Goal: Task Accomplishment & Management: Manage account settings

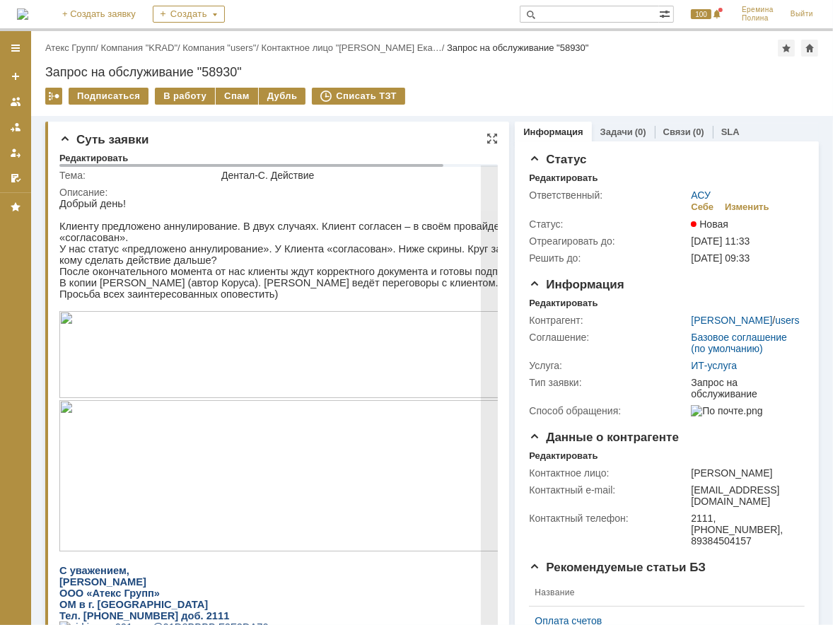
click at [265, 373] on img at bounding box center [306, 353] width 495 height 87
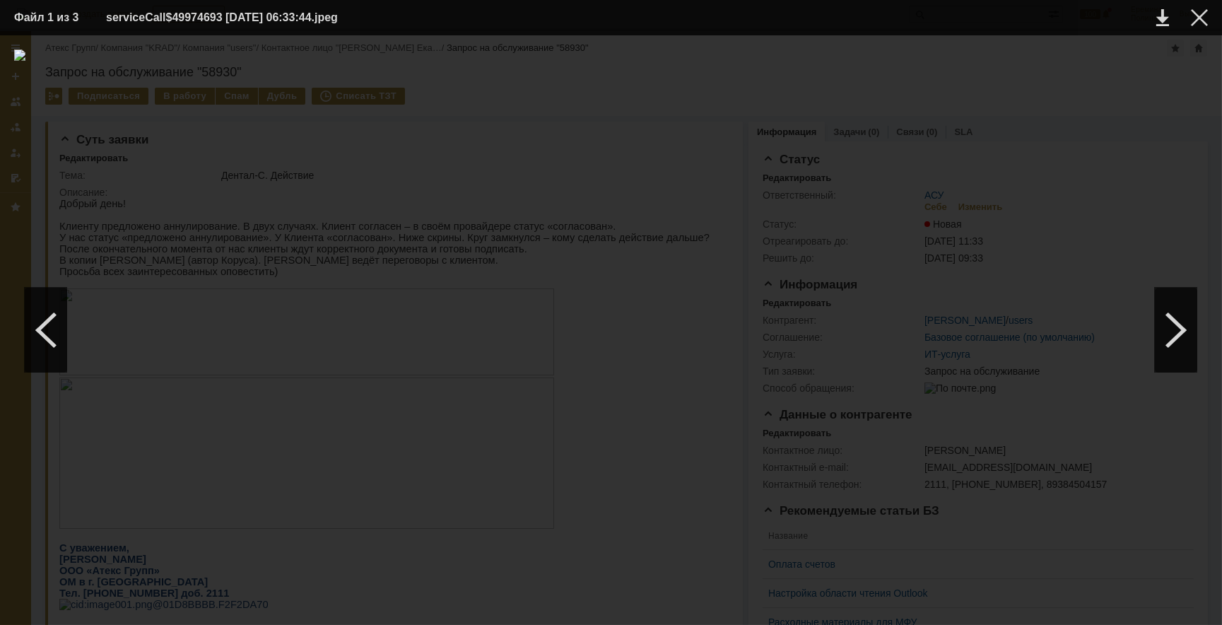
click at [832, 27] on td at bounding box center [1188, 17] width 39 height 21
click at [832, 7] on td at bounding box center [1188, 17] width 39 height 21
click at [832, 20] on div at bounding box center [1199, 17] width 17 height 17
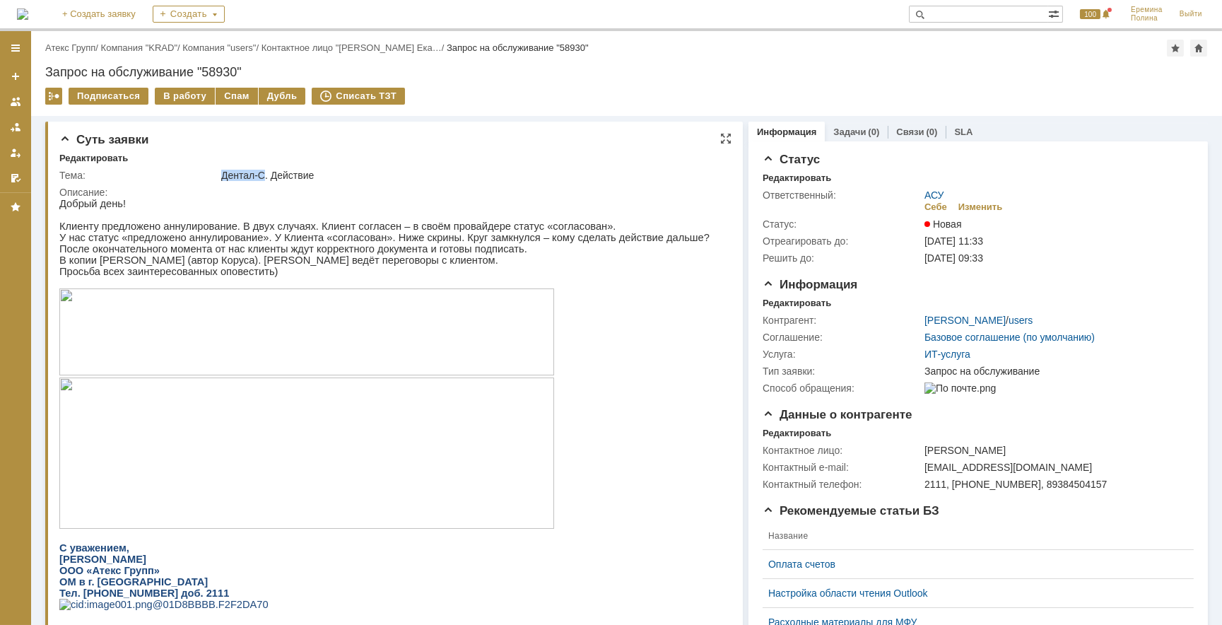
drag, startPoint x: 237, startPoint y: 172, endPoint x: 262, endPoint y: 171, distance: 24.8
click at [262, 171] on div "Дентал-С. Действие" at bounding box center [471, 175] width 501 height 11
copy div "Дентал-С"
click at [346, 407] on img at bounding box center [306, 452] width 495 height 151
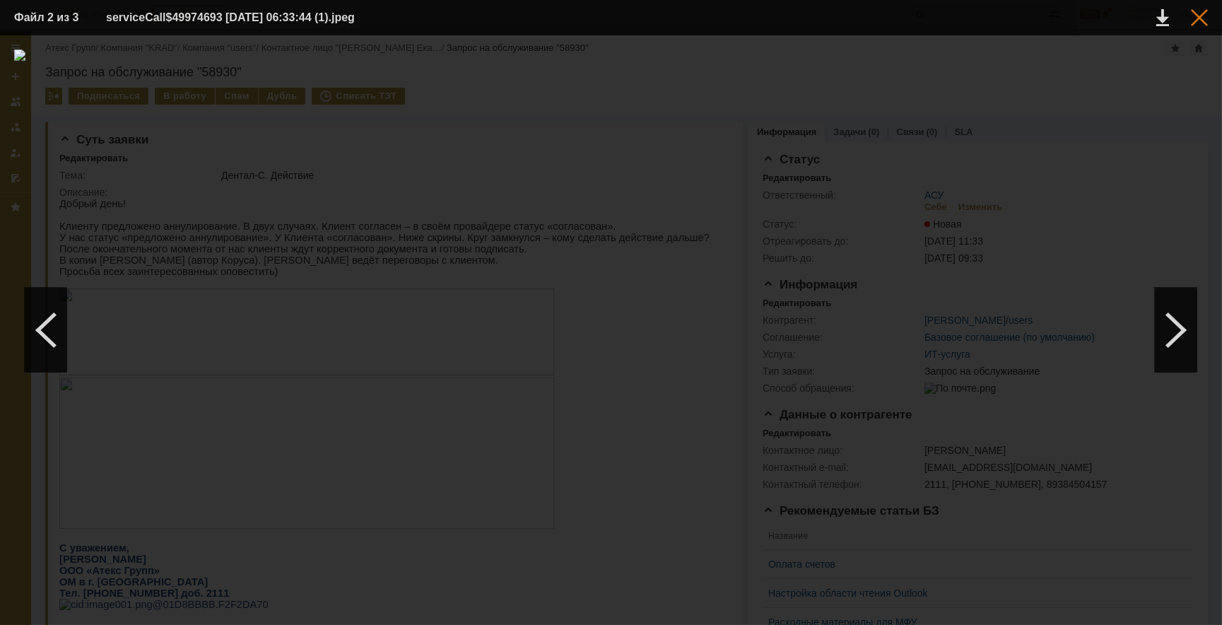
click at [832, 18] on div at bounding box center [1199, 17] width 17 height 17
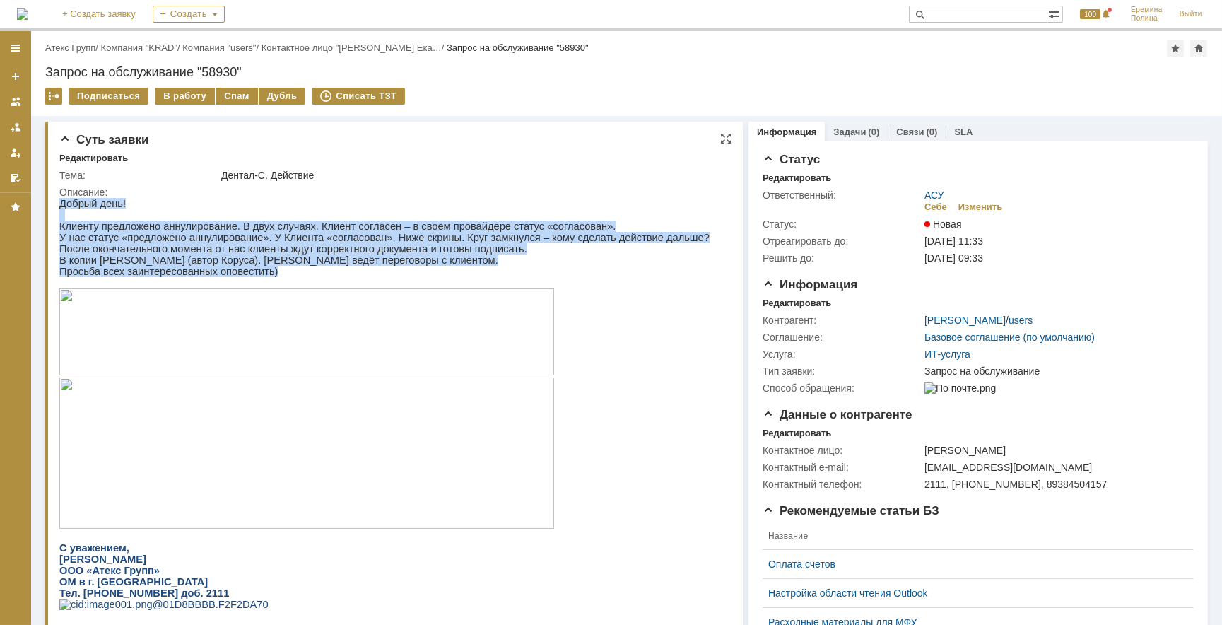
drag, startPoint x: 286, startPoint y: 276, endPoint x: 54, endPoint y: 222, distance: 238.0
click at [59, 222] on html "Добрый день! Клиенту предложено аннулирование. В двух случаях. Клиент согласен …" at bounding box center [389, 414] width 660 height 435
drag, startPoint x: 54, startPoint y: 222, endPoint x: 132, endPoint y: 211, distance: 78.6
click at [132, 210] on p at bounding box center [384, 214] width 650 height 11
click at [107, 225] on p "Клиенту предложено аннулирование. В двух случаях. Клиент согласен – в своём про…" at bounding box center [384, 225] width 650 height 11
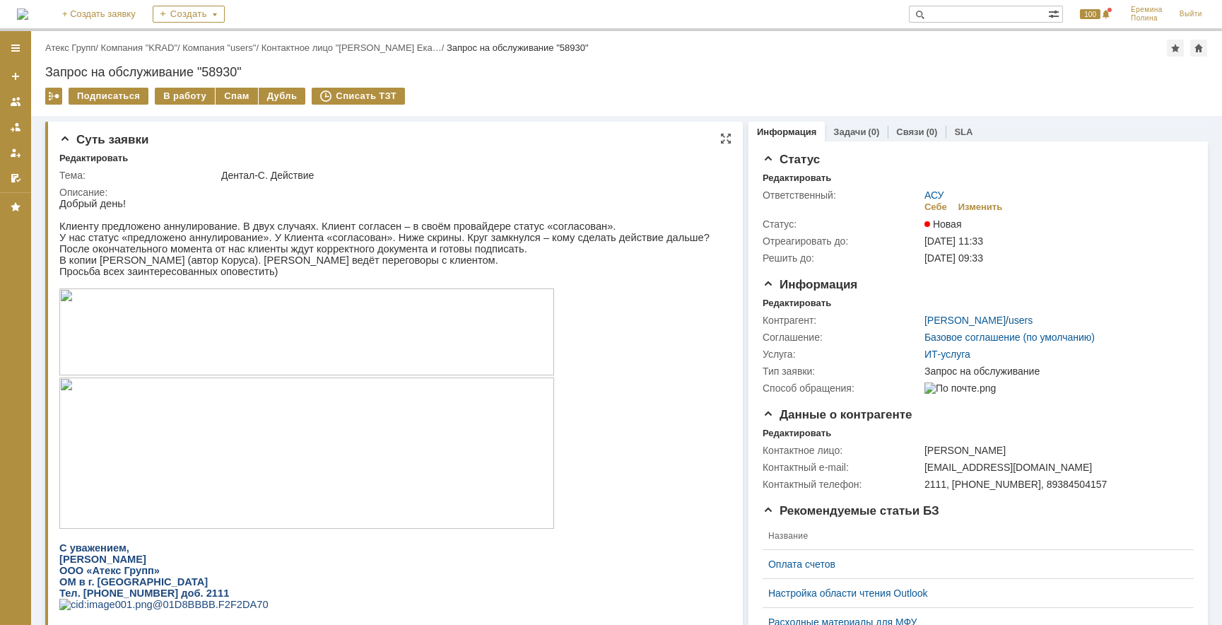
click at [80, 227] on p "Клиенту предложено аннулирование. В двух случаях. Клиент согласен – в своём про…" at bounding box center [384, 225] width 650 height 11
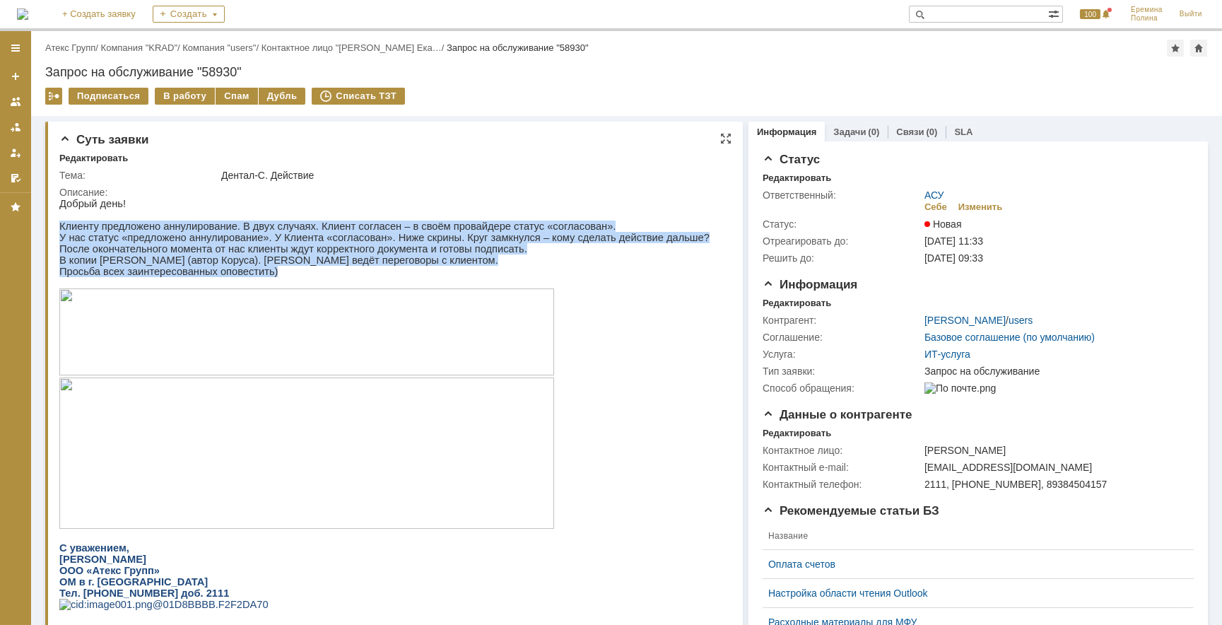
drag, startPoint x: 60, startPoint y: 229, endPoint x: 268, endPoint y: 278, distance: 213.5
click at [268, 278] on div "Добрый день! Клиенту предложено аннулирование. В двух случаях. Клиент согласен …" at bounding box center [384, 414] width 650 height 435
click at [267, 276] on p "Просьба всех заинтересованных оповестить)" at bounding box center [384, 270] width 650 height 11
click at [257, 276] on p "Просьба всех заинтересованных оповестить)" at bounding box center [384, 270] width 650 height 11
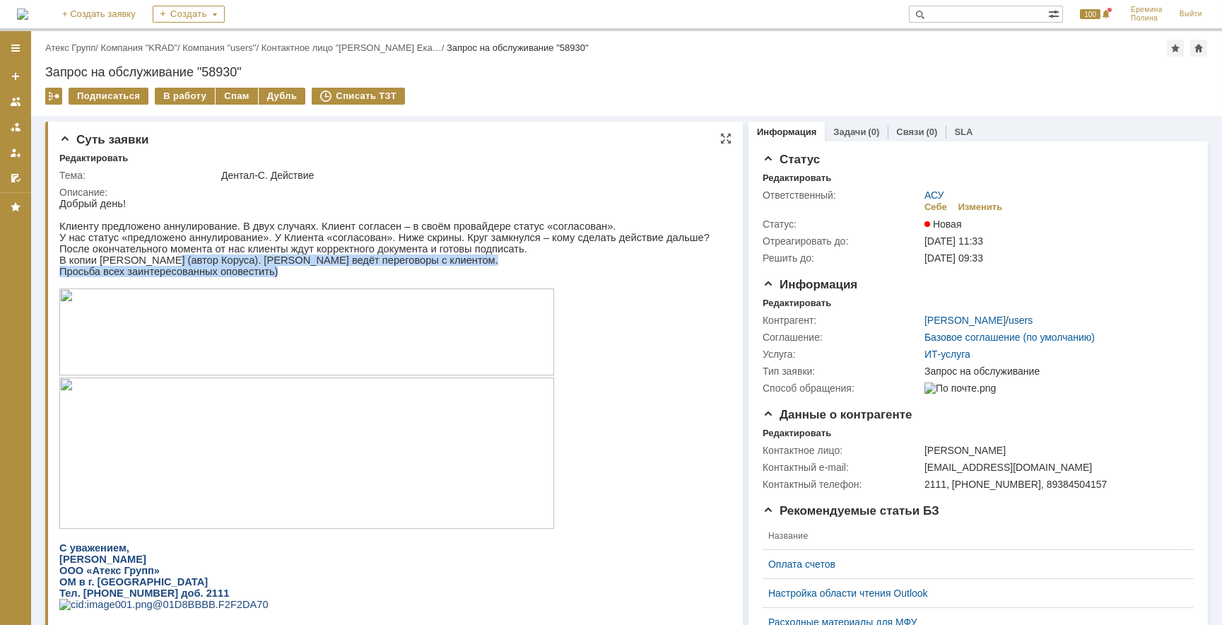
drag, startPoint x: 274, startPoint y: 281, endPoint x: 154, endPoint y: 264, distance: 120.6
click at [154, 264] on div "Добрый день! Клиенту предложено аннулирование. В двух случаях. Клиент согласен …" at bounding box center [384, 414] width 650 height 435
drag, startPoint x: 154, startPoint y: 264, endPoint x: 263, endPoint y: 267, distance: 108.9
click at [263, 259] on p "В копии [PERSON_NAME] (автор Коруса). [PERSON_NAME] ведёт переговоры с клиентом." at bounding box center [384, 259] width 650 height 11
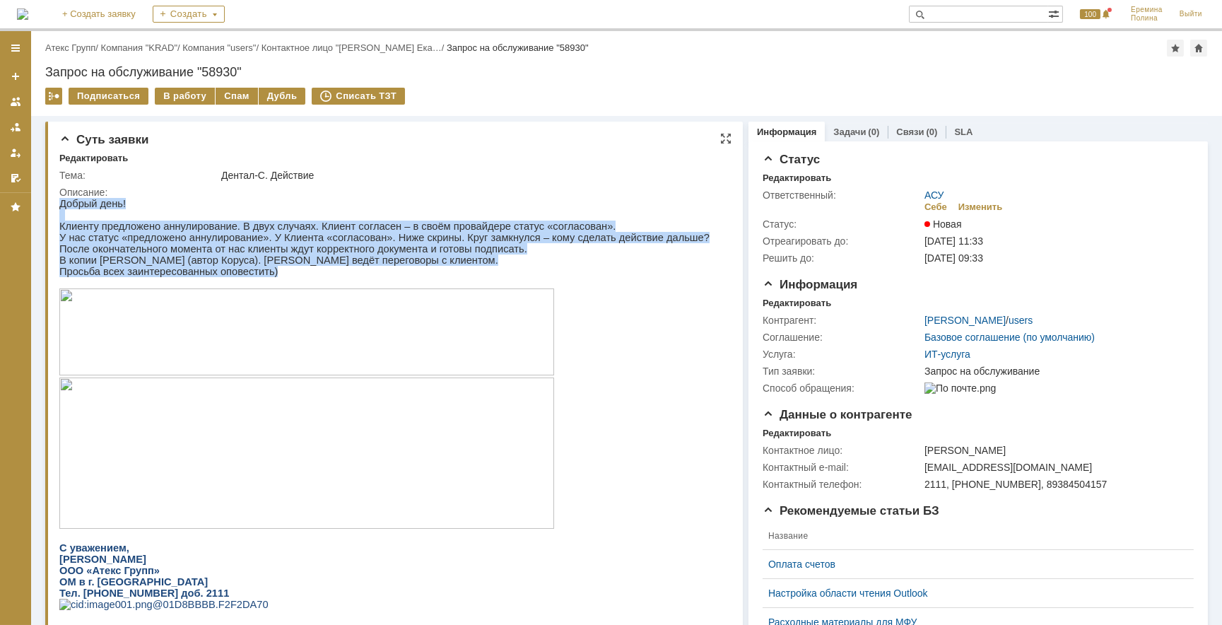
drag, startPoint x: 269, startPoint y: 279, endPoint x: 55, endPoint y: 222, distance: 220.9
click at [59, 222] on html "Добрый день! Клиенту предложено аннулирование. В двух случаях. Клиент согласен …" at bounding box center [389, 414] width 660 height 435
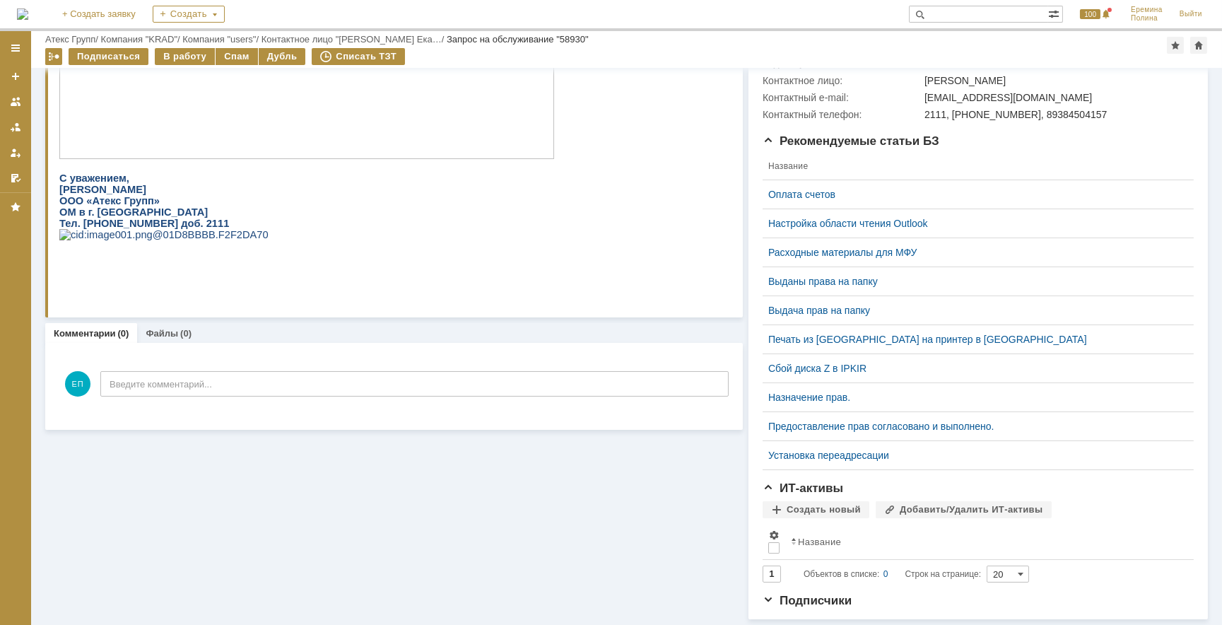
scroll to position [330, 0]
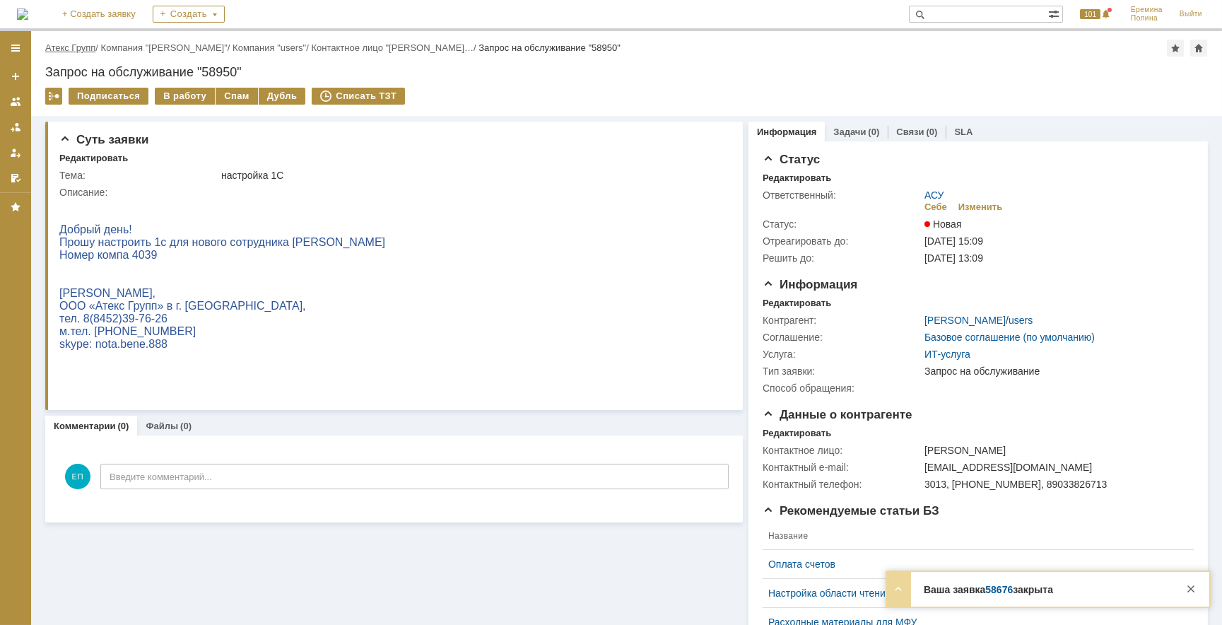
click at [76, 52] on link "Атекс Групп" at bounding box center [70, 47] width 50 height 11
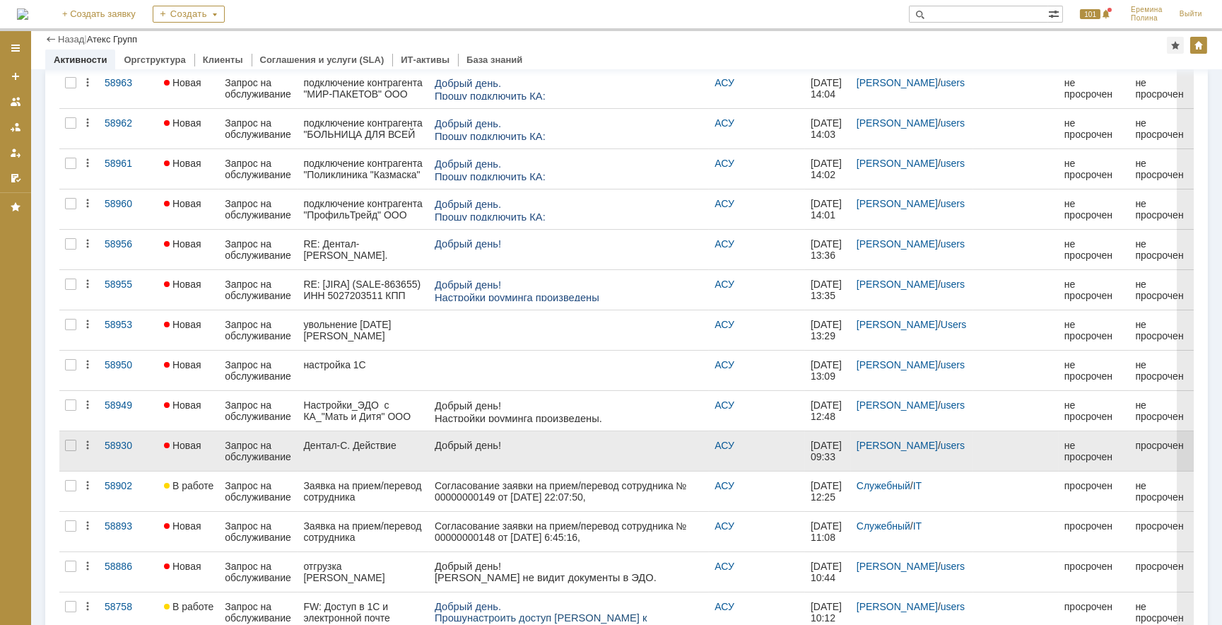
click at [403, 450] on link "Дентал-С. Действие" at bounding box center [364, 451] width 132 height 40
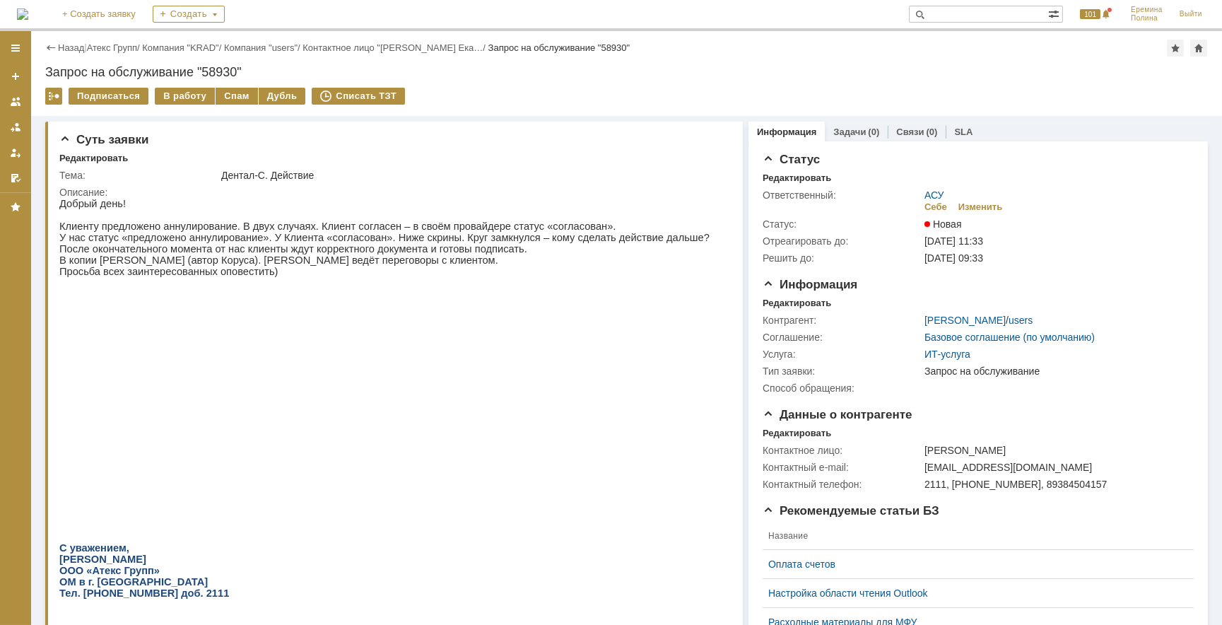
click at [235, 74] on div "Запрос на обслуживание "58930"" at bounding box center [626, 72] width 1163 height 14
drag, startPoint x: 235, startPoint y: 74, endPoint x: 205, endPoint y: 71, distance: 29.8
click at [204, 71] on div "Запрос на обслуживание "58930"" at bounding box center [626, 72] width 1163 height 14
drag, startPoint x: 207, startPoint y: 71, endPoint x: 230, endPoint y: 74, distance: 22.8
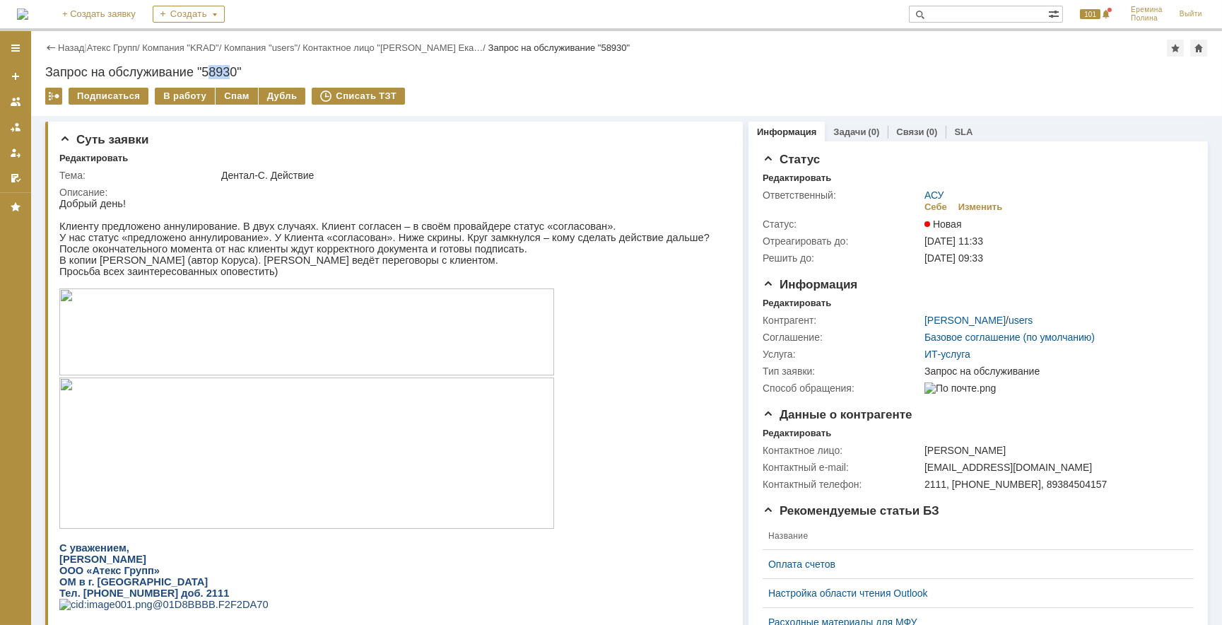
click at [230, 74] on div "Запрос на обслуживание "58930"" at bounding box center [626, 72] width 1163 height 14
drag, startPoint x: 230, startPoint y: 74, endPoint x: 201, endPoint y: 71, distance: 28.4
click at [201, 71] on div "Запрос на обслуживание "58930"" at bounding box center [626, 72] width 1163 height 14
click at [206, 72] on div "Запрос на обслуживание "58930"" at bounding box center [626, 72] width 1163 height 14
click at [206, 71] on div "Запрос на обслуживание "58930"" at bounding box center [626, 72] width 1163 height 14
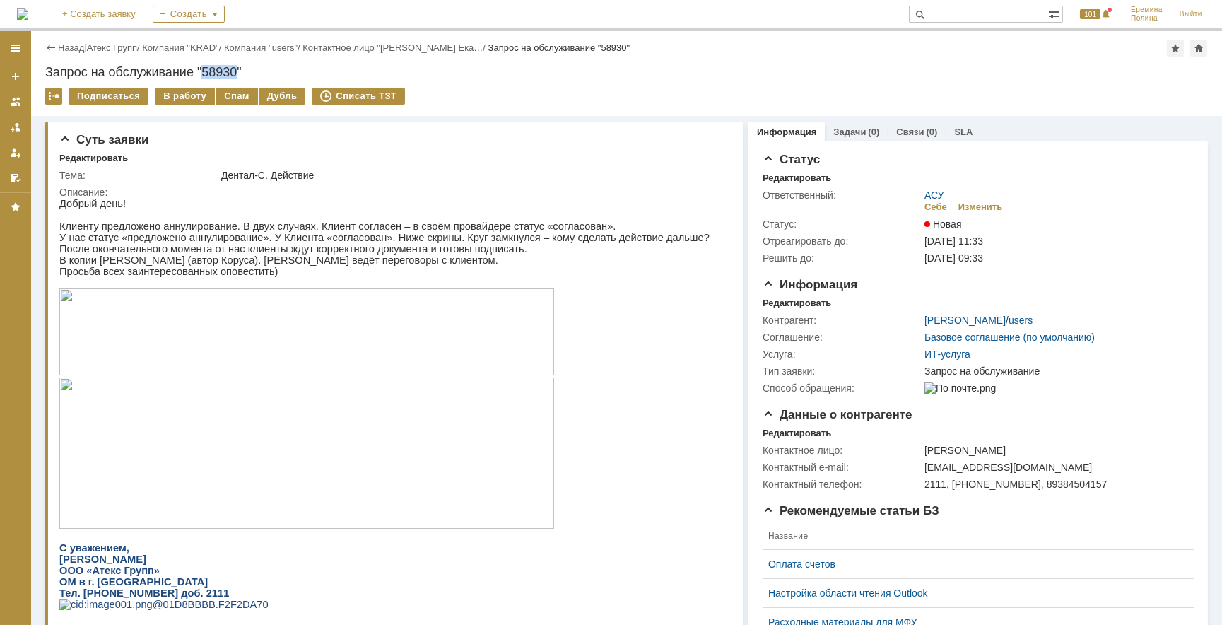
drag, startPoint x: 204, startPoint y: 69, endPoint x: 235, endPoint y: 73, distance: 31.4
click at [235, 73] on div "Запрос на обслуживание "58930"" at bounding box center [626, 72] width 1163 height 14
copy div "58930"
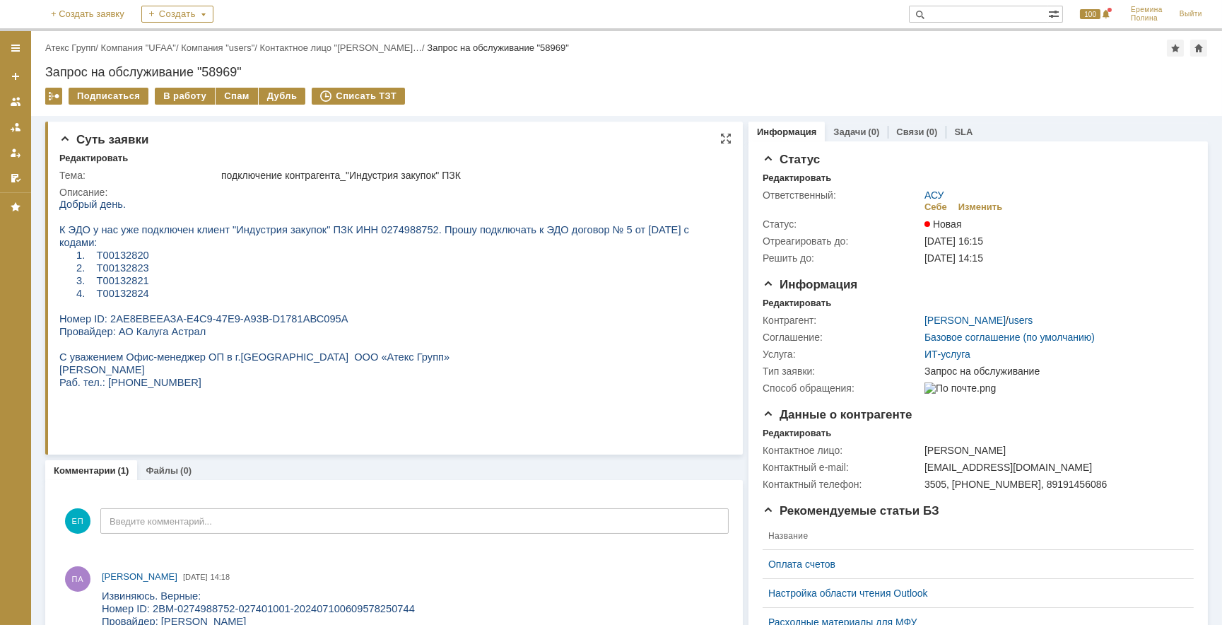
click at [382, 228] on span "К ЭДО у нас уже подключен клиент "Индустрия закупок" ПЗК ИНН 0274988752. Прошу …" at bounding box center [374, 235] width 630 height 24
copy span "0274988752"
click at [182, 93] on div "В работу" at bounding box center [185, 96] width 60 height 17
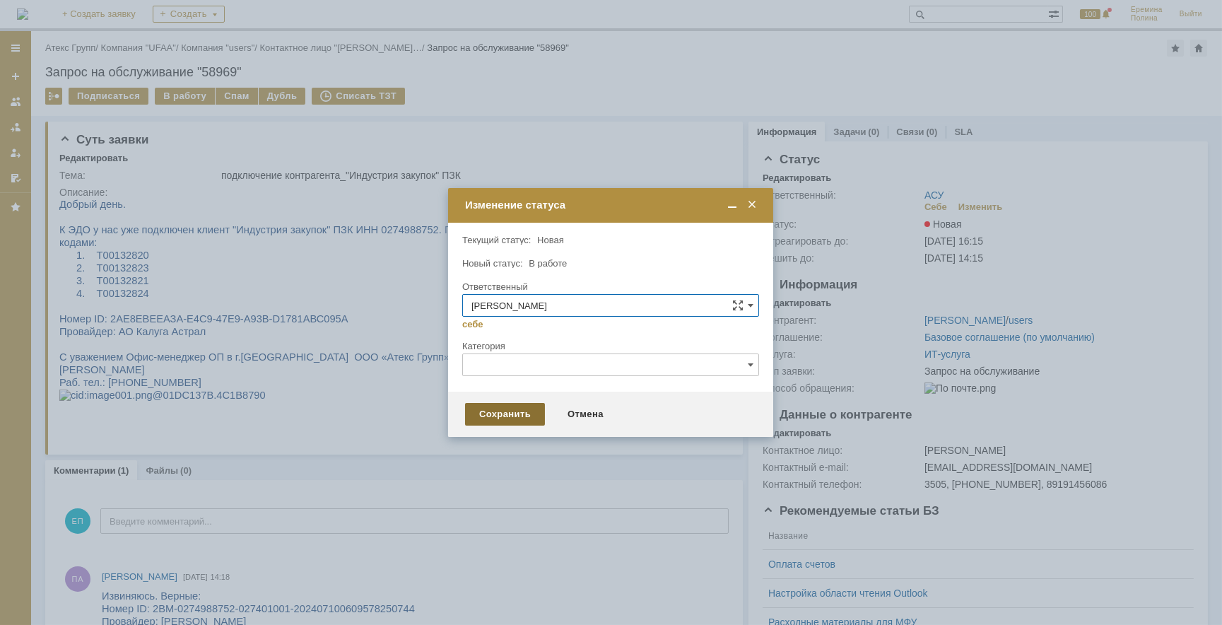
click at [496, 408] on div "Сохранить" at bounding box center [505, 414] width 80 height 23
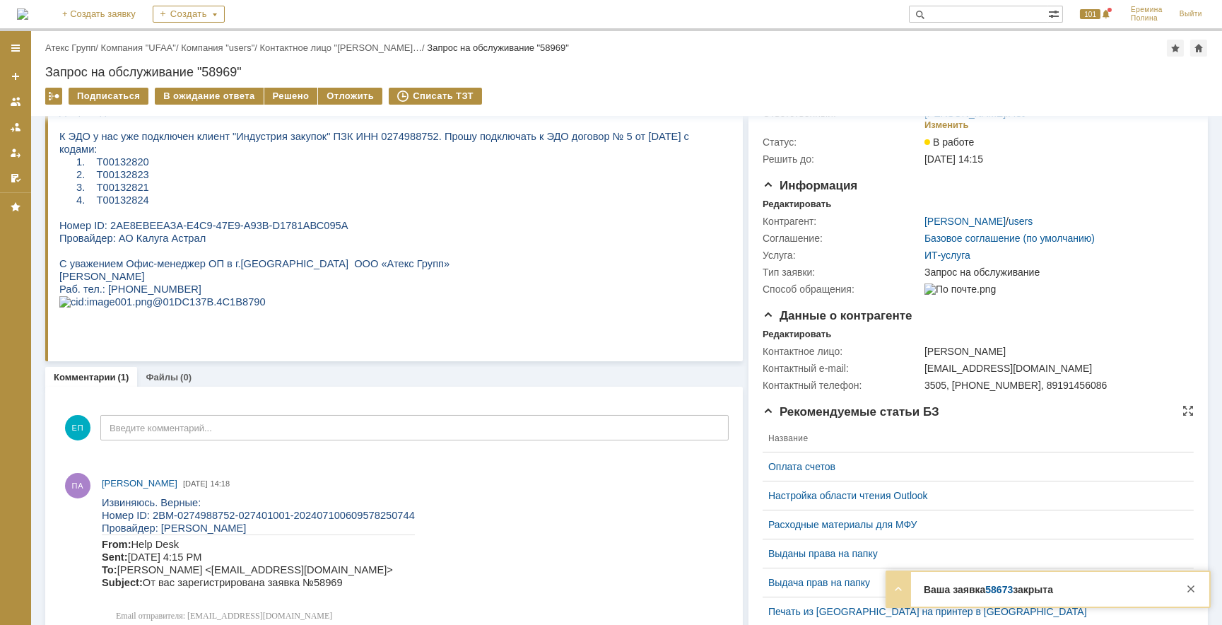
scroll to position [107, 0]
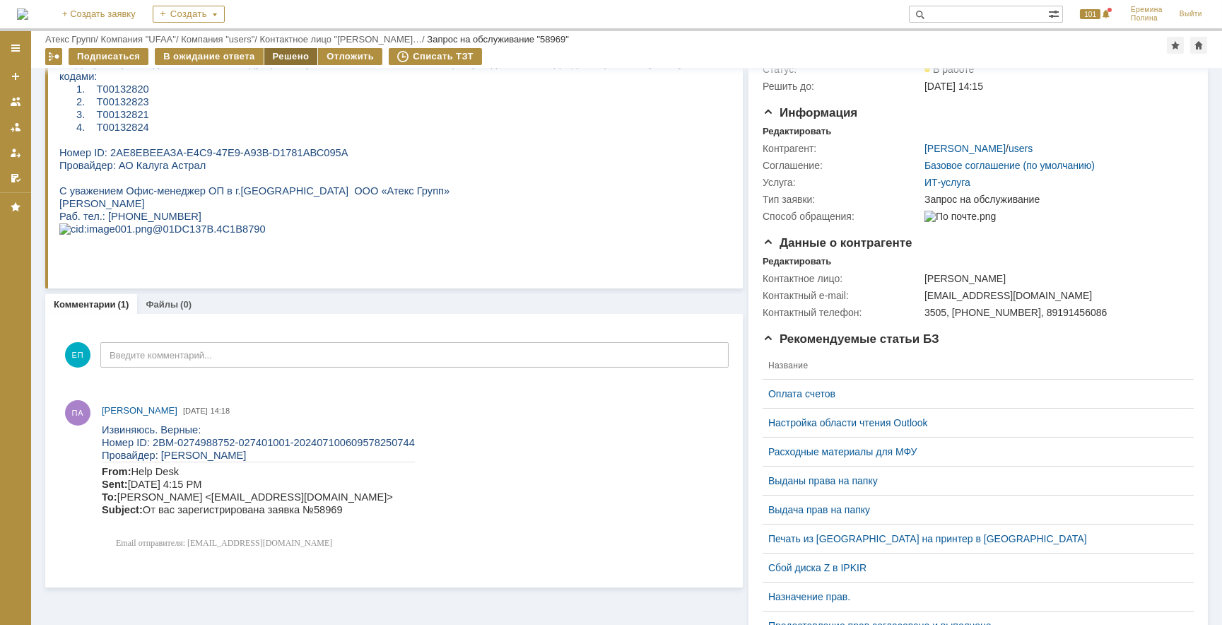
click at [283, 52] on div "Решено" at bounding box center [291, 56] width 54 height 17
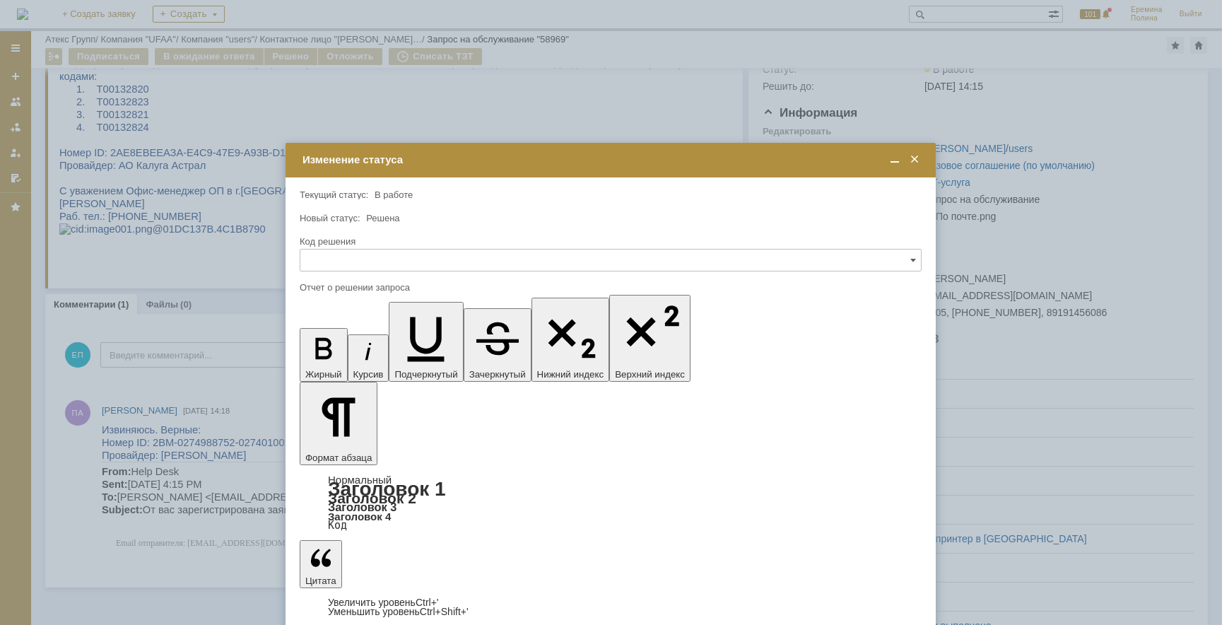
scroll to position [0, 0]
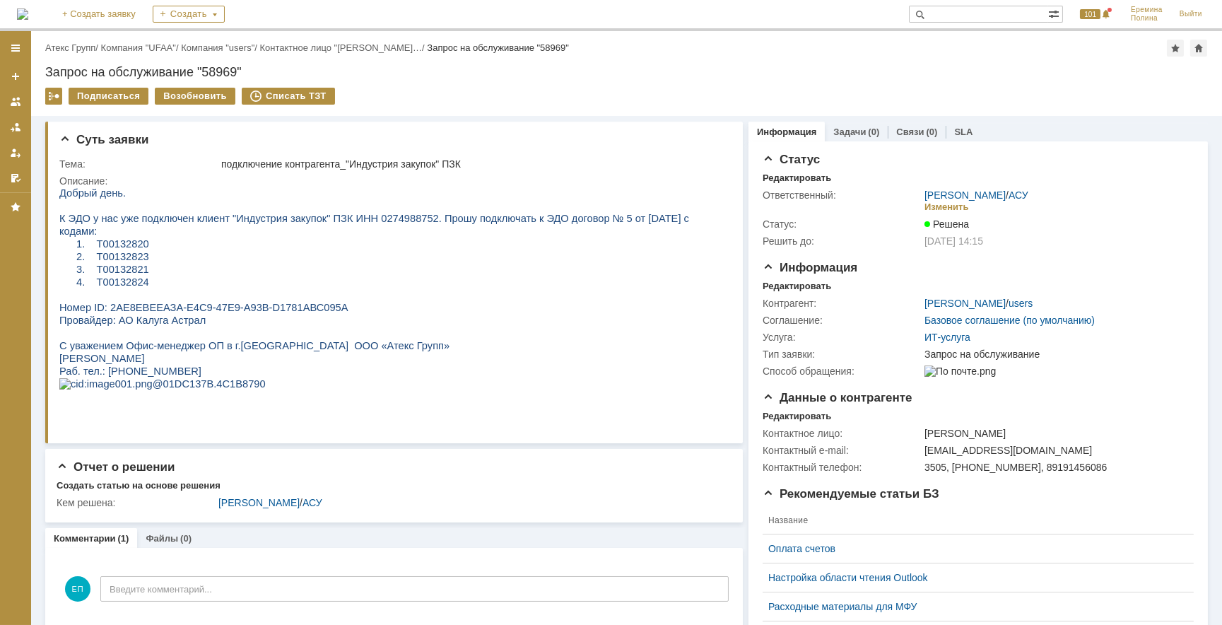
click at [59, 53] on div "Назад | Атекс Групп / Компания "UFAA" / Компания "users" / Контактное лицо "Пав…" at bounding box center [626, 48] width 1163 height 17
click at [62, 50] on link "Атекс Групп" at bounding box center [70, 47] width 50 height 11
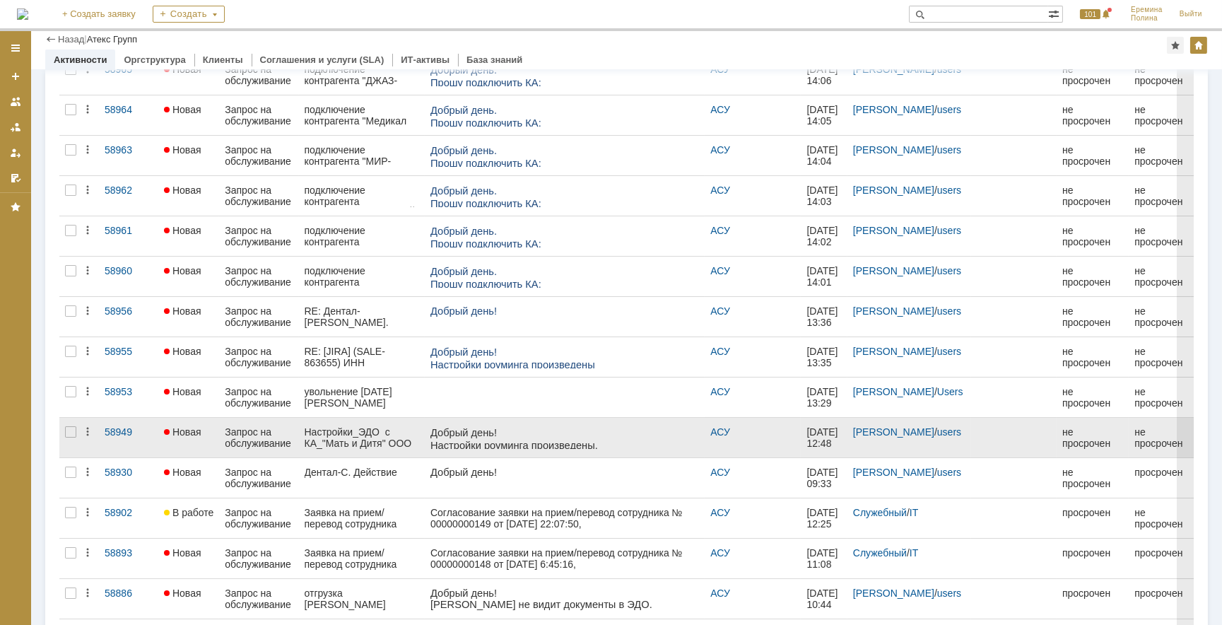
click at [366, 433] on div "Настройки_ЭДО с КА_"Мать и Дитя" ООО" at bounding box center [362, 437] width 115 height 23
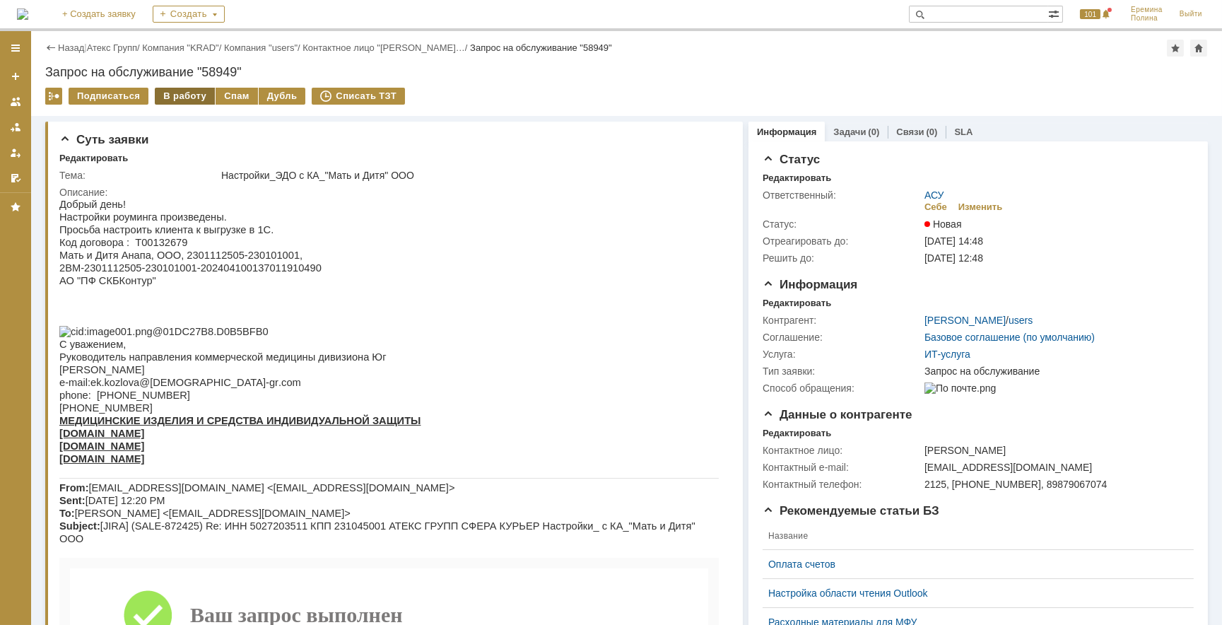
click at [187, 92] on div "В работу" at bounding box center [185, 96] width 60 height 17
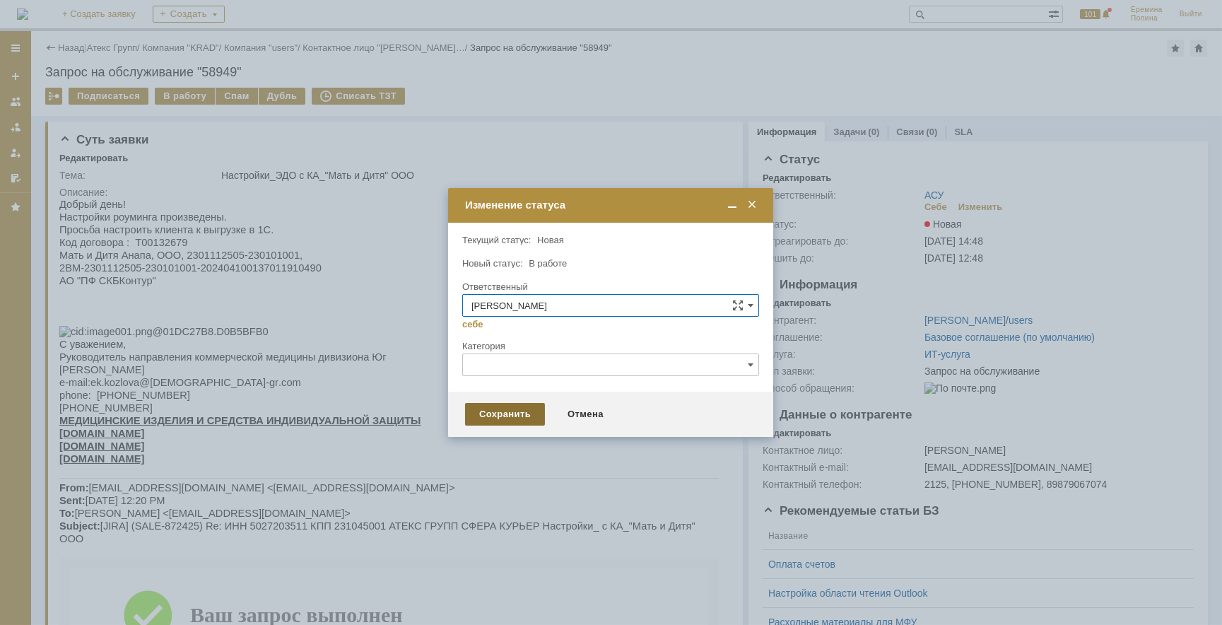
click at [496, 416] on div "Сохранить" at bounding box center [505, 414] width 80 height 23
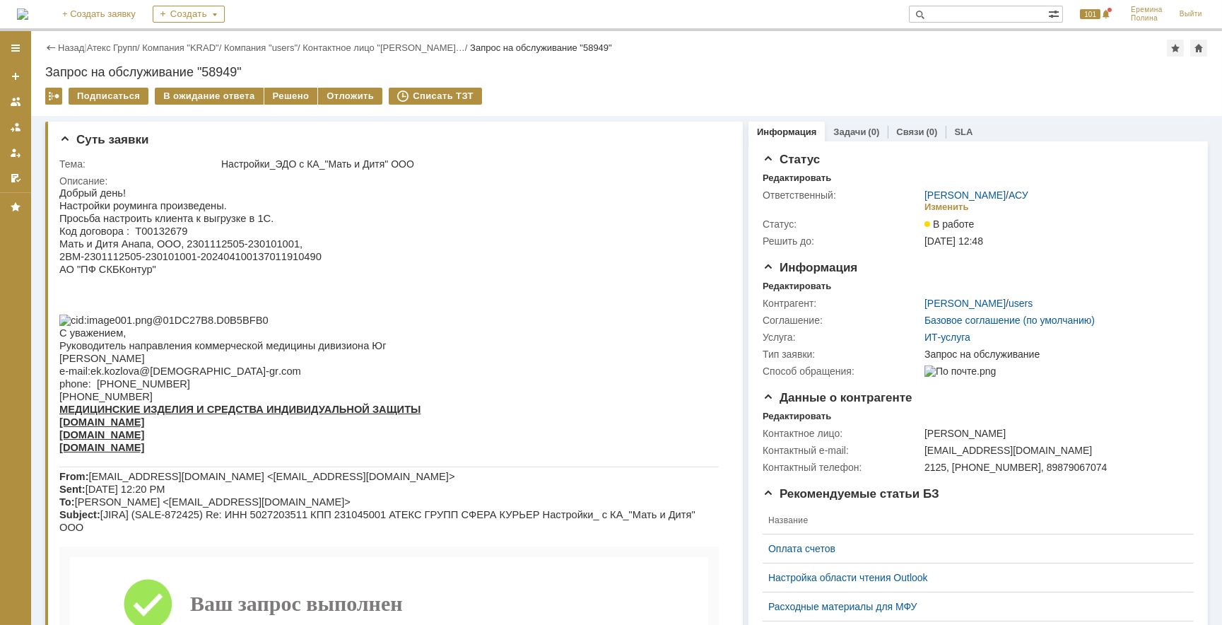
click at [198, 244] on span "Мать и Дитя Анапа, ООО, 2301112505-230101001," at bounding box center [180, 243] width 243 height 11
copy span "2301112505"
drag, startPoint x: 61, startPoint y: 260, endPoint x: 296, endPoint y: 257, distance: 235.5
click at [296, 257] on span "2BM-2301112505-230101001-202404100137011910490" at bounding box center [190, 255] width 262 height 11
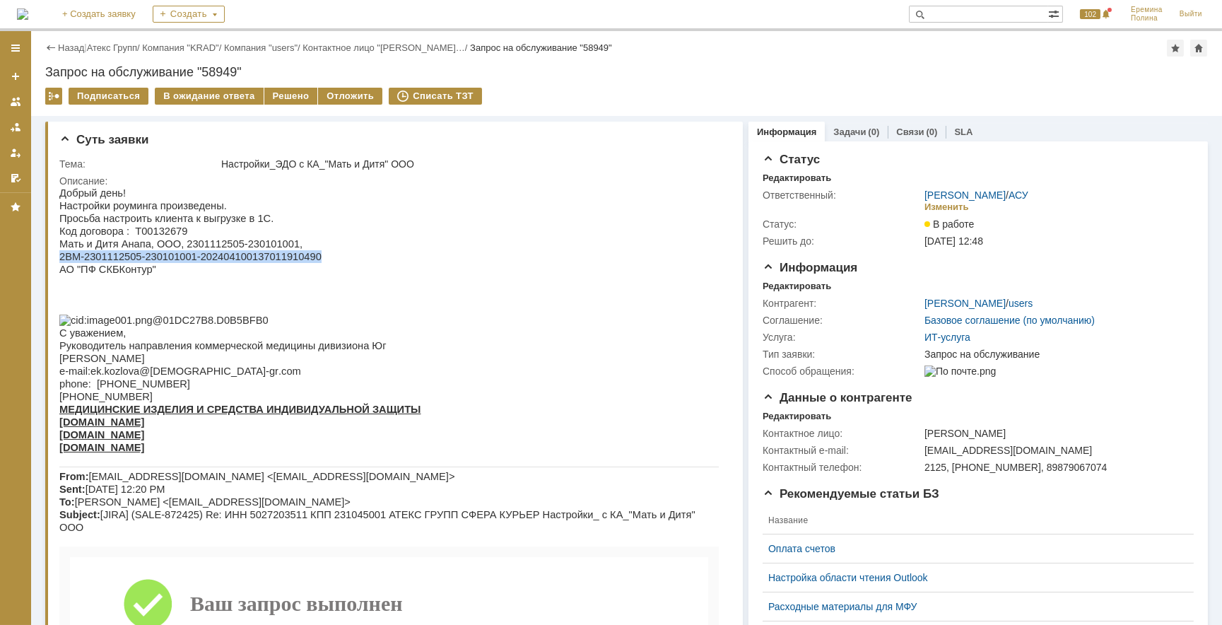
drag, startPoint x: 296, startPoint y: 257, endPoint x: 281, endPoint y: 259, distance: 14.9
copy span "2BM-2301112505-230101001-202404100137011910490"
click at [962, 77] on div "Запрос на обслуживание "58949"" at bounding box center [626, 72] width 1163 height 14
click at [280, 92] on div "Решено" at bounding box center [291, 96] width 54 height 17
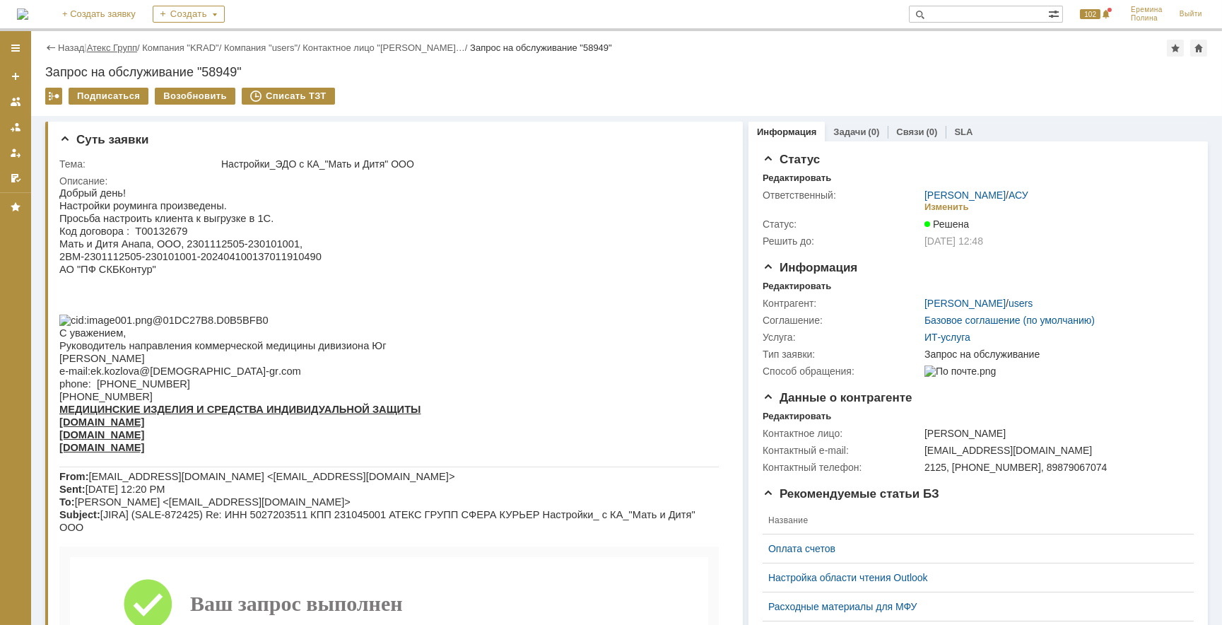
click at [137, 50] on link "Атекс Групп" at bounding box center [112, 47] width 50 height 11
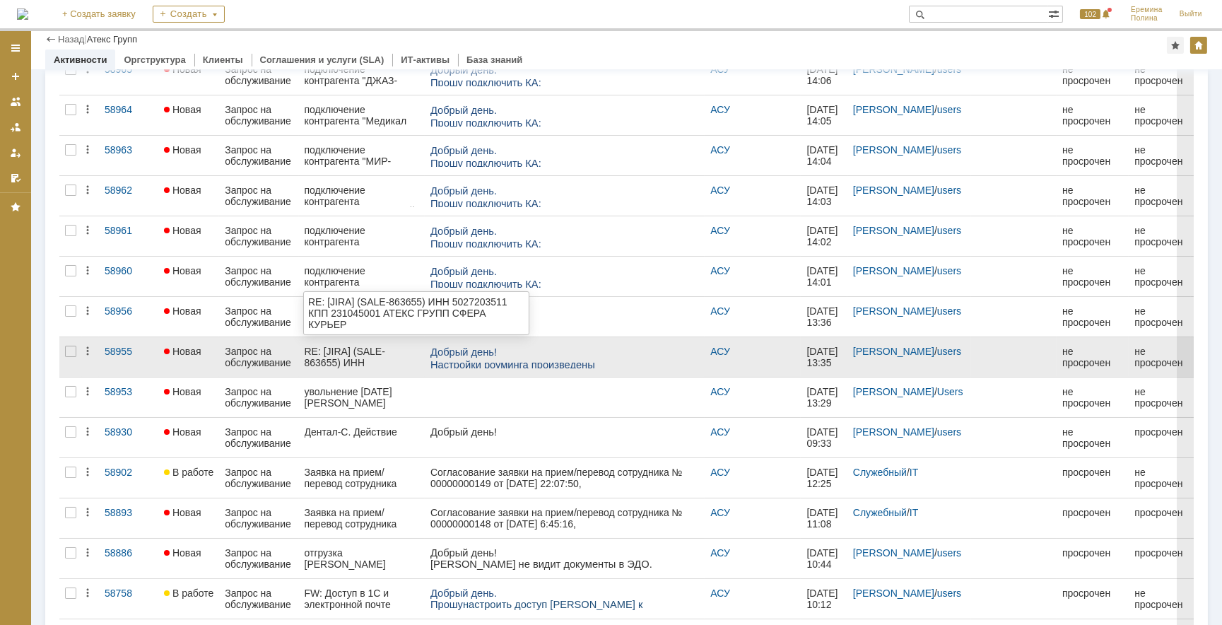
click at [360, 356] on div "RE: [JIRA] (SALE-863655) ИНН 5027203511 КПП 231045001 АТЕКС ГРУПП СФЕРА КУРЬЕР" at bounding box center [362, 357] width 115 height 23
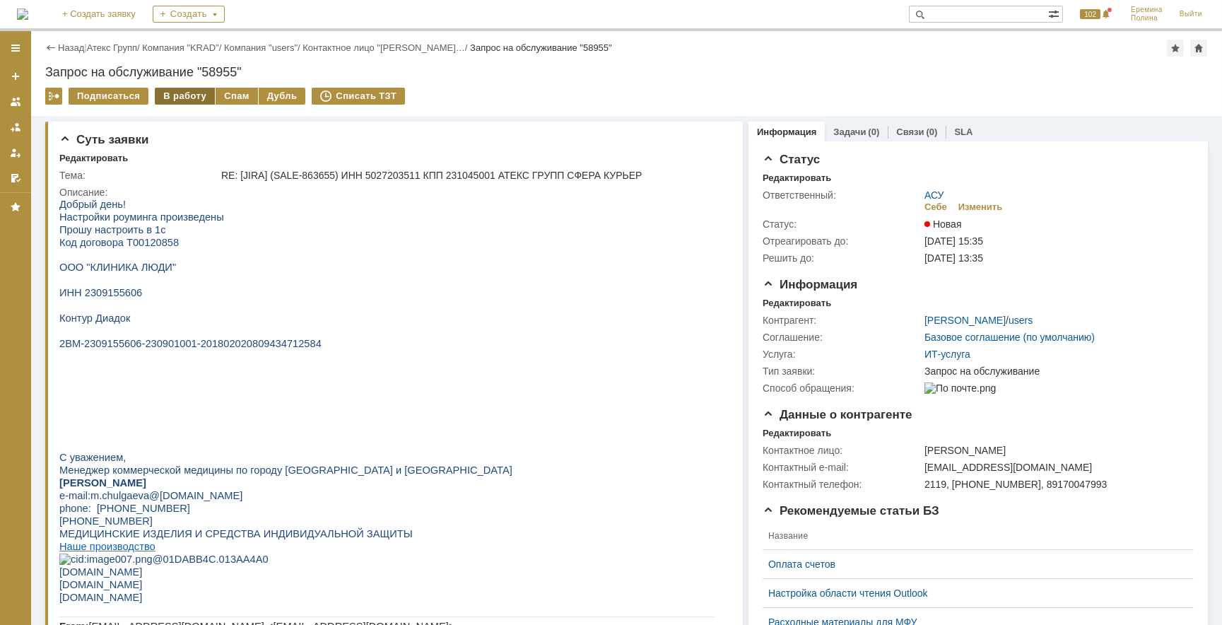
click at [185, 98] on div "В работу" at bounding box center [185, 96] width 60 height 17
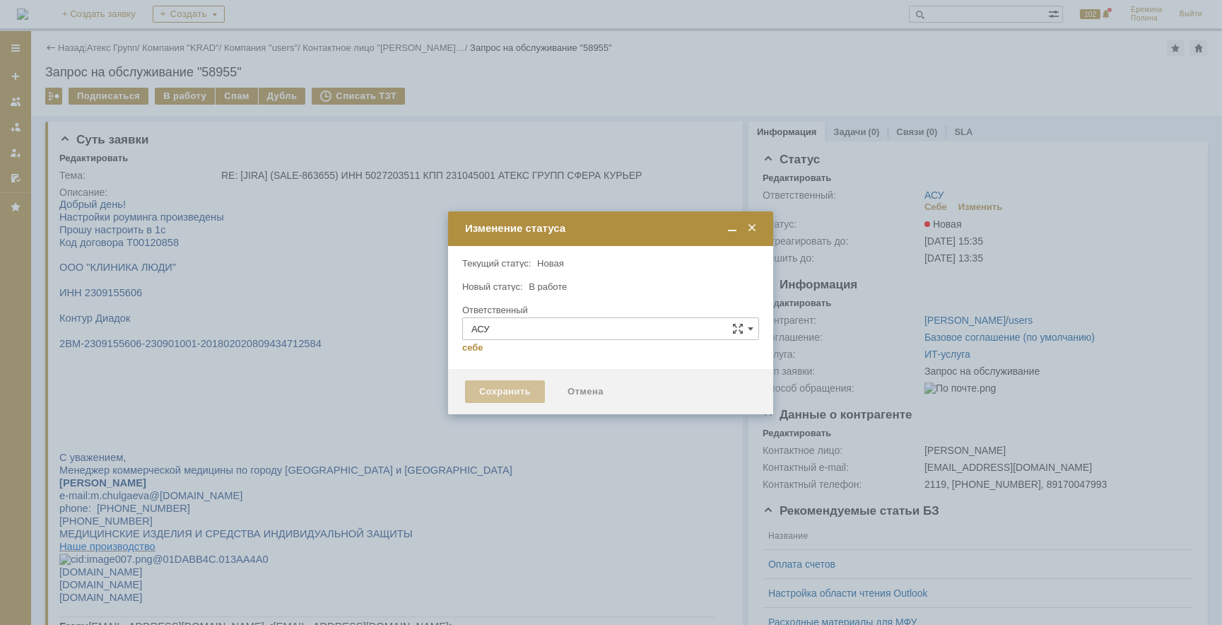
type input "[PERSON_NAME]"
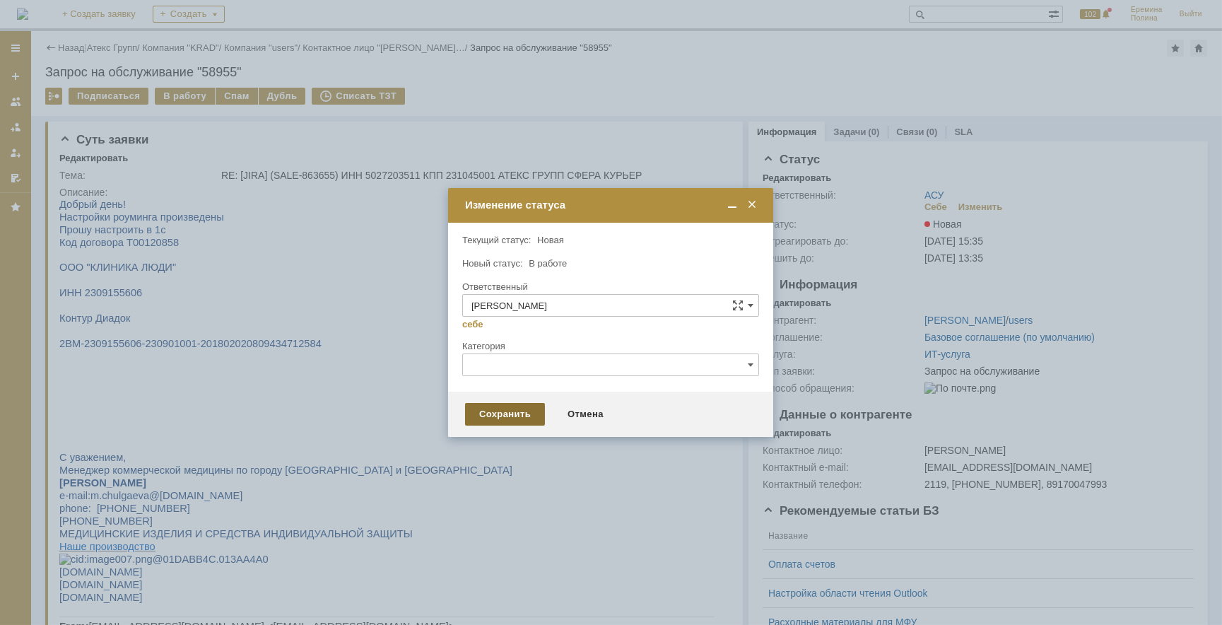
click at [512, 415] on div "Сохранить" at bounding box center [505, 414] width 80 height 23
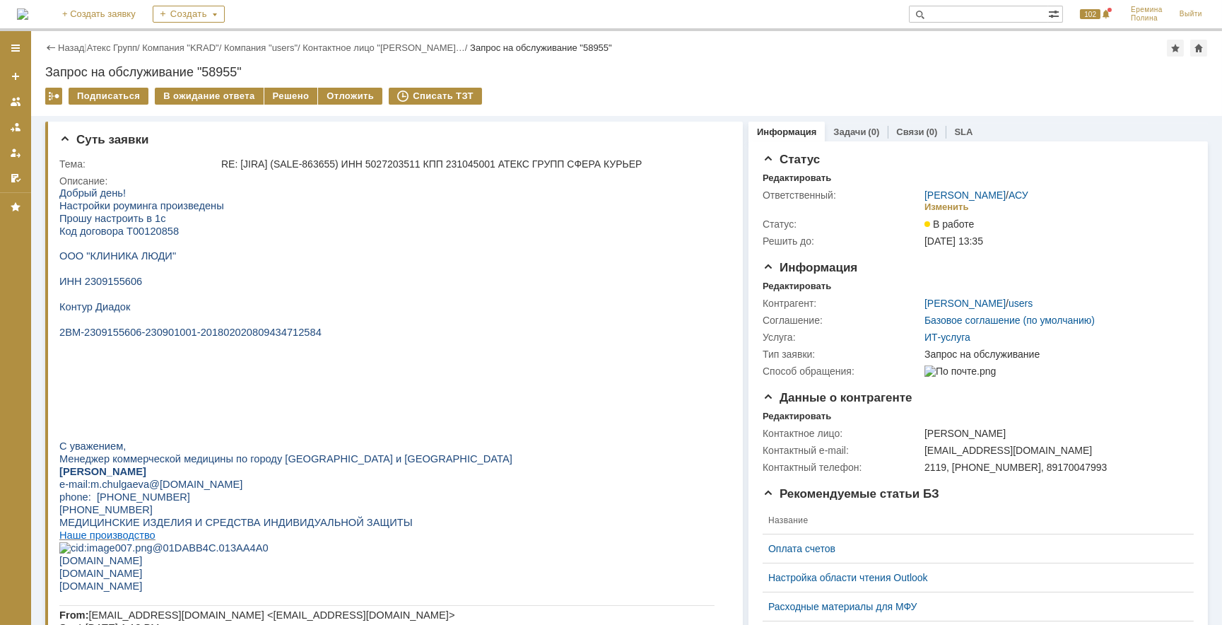
click at [120, 279] on span "ИНН 2309155606" at bounding box center [100, 280] width 83 height 11
copy span "2309155606"
drag, startPoint x: 117, startPoint y: 524, endPoint x: 279, endPoint y: 332, distance: 250.8
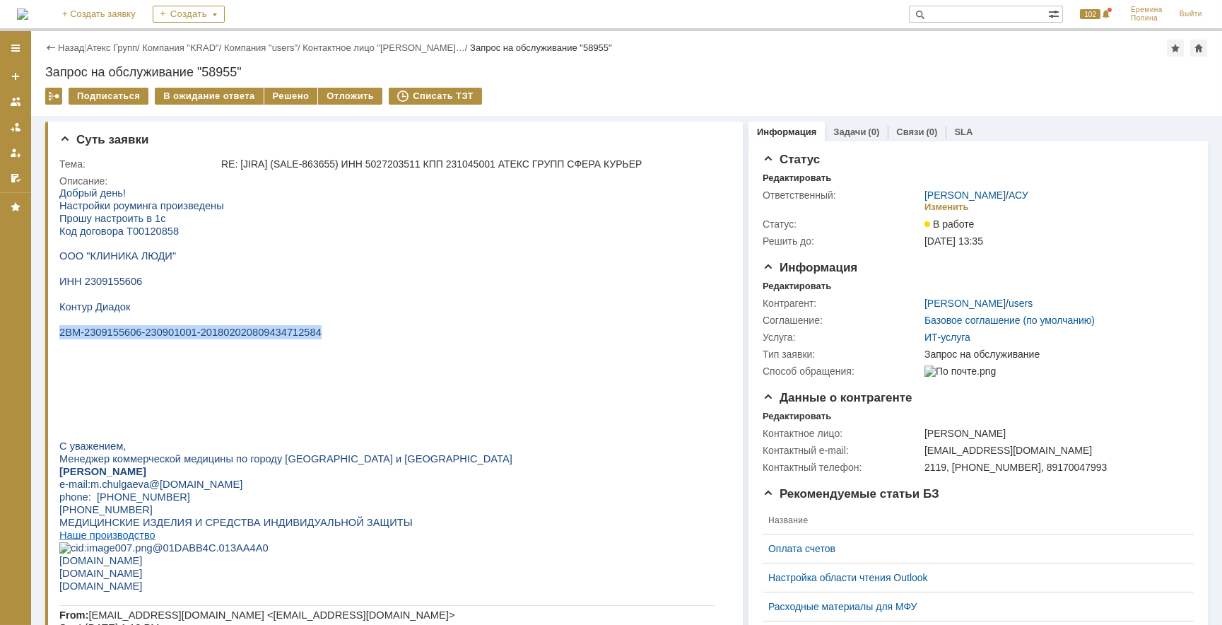
drag, startPoint x: 255, startPoint y: 334, endPoint x: 60, endPoint y: 337, distance: 195.1
click at [60, 337] on span "2BM-2309155606-230901001-201802020809434712584" at bounding box center [190, 331] width 262 height 11
copy span "2BM-2309155606-230901001-201802020809434712584"
click at [108, 283] on span "ИНН 2309155606" at bounding box center [100, 280] width 83 height 11
click at [108, 282] on span "ИНН 2309155606" at bounding box center [100, 280] width 83 height 11
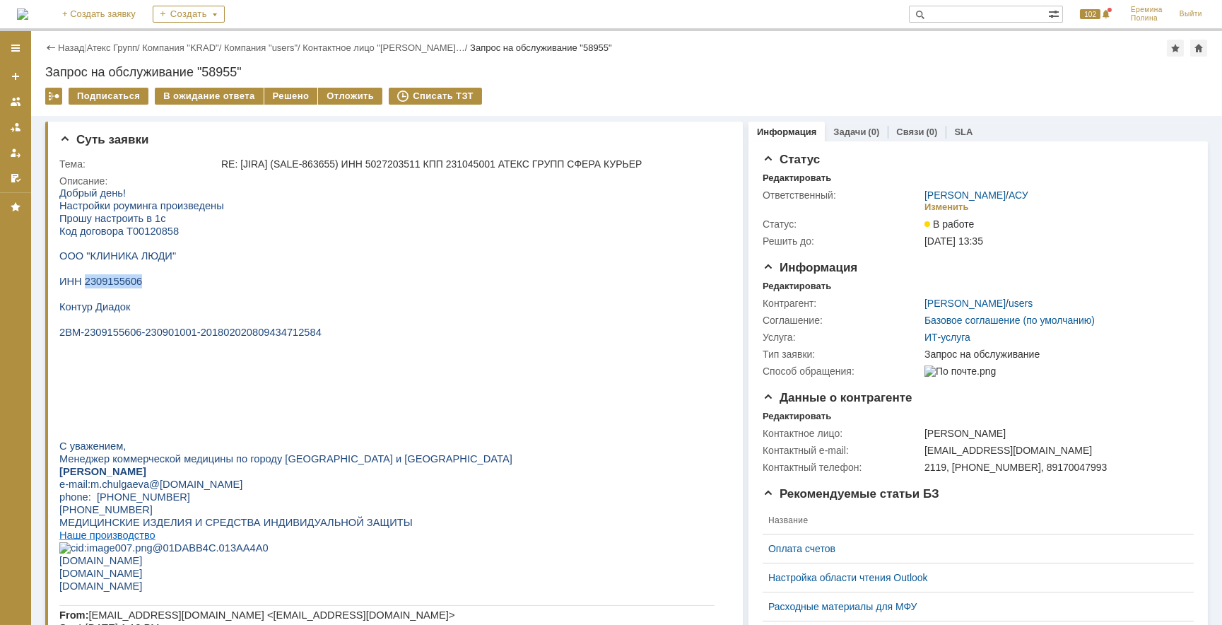
copy span "2309155606"
click at [274, 95] on div "Решено" at bounding box center [291, 96] width 54 height 17
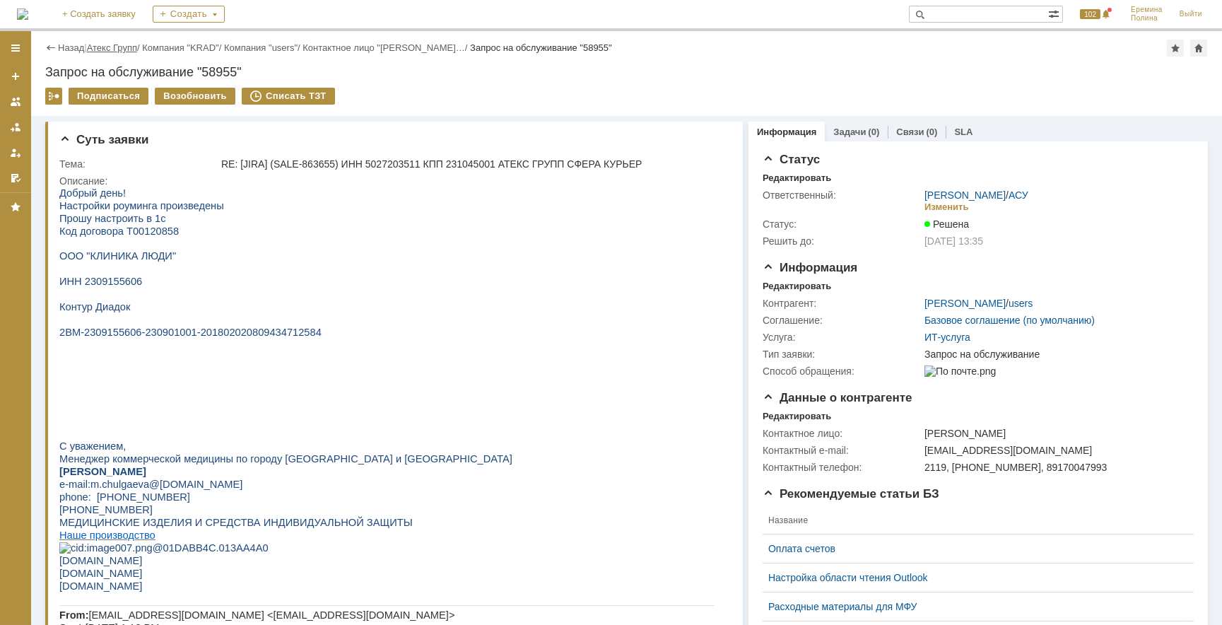
click at [102, 47] on link "Атекс Групп" at bounding box center [112, 47] width 50 height 11
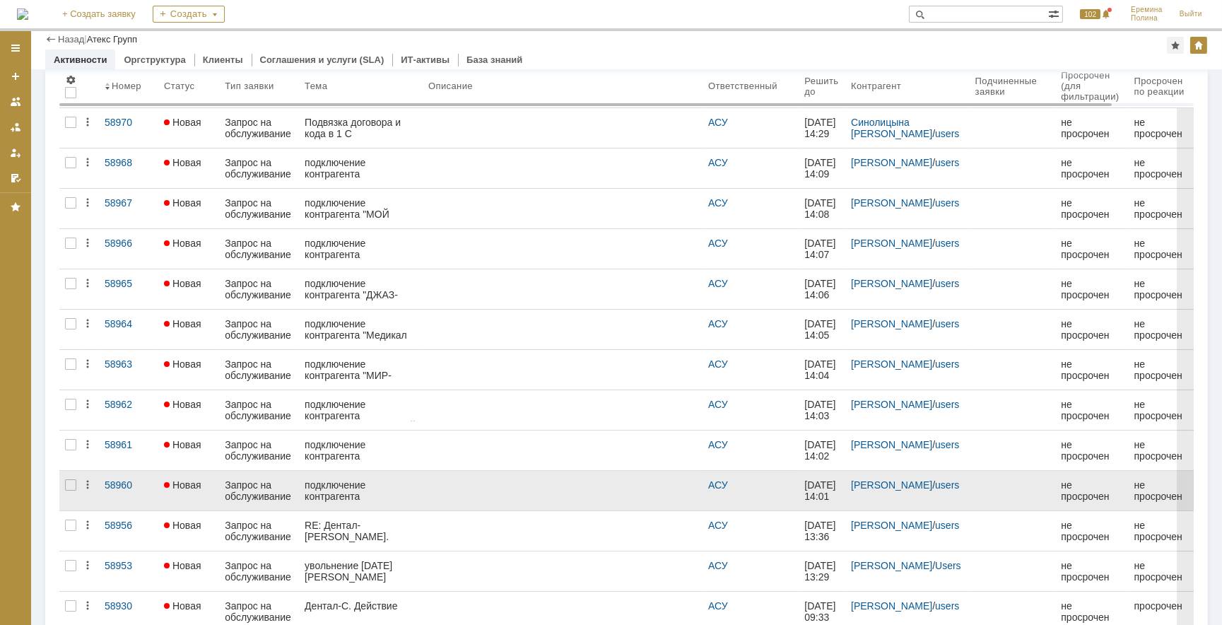
click at [404, 480] on div "подключение контрагента "ПрофильТрейд" ООО" at bounding box center [361, 490] width 112 height 23
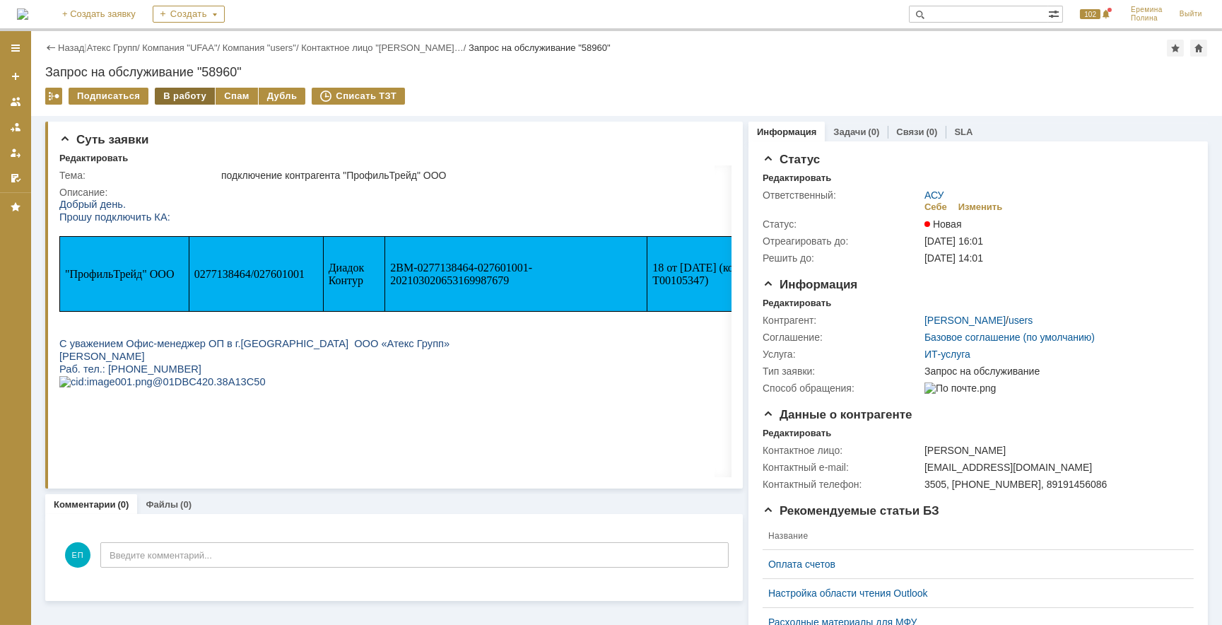
click at [186, 93] on div "В работу" at bounding box center [185, 96] width 60 height 17
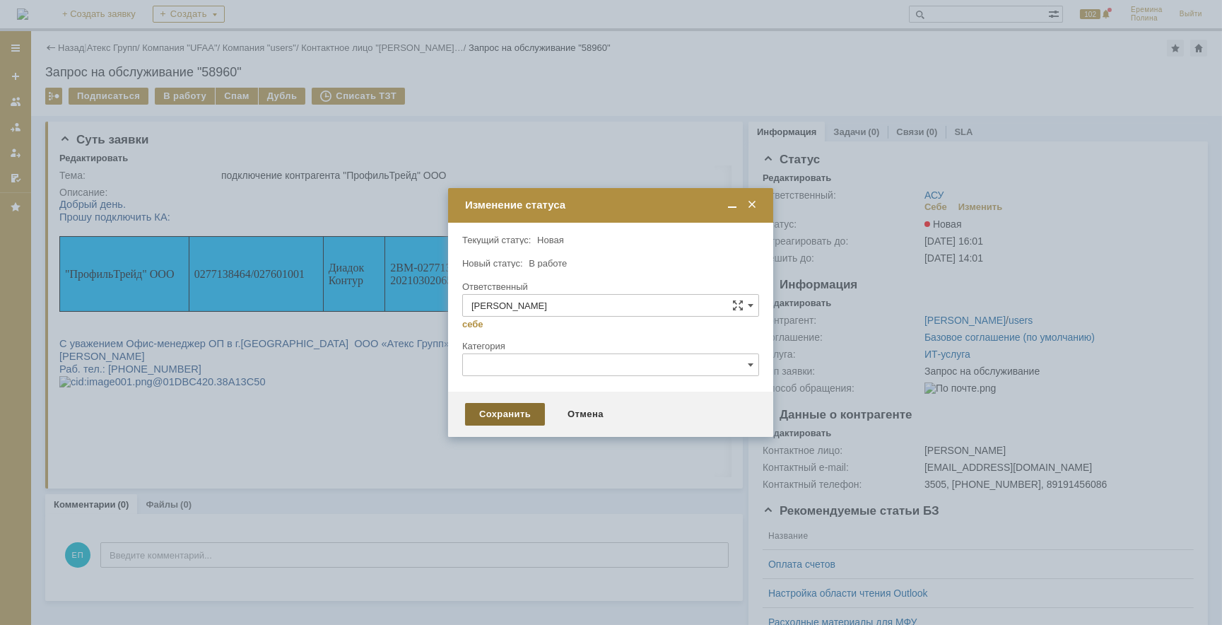
click at [517, 419] on div "Сохранить" at bounding box center [505, 414] width 80 height 23
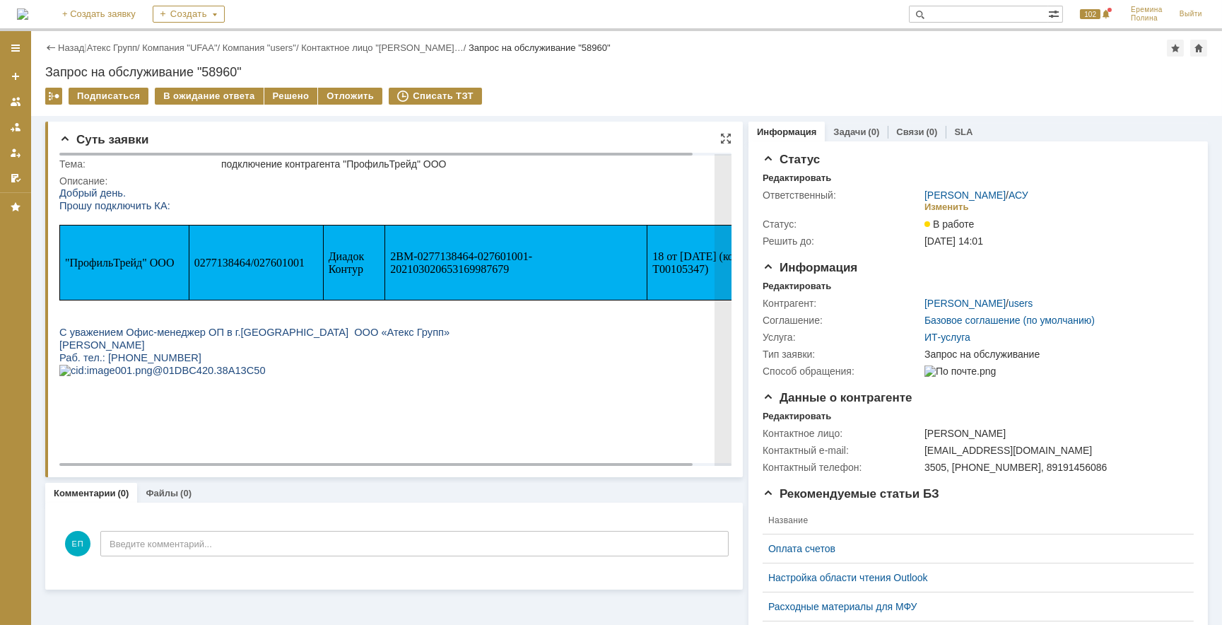
click at [232, 268] on span "0277138464/027601001" at bounding box center [249, 262] width 110 height 12
drag, startPoint x: 194, startPoint y: 260, endPoint x: 249, endPoint y: 260, distance: 55.1
click at [249, 260] on span "0277138464/027601001" at bounding box center [249, 262] width 110 height 12
copy span "0277138464"
click at [311, 263] on p "0277138464/027601001" at bounding box center [256, 262] width 124 height 13
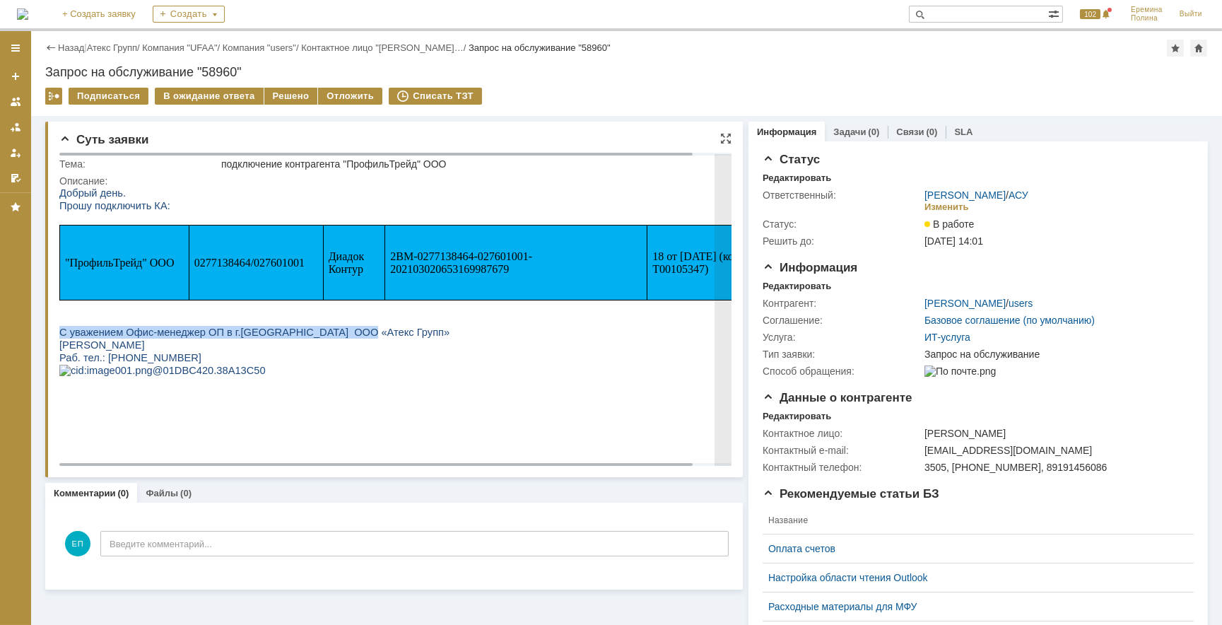
drag, startPoint x: 385, startPoint y: 320, endPoint x: 498, endPoint y: 329, distance: 113.5
click at [498, 329] on div "Добрый день. Прошу подключить КА: "ПрофильТрейд" ООО 0277138464/027601001 Диадо…" at bounding box center [413, 300] width 708 height 228
drag, startPoint x: 498, startPoint y: 329, endPoint x: 404, endPoint y: 261, distance: 115.4
click at [406, 261] on span "2BM-0277138464-027601001-202103020653169987679" at bounding box center [461, 262] width 142 height 25
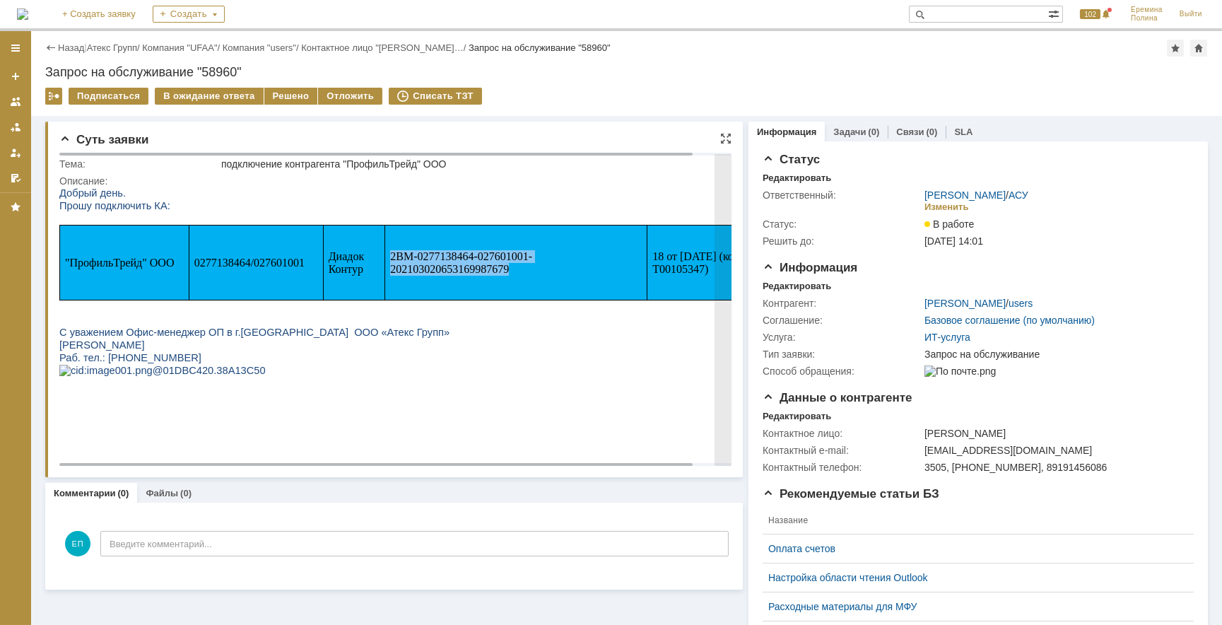
drag, startPoint x: 392, startPoint y: 257, endPoint x: 510, endPoint y: 277, distance: 119.7
click at [510, 275] on p "2BM-0277138464-027601001-202103020653169987679" at bounding box center [516, 262] width 252 height 25
copy span "2BM-0277138464-027601001-202103020653169987679"
click at [383, 351] on p "[PERSON_NAME]" at bounding box center [413, 344] width 708 height 13
click at [677, 338] on p "С уважением Офис-менеджер ОП в г.[GEOGRAPHIC_DATA] ООО «Атекс Групп»" at bounding box center [413, 331] width 708 height 13
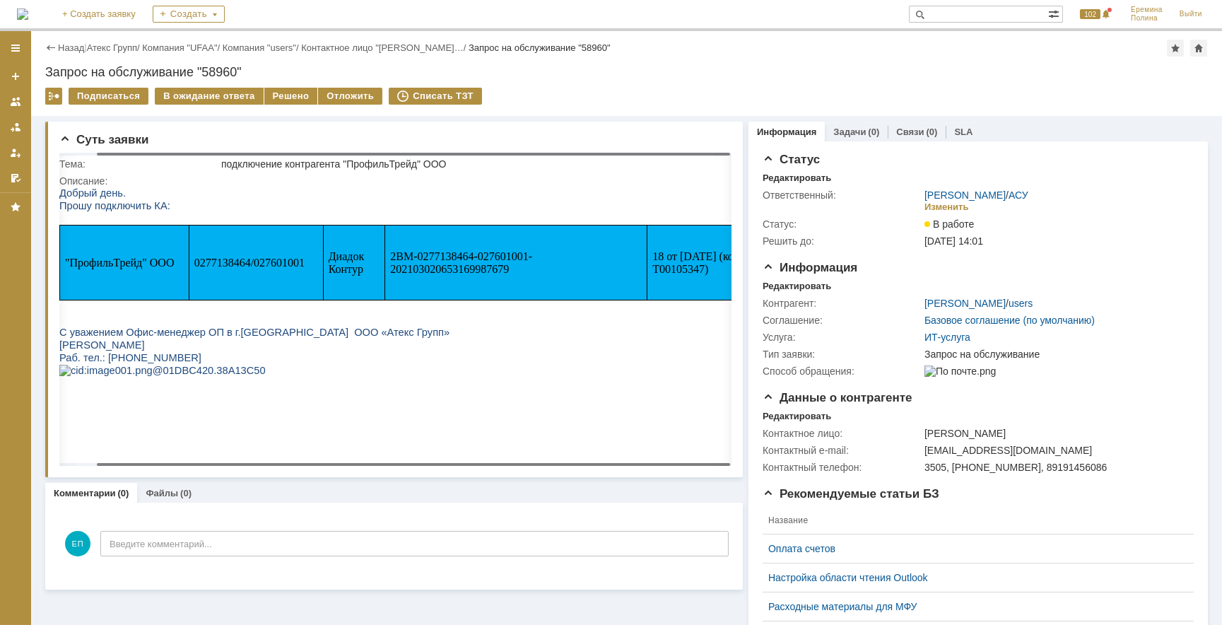
scroll to position [0, 40]
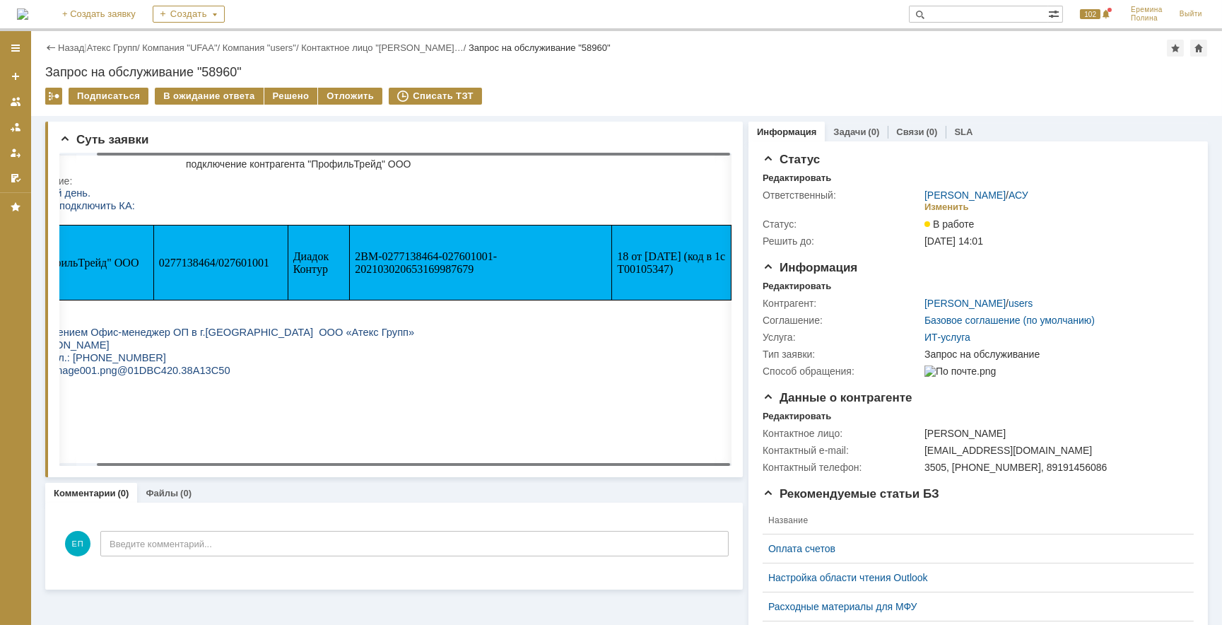
drag, startPoint x: 660, startPoint y: 462, endPoint x: 737, endPoint y: 457, distance: 77.2
click at [723, 470] on body "Идет загрузка, пожалуйста, подождите. На домашнюю + Создать заявку Создать 102 …" at bounding box center [611, 312] width 1222 height 625
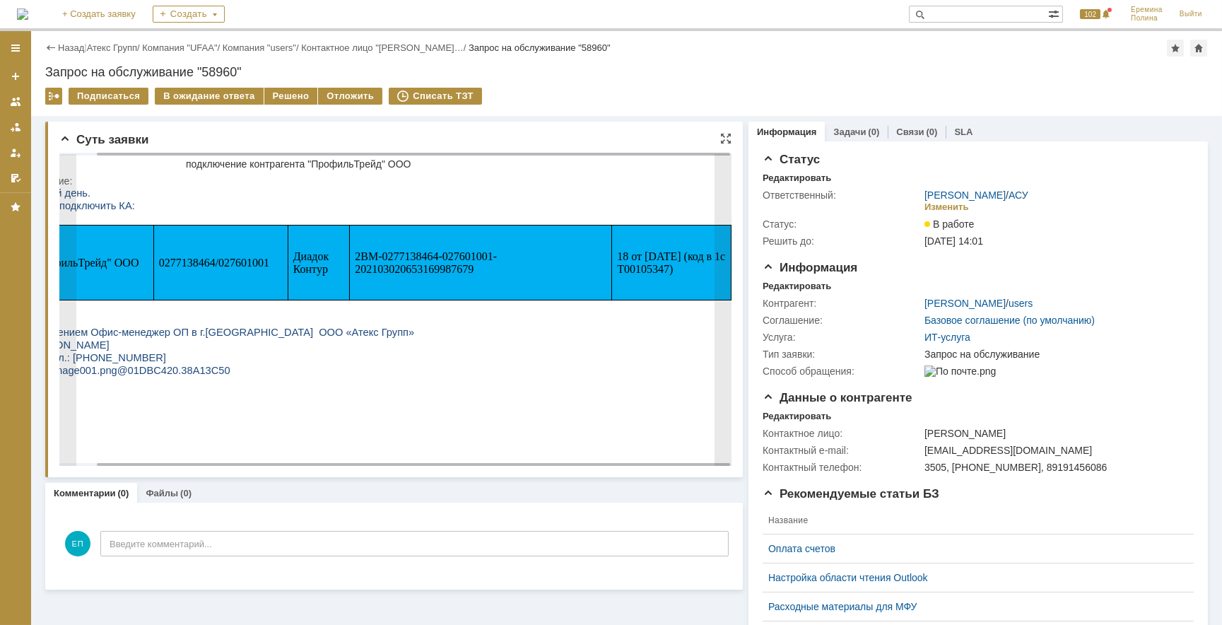
click at [198, 264] on span "0277138464/027601001" at bounding box center [214, 262] width 110 height 12
click at [197, 262] on span "0277138464/027601001" at bounding box center [214, 262] width 110 height 12
drag, startPoint x: 216, startPoint y: 263, endPoint x: 121, endPoint y: 264, distance: 94.8
click at [121, 264] on tr ""ПрофильТрейд" ООО 0277138464/027601001 Диадок Контур 2BM-0277138464-027601001-…" at bounding box center [377, 262] width 707 height 75
copy tr "ОО 0277138464"
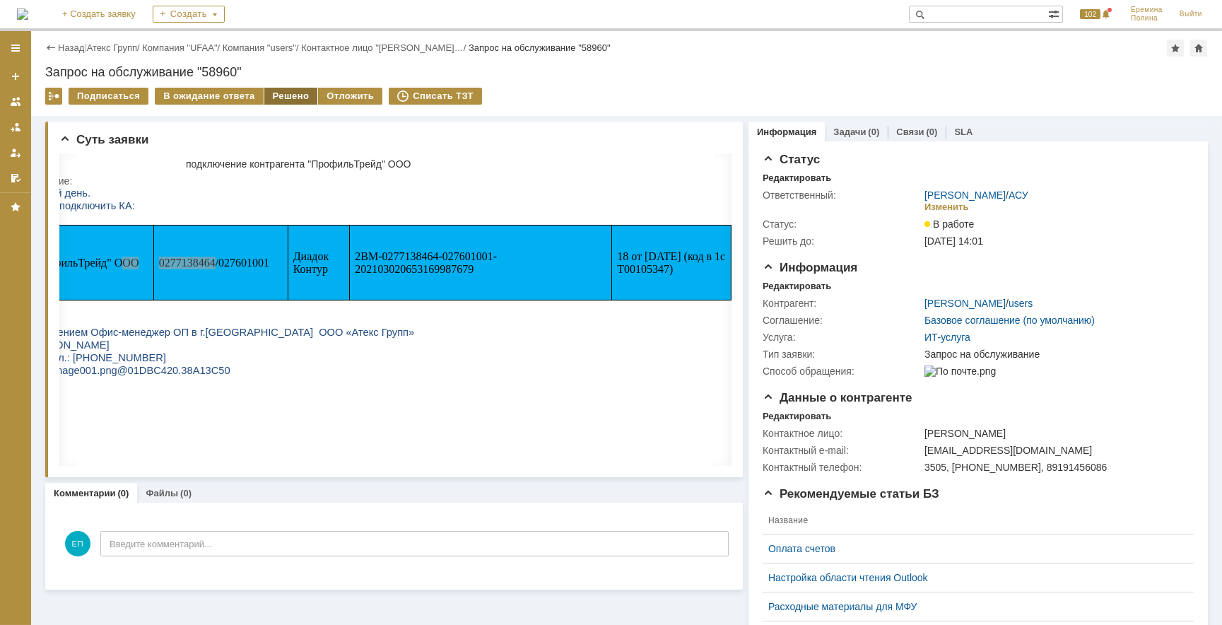
click at [271, 98] on div "Решено" at bounding box center [291, 96] width 54 height 17
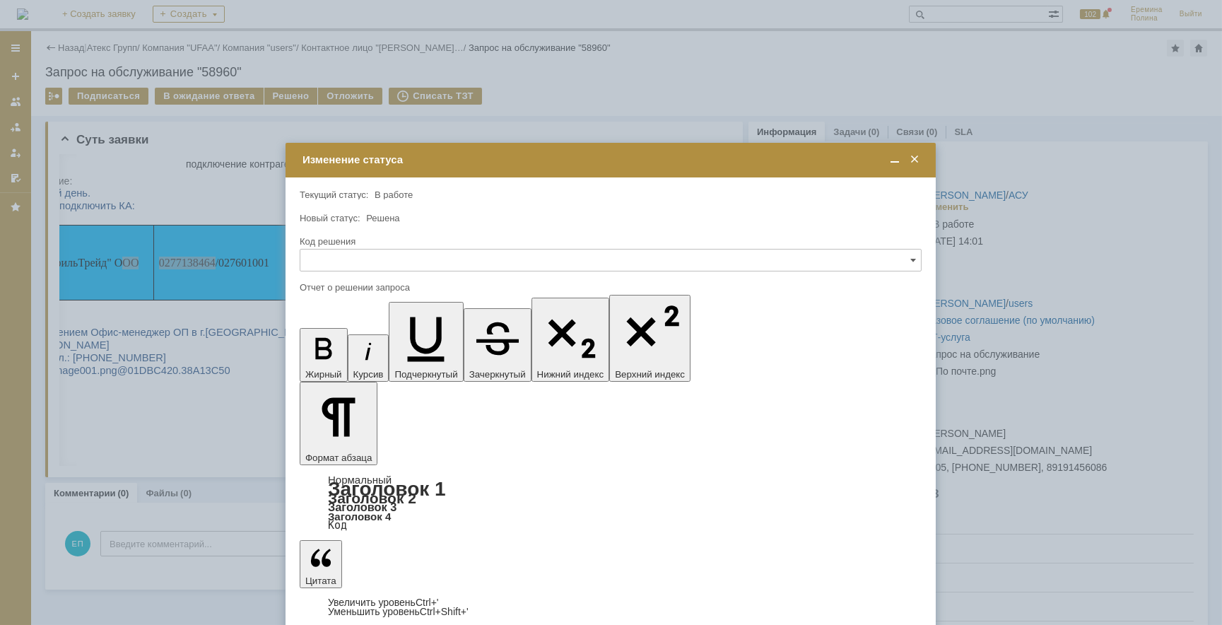
scroll to position [0, 0]
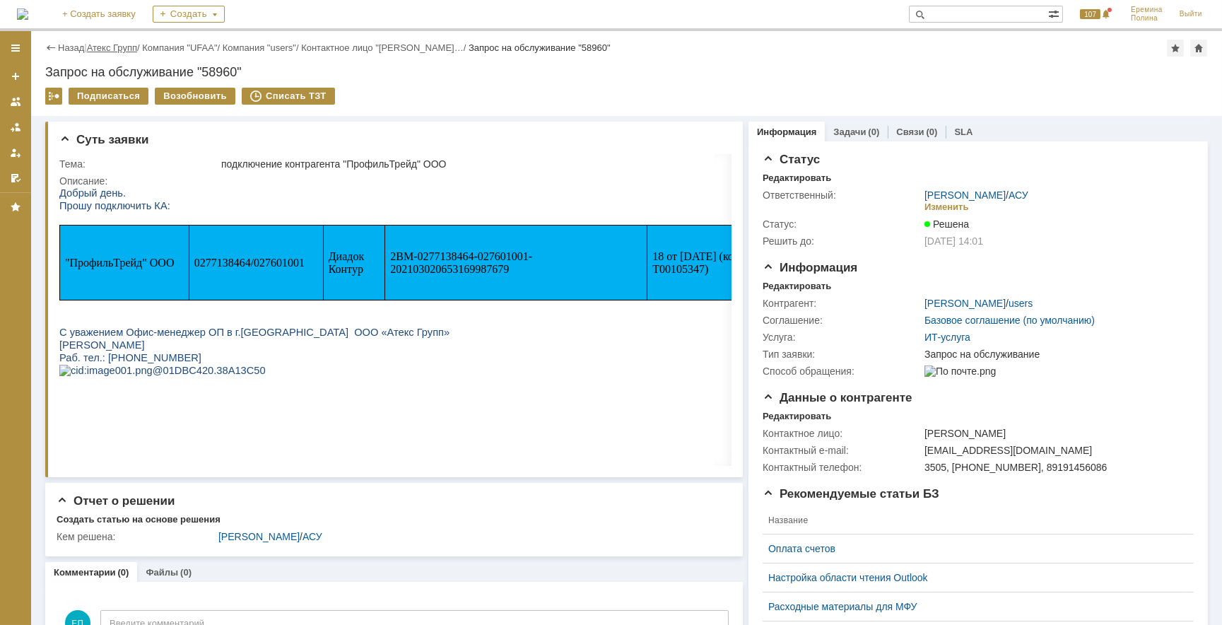
click at [127, 52] on link "Атекс Групп" at bounding box center [112, 47] width 50 height 11
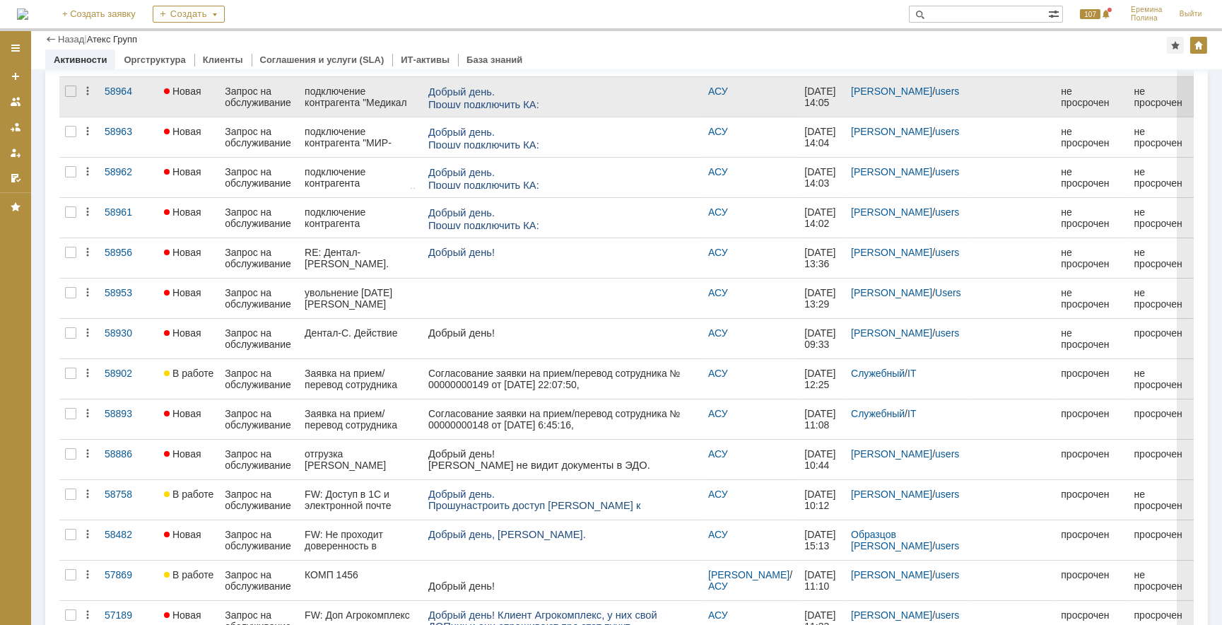
scroll to position [428, 0]
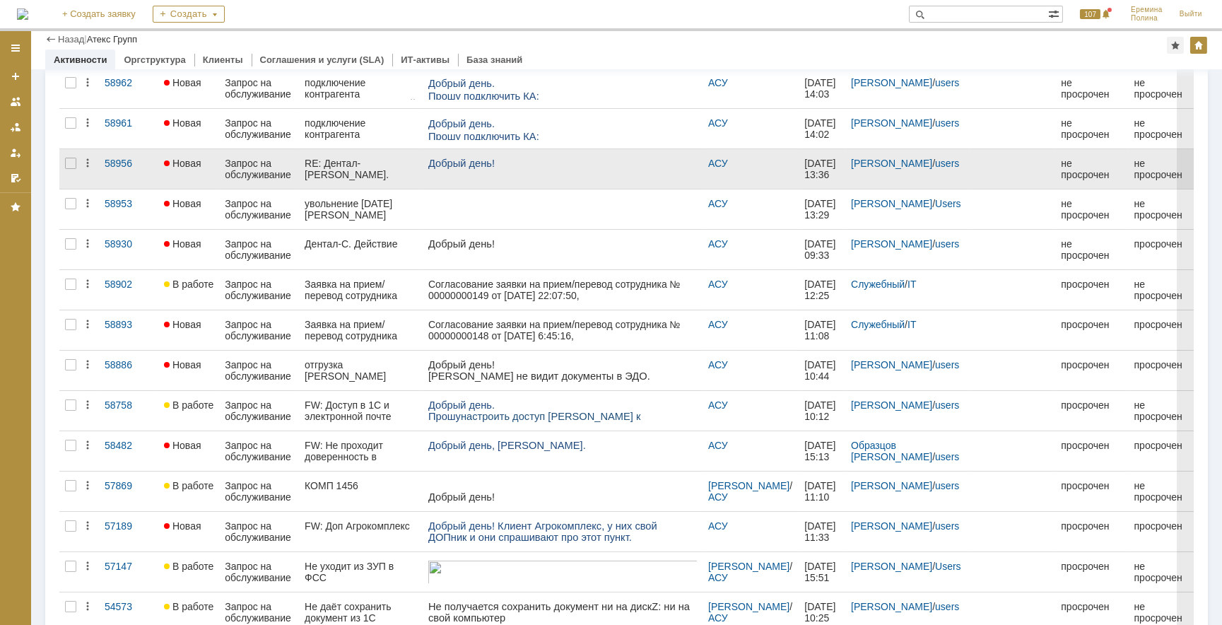
click at [389, 160] on div "RE: Дентал-[PERSON_NAME]. Действие" at bounding box center [361, 169] width 112 height 23
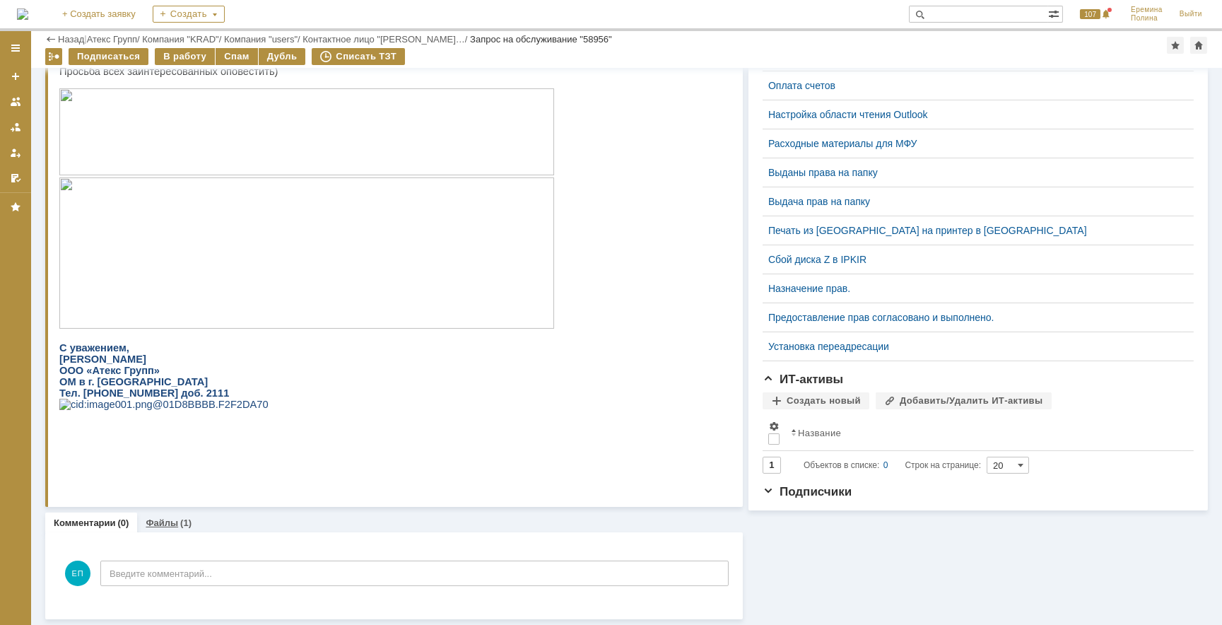
click at [165, 529] on div "Файлы (1)" at bounding box center [168, 523] width 63 height 21
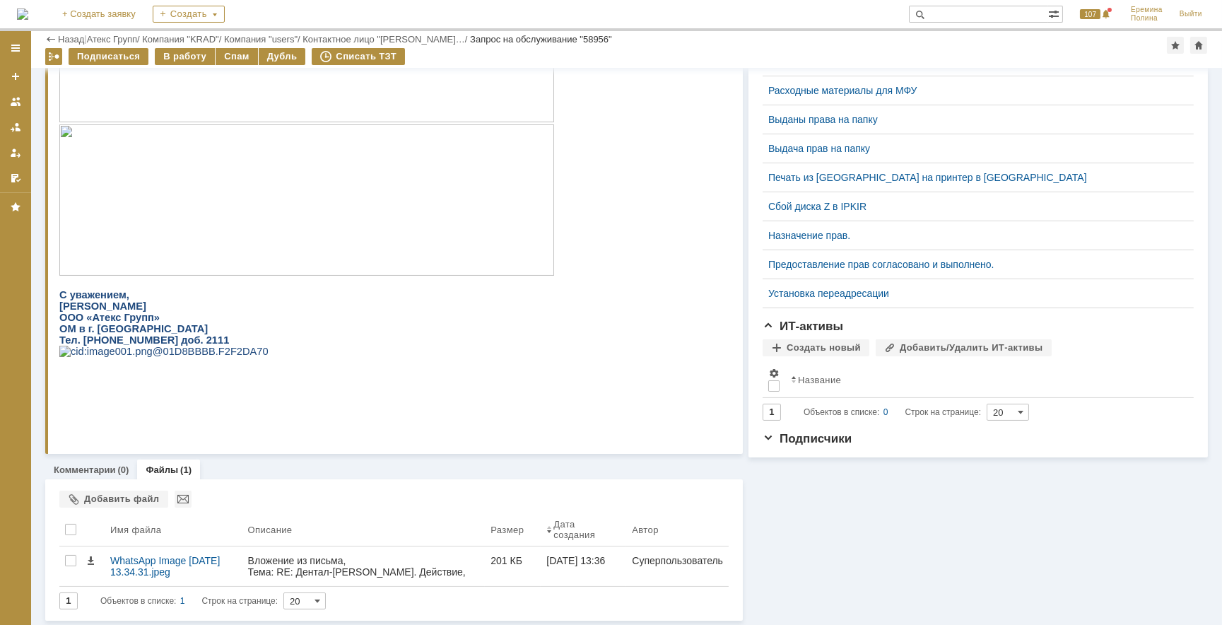
scroll to position [484, 0]
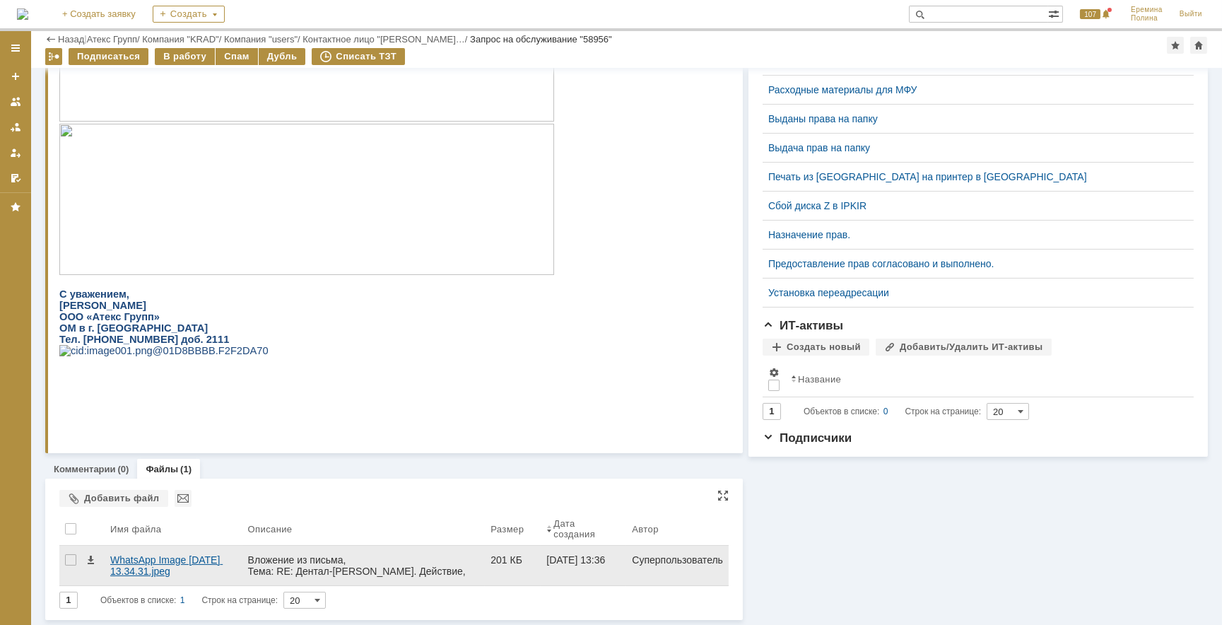
click at [200, 555] on div "WhatsApp Image 2025-09-17 at 13.34.31.jpeg" at bounding box center [173, 565] width 127 height 23
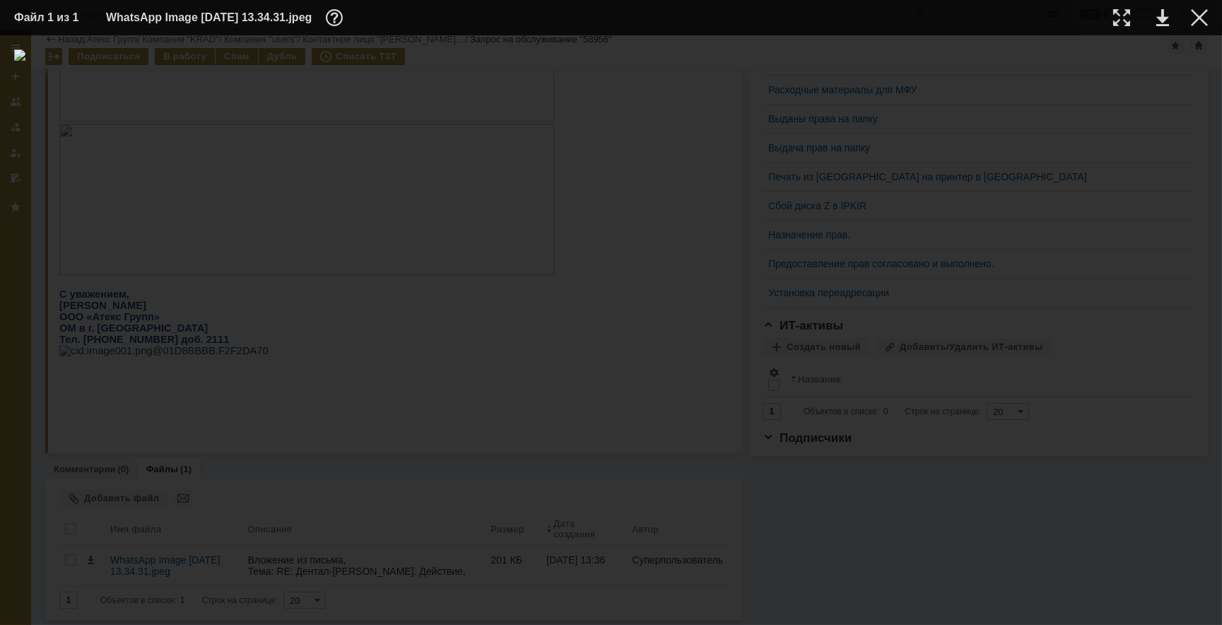
click at [1210, 26] on table "Файл 1 из 1 WhatsApp Image 2025-09-17 at 13.34.31.jpeg" at bounding box center [611, 17] width 1222 height 35
click at [1201, 14] on div at bounding box center [1199, 17] width 17 height 17
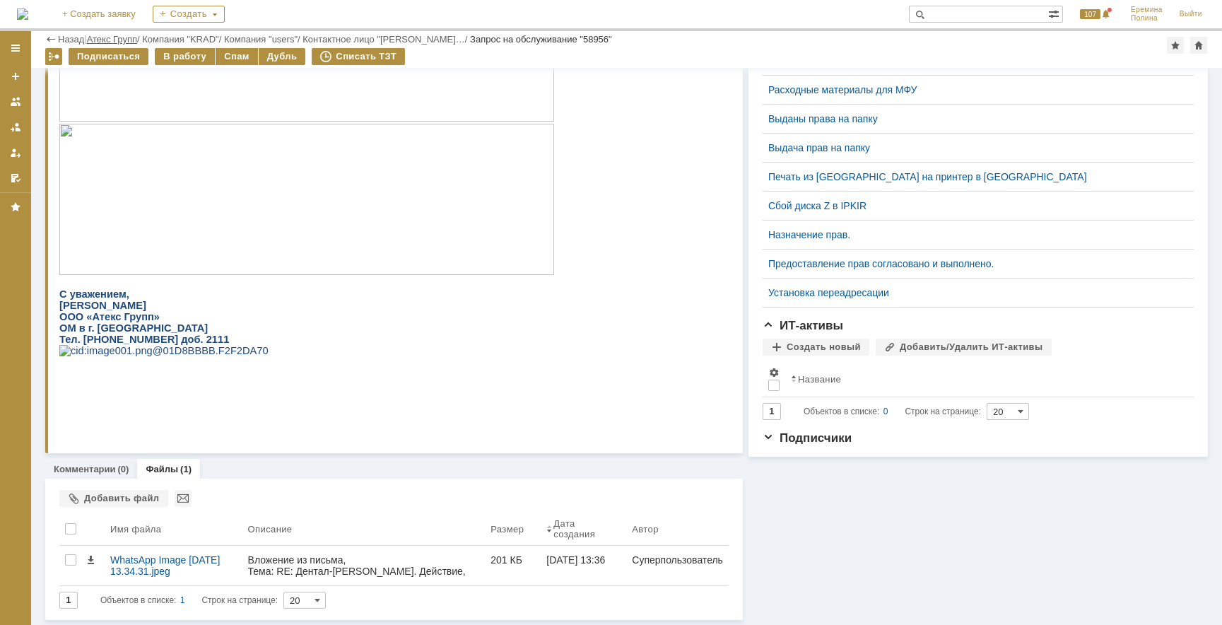
click at [134, 35] on link "Атекс Групп" at bounding box center [112, 39] width 50 height 11
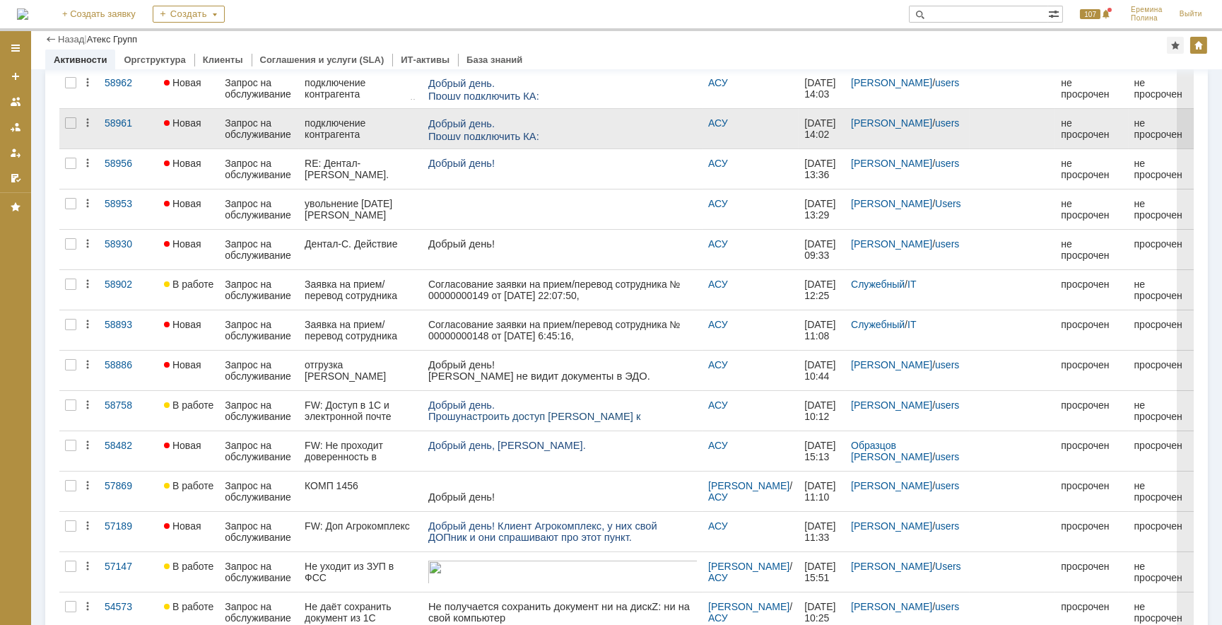
click at [359, 120] on div "подключение контрагента "Поликлиника "Казмаска" ООО" at bounding box center [361, 128] width 112 height 23
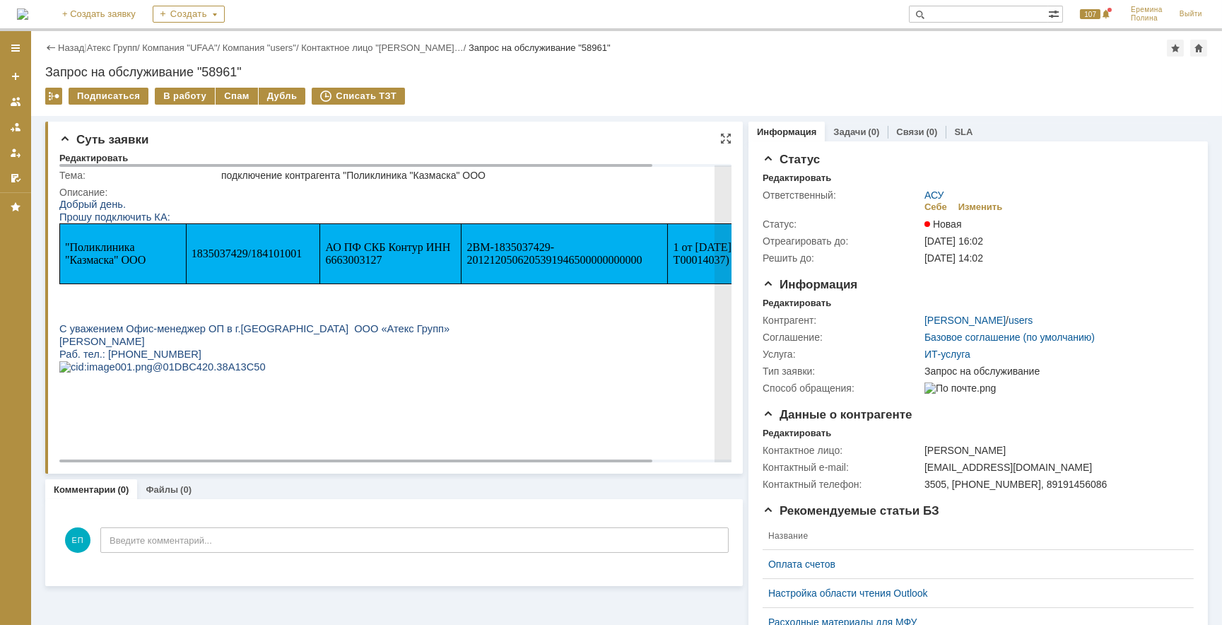
click at [222, 257] on span "1835037429/184101001" at bounding box center [247, 253] width 110 height 12
copy span "1835037429"
click at [222, 256] on span "1835037429/184101001" at bounding box center [247, 253] width 110 height 12
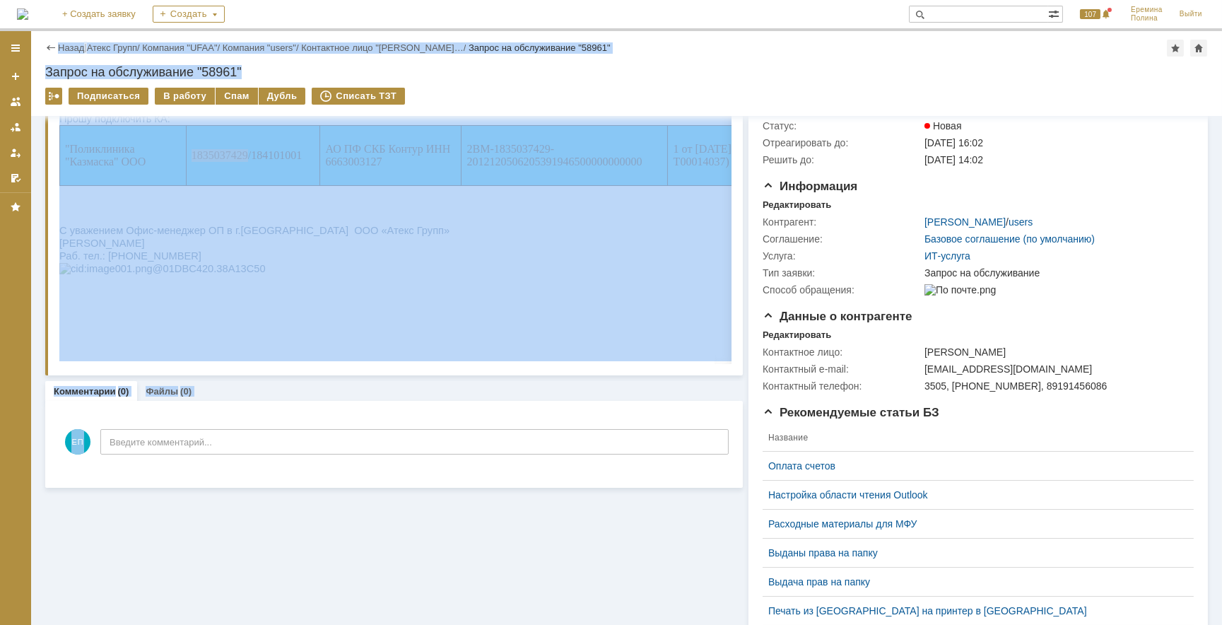
drag, startPoint x: 853, startPoint y: 617, endPoint x: 912, endPoint y: 636, distance: 62.4
click at [912, 624] on html "Идет загрузка, пожалуйста, подождите. На домашнюю + Создать заявку Создать 107 …" at bounding box center [611, 312] width 1222 height 625
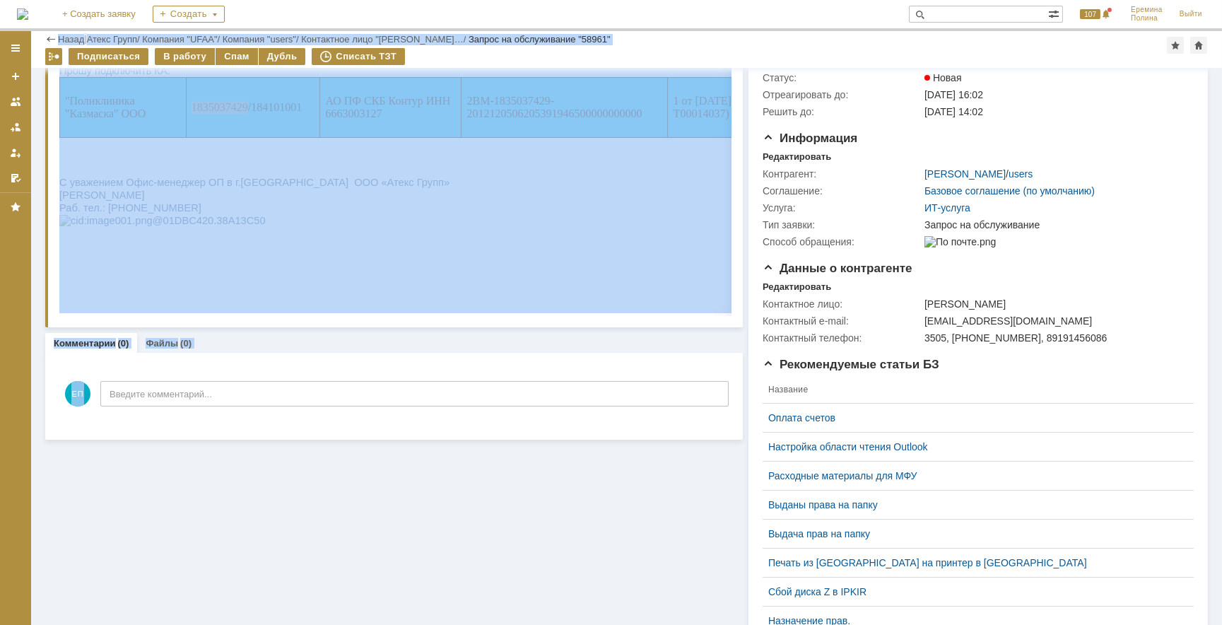
scroll to position [123, 0]
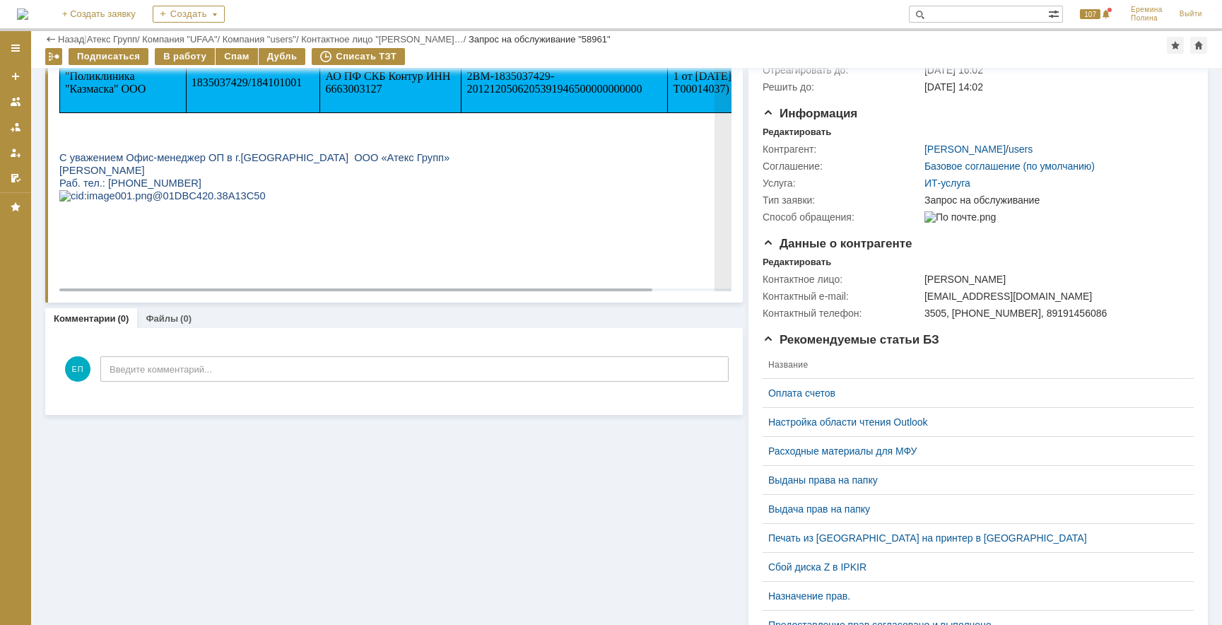
click at [363, 160] on p "С уважением Офис-менеджер ОП в г.[GEOGRAPHIC_DATA] ООО «Атекс Групп»" at bounding box center [437, 157] width 757 height 13
drag, startPoint x: 642, startPoint y: 88, endPoint x: 462, endPoint y: 76, distance: 180.6
click at [462, 76] on td "2BM-1835037429-2012120506205391946500000000000" at bounding box center [565, 83] width 206 height 60
click at [366, 163] on p "С уважением Офис-менеджер ОП в г.[GEOGRAPHIC_DATA] ООО «Атекс Групп»" at bounding box center [437, 157] width 757 height 13
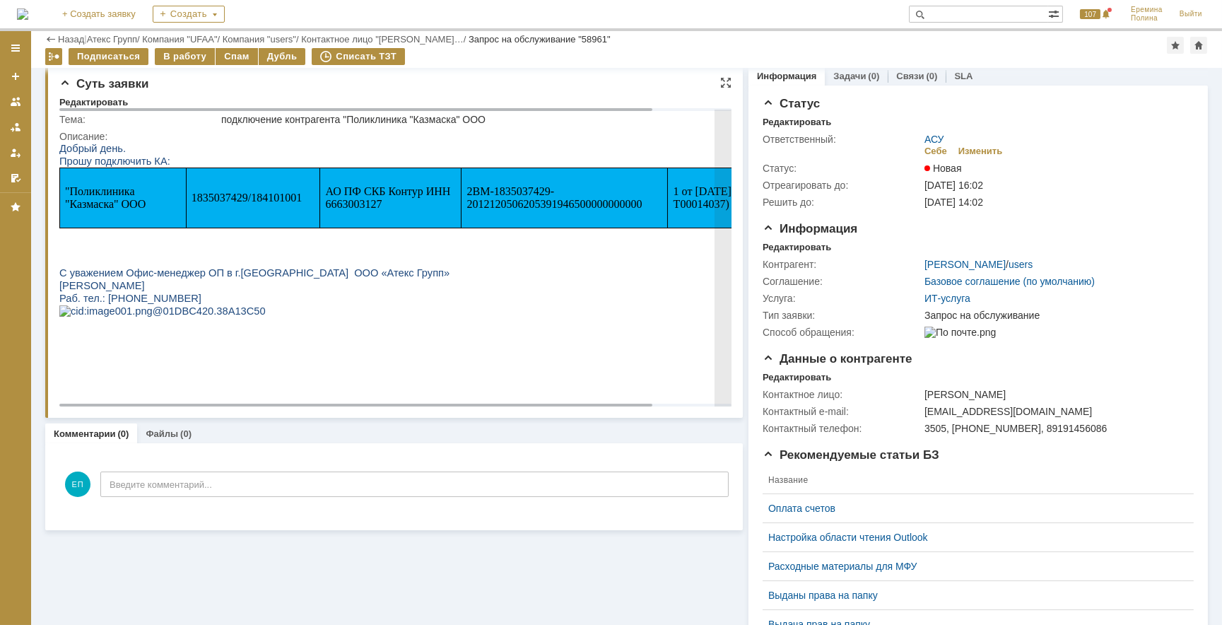
scroll to position [0, 0]
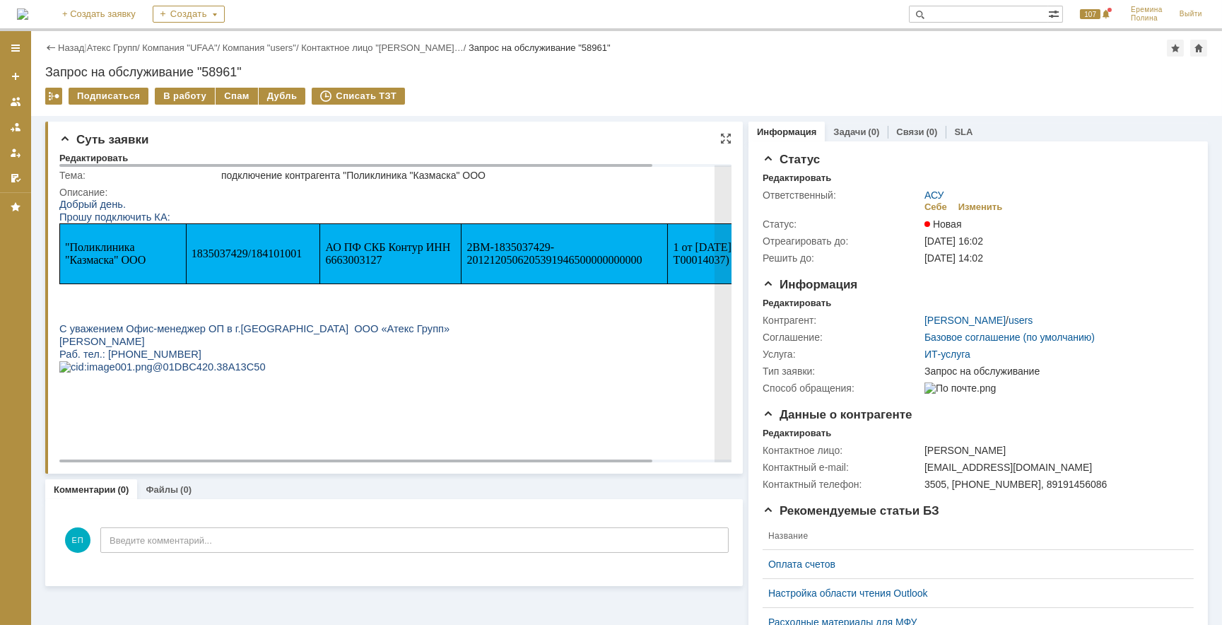
click at [228, 251] on span "1835037429/184101001" at bounding box center [247, 253] width 110 height 12
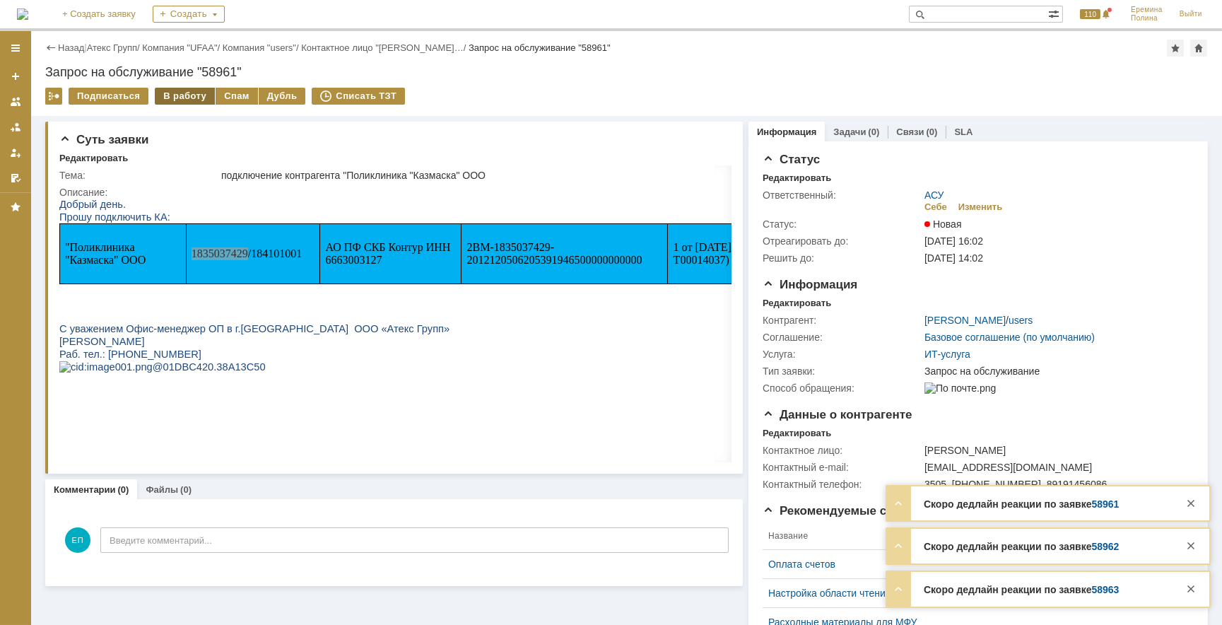
click at [198, 92] on div "В работу" at bounding box center [185, 96] width 60 height 17
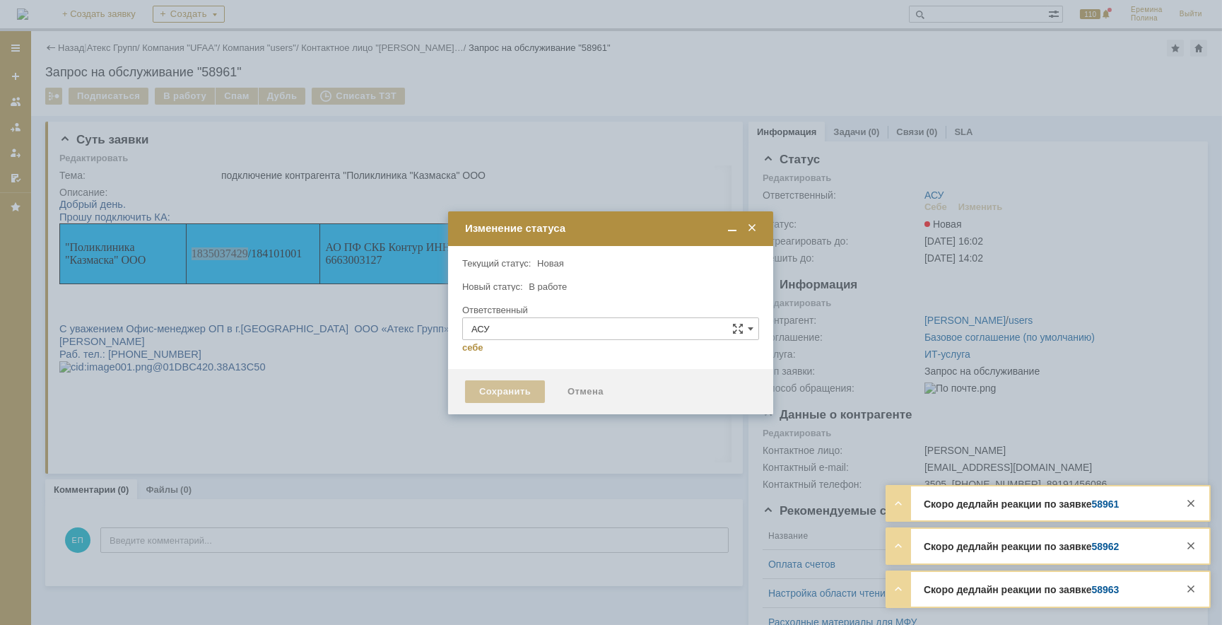
type input "[PERSON_NAME]"
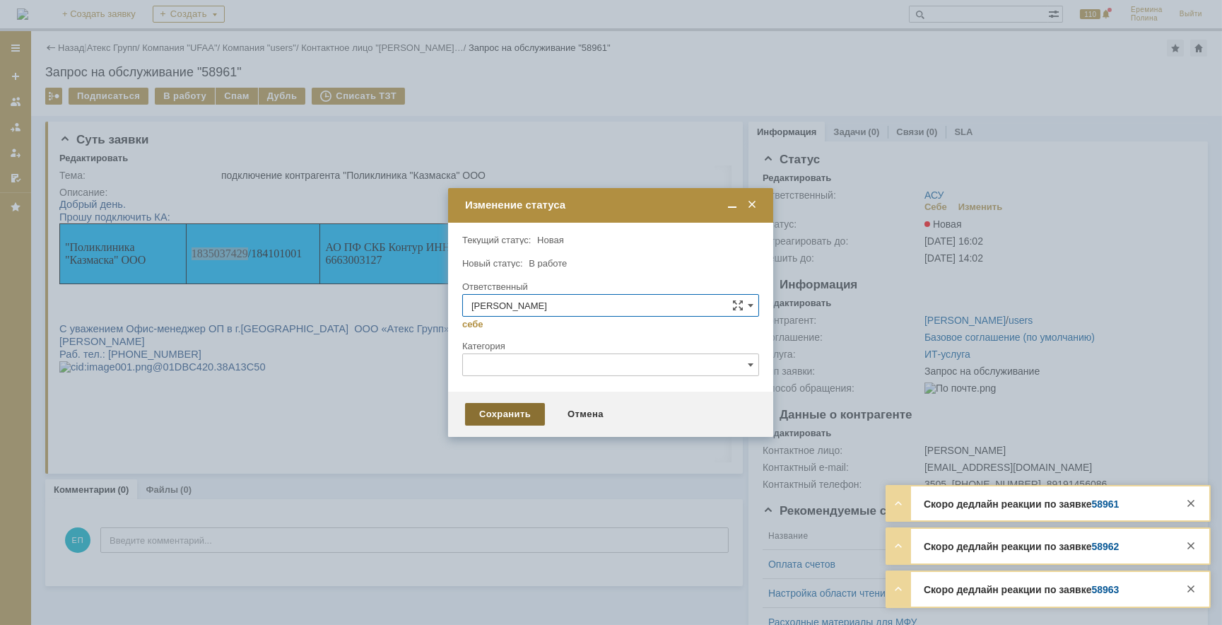
click at [515, 417] on div "Сохранить" at bounding box center [505, 414] width 80 height 23
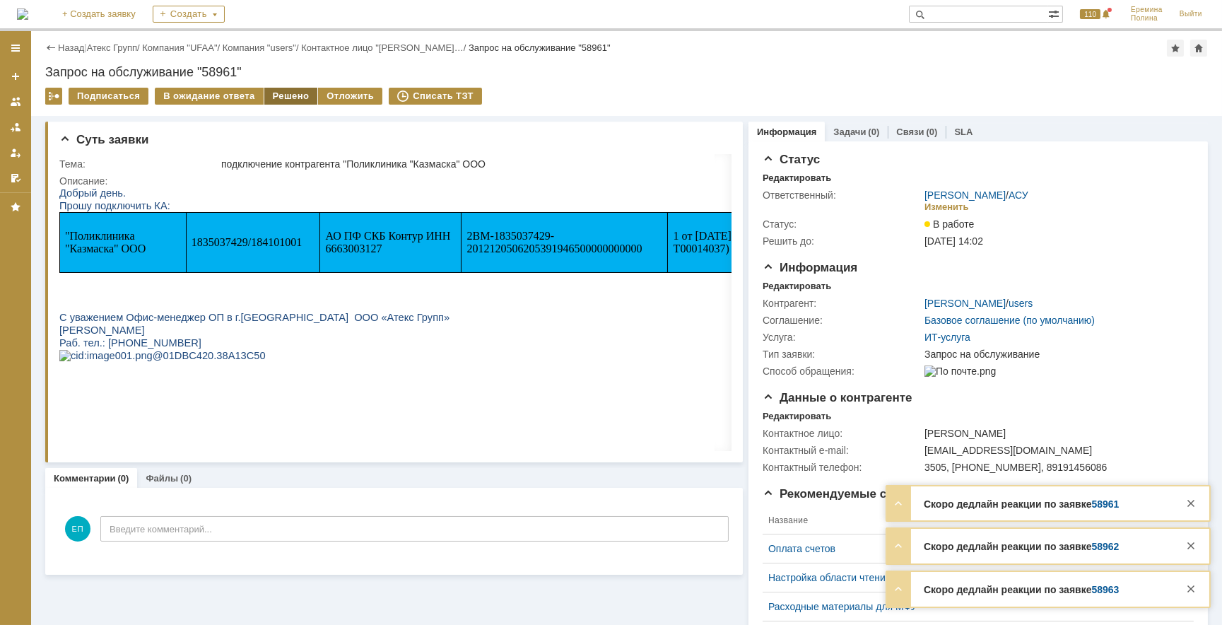
click at [279, 94] on div "Решено" at bounding box center [291, 96] width 54 height 17
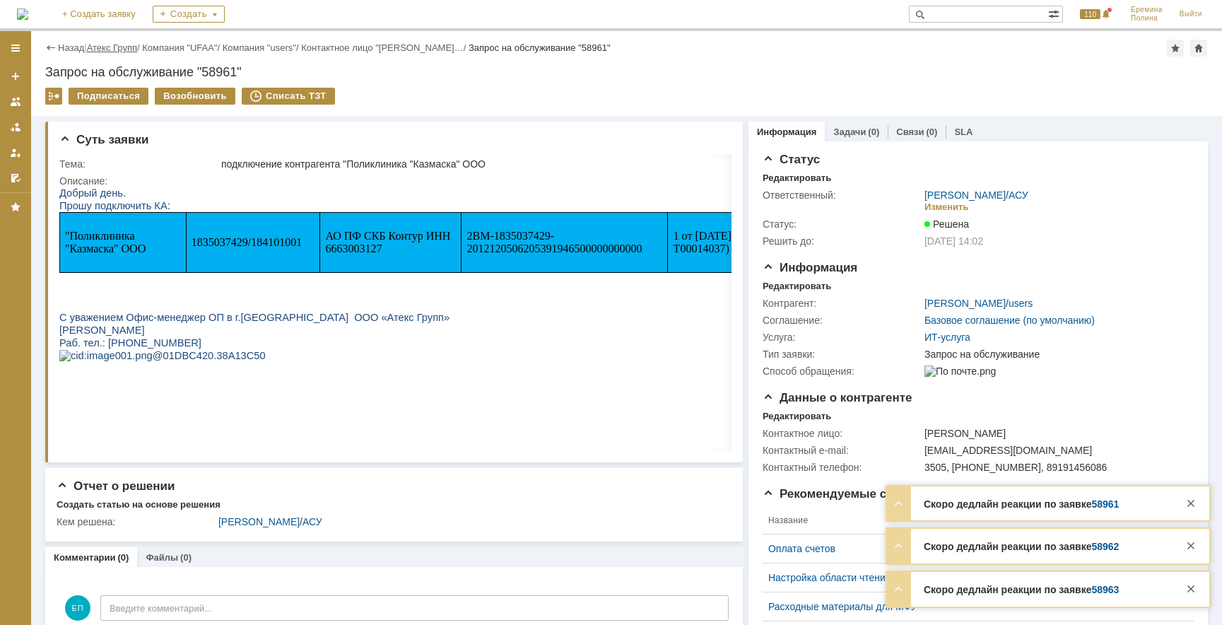
click at [137, 45] on link "Атекс Групп" at bounding box center [112, 47] width 50 height 11
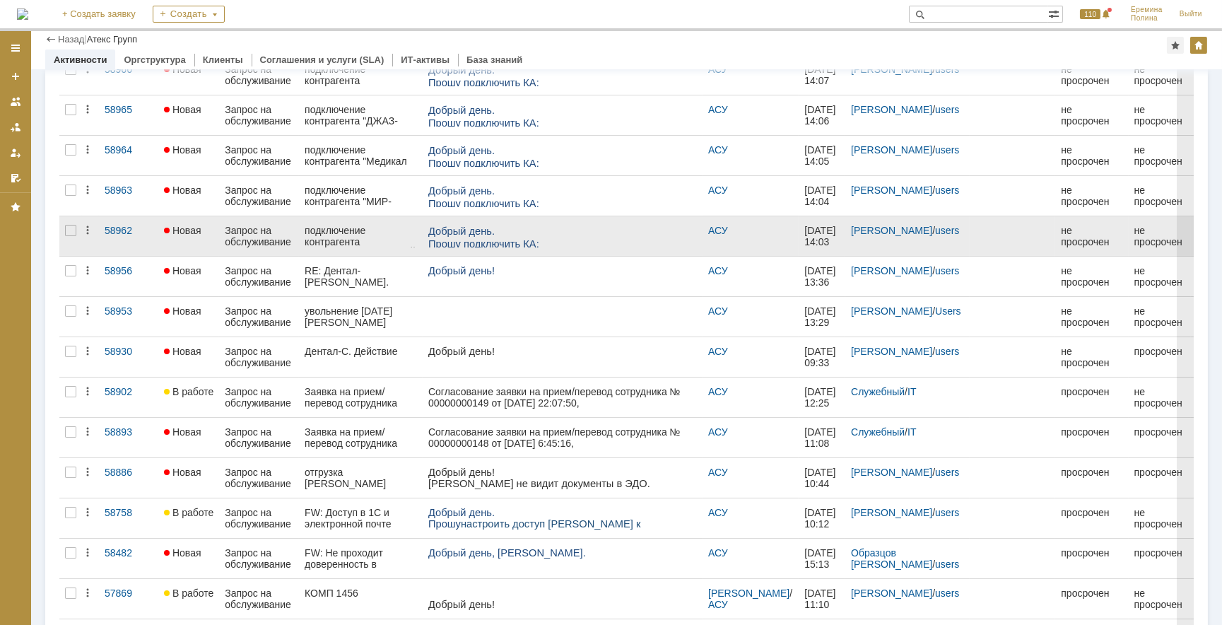
click at [356, 222] on link "подключение контрагента "БОЛЬНИЦА ДЛЯ ВСЕЙ СЕМЬИ" ООО" at bounding box center [361, 236] width 124 height 40
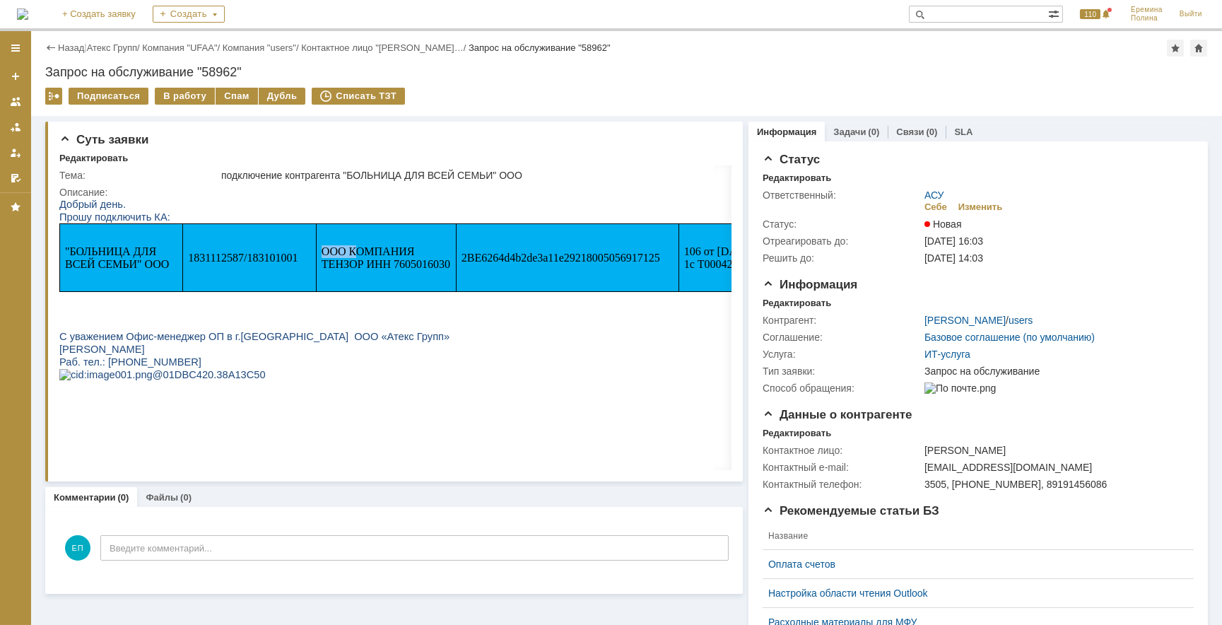
drag, startPoint x: 356, startPoint y: 230, endPoint x: 290, endPoint y: 257, distance: 71.7
click at [290, 257] on tr ""БОЛЬНИЦА ДЛЯ ВСЕЙ СЕМЬИ" ООО 1831112587/183101001 ООО КОМПАНИЯ ТЕНЗОР ИНН 7605…" at bounding box center [426, 257] width 734 height 68
click at [204, 257] on span "1831112587/183101001" at bounding box center [243, 257] width 110 height 12
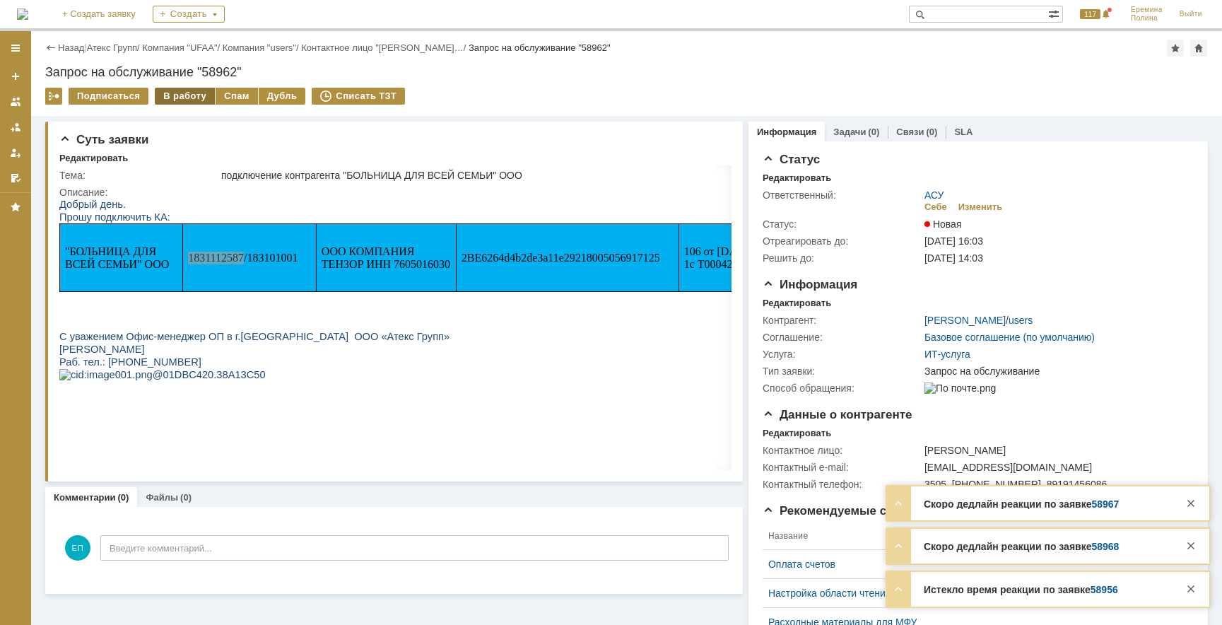
click at [176, 97] on div "В работу" at bounding box center [185, 96] width 60 height 17
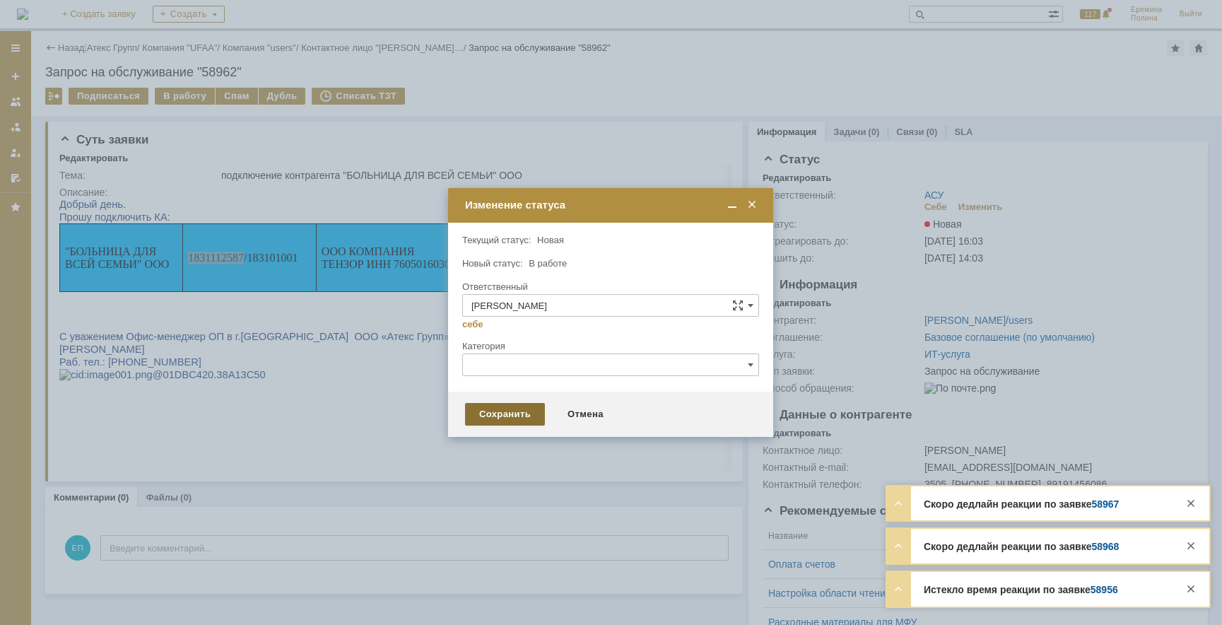
click at [481, 419] on div "Сохранить" at bounding box center [505, 414] width 80 height 23
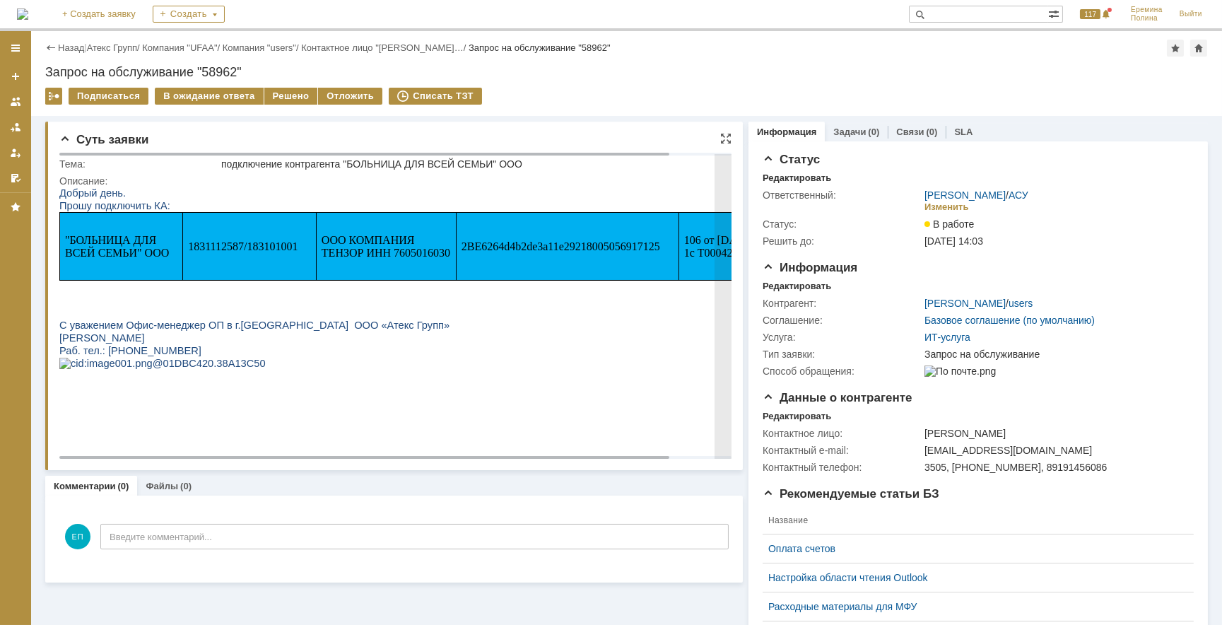
click at [226, 247] on span "1831112587/183101001" at bounding box center [243, 246] width 110 height 12
click at [275, 250] on span "1831112587/183101001" at bounding box center [243, 246] width 110 height 12
click at [531, 244] on span "2BE6264d4b2de3a11e29218005056917125" at bounding box center [561, 246] width 199 height 12
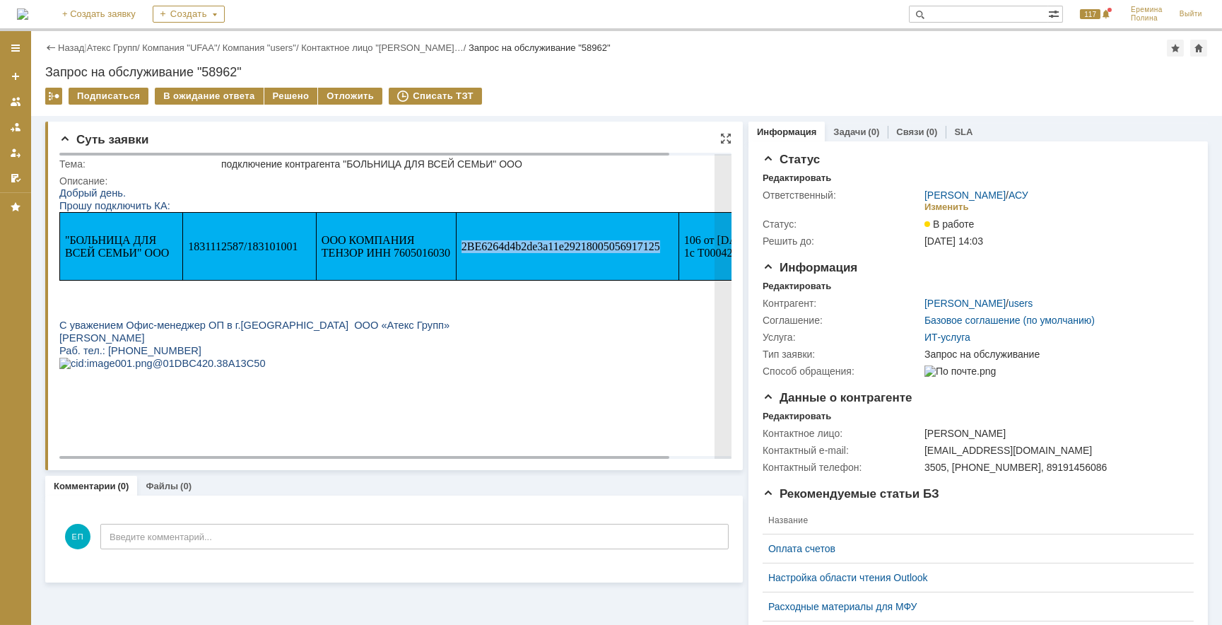
drag, startPoint x: 247, startPoint y: 255, endPoint x: 254, endPoint y: 250, distance: 8.5
click at [247, 255] on td "1831112587/183101001" at bounding box center [250, 246] width 134 height 68
click at [214, 244] on span "1831112587/183101001" at bounding box center [243, 246] width 110 height 12
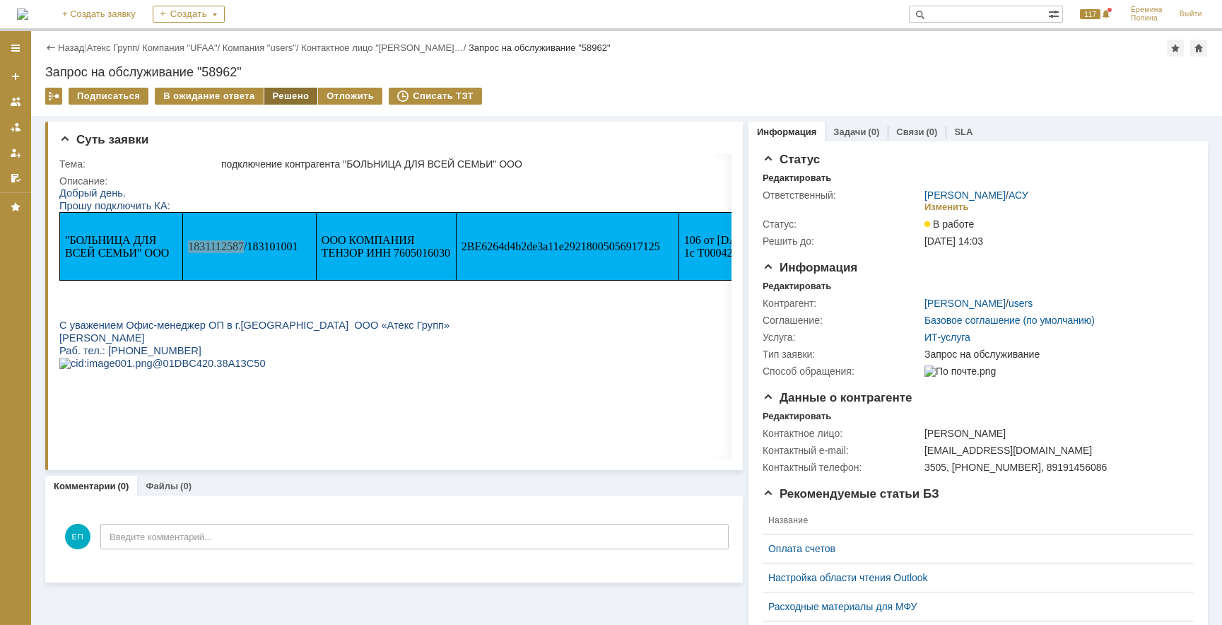
click at [271, 95] on div "Решено" at bounding box center [291, 96] width 54 height 17
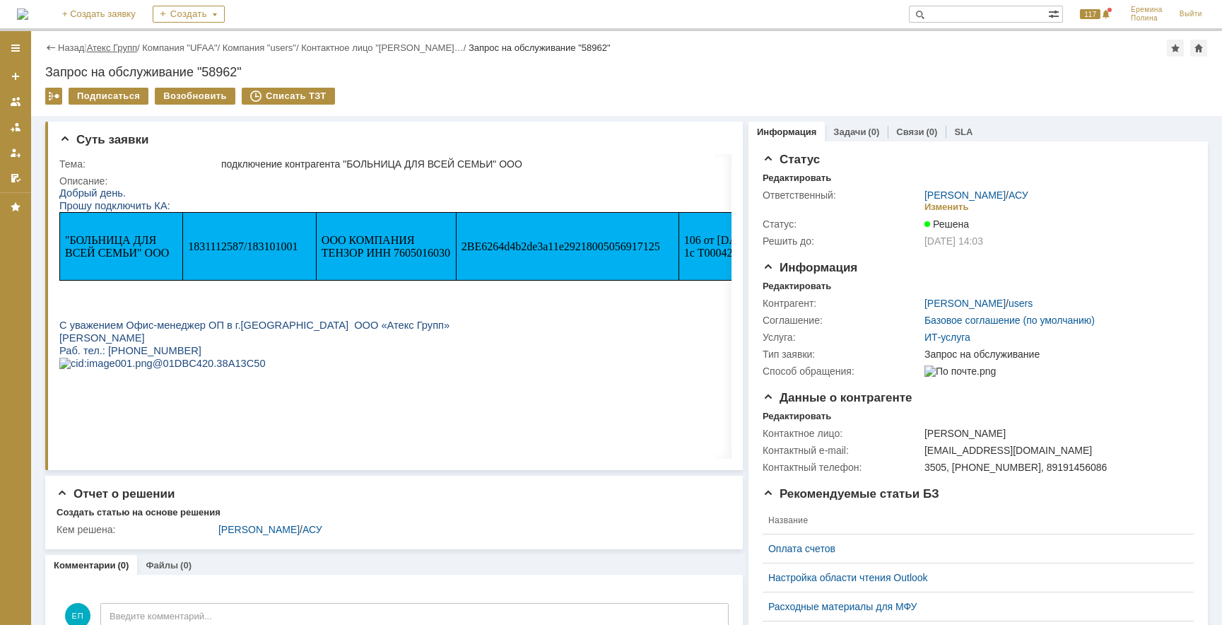
click at [116, 47] on link "Атекс Групп" at bounding box center [112, 47] width 50 height 11
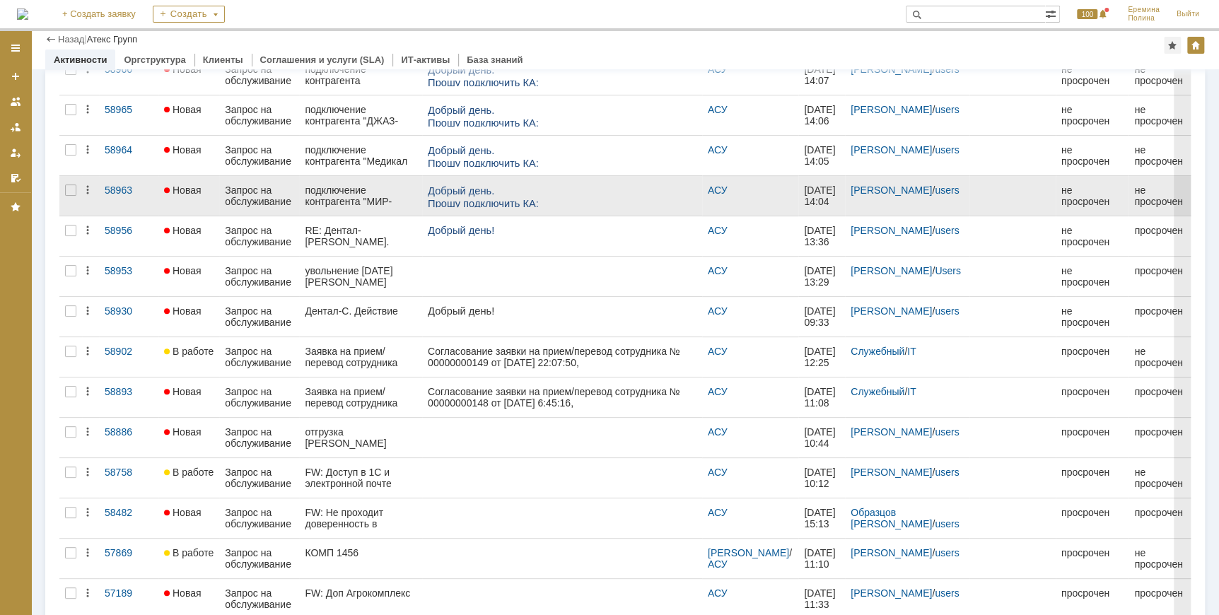
click at [339, 191] on div "подключение контрагента "МИР-ПАКЕТОВ" ООО" at bounding box center [360, 196] width 111 height 23
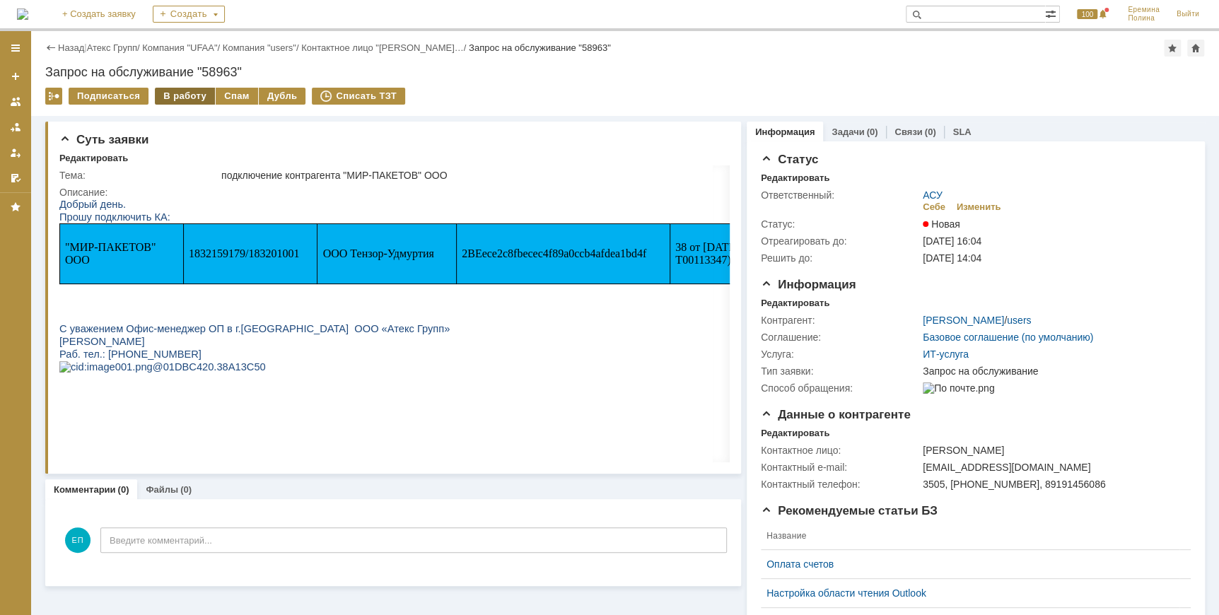
click at [182, 95] on div "В работу" at bounding box center [185, 96] width 60 height 17
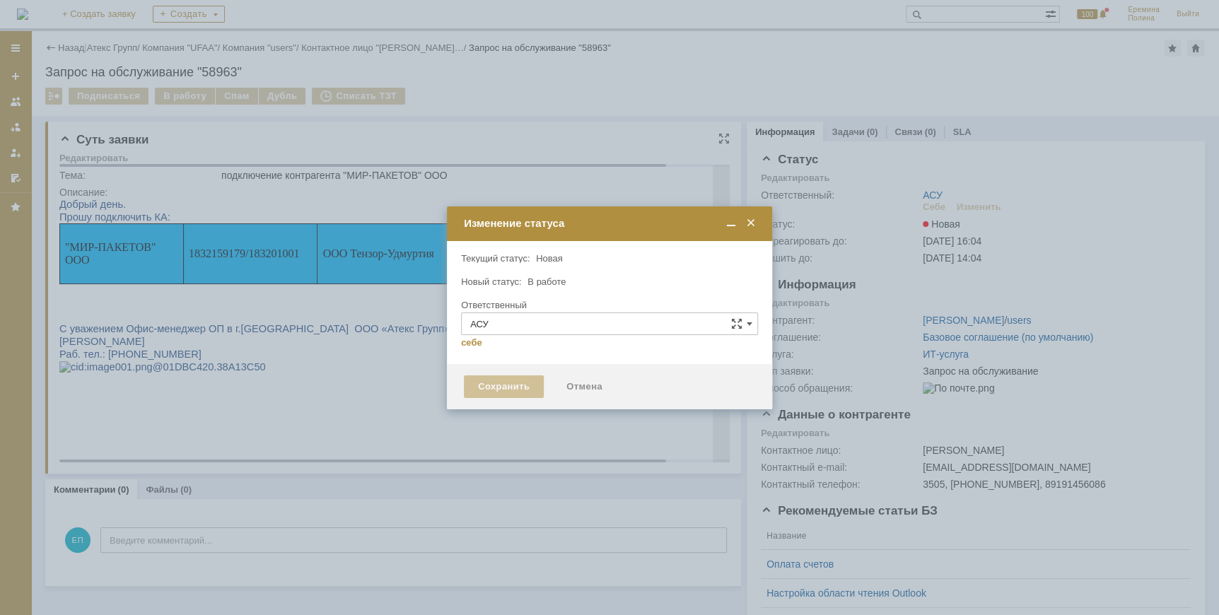
type input "[PERSON_NAME]"
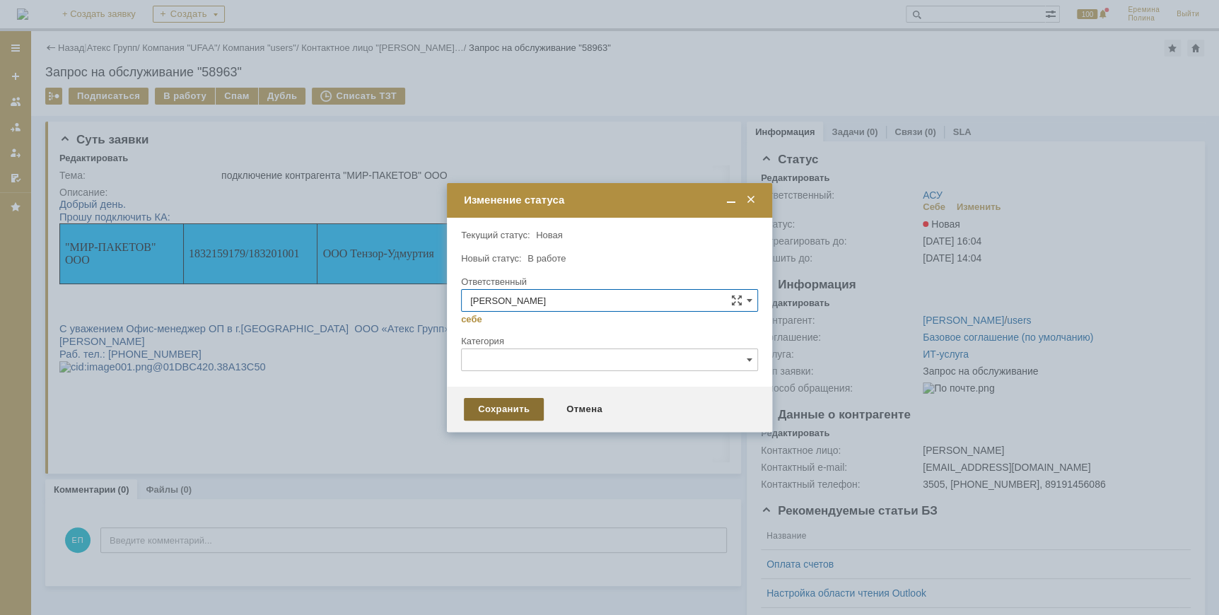
click at [498, 404] on div "Сохранить" at bounding box center [504, 409] width 80 height 23
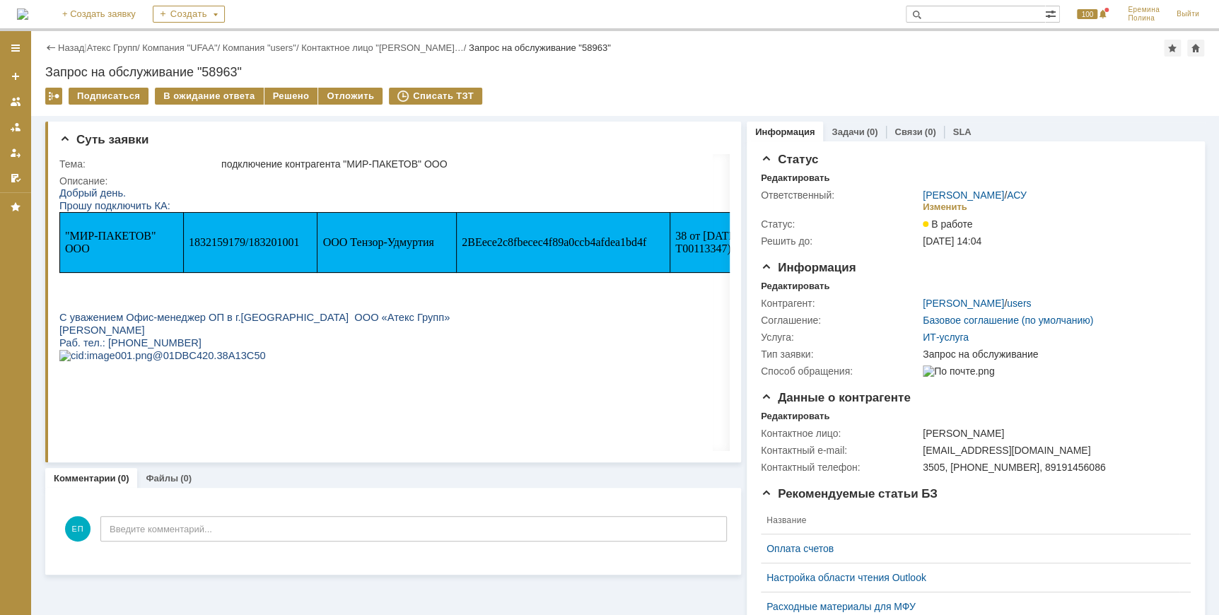
click at [225, 245] on span "1832159179/183201001" at bounding box center [244, 242] width 110 height 12
copy span "1832159179"
click at [604, 474] on div "Комментарии (0) Файлы (0)" at bounding box center [393, 478] width 696 height 20
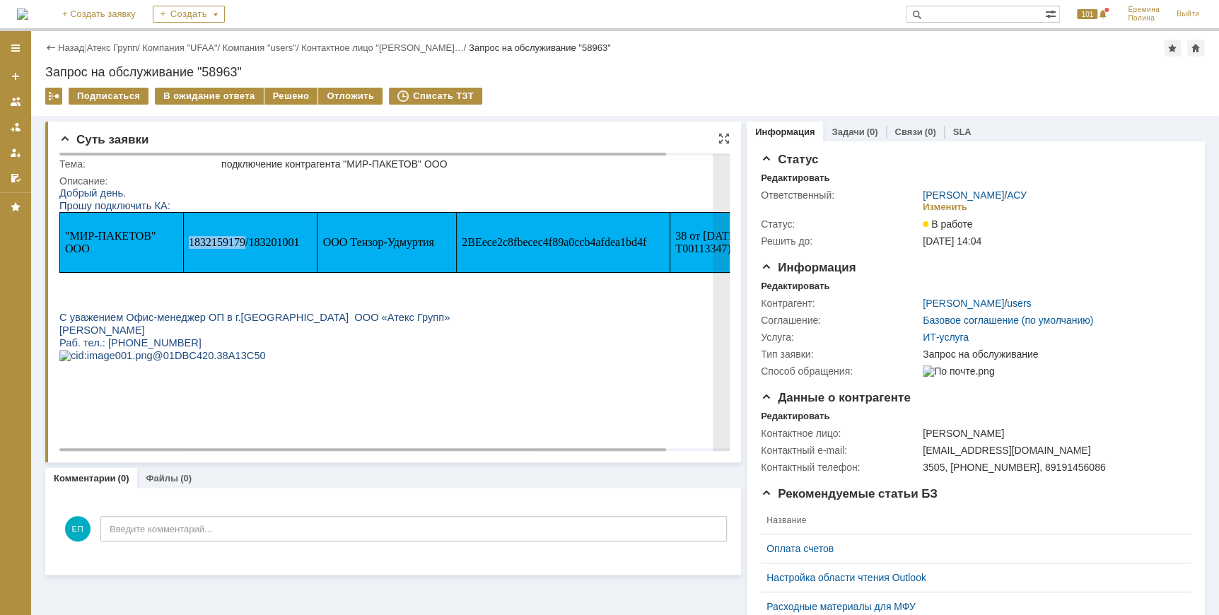
click at [341, 238] on span "ООО Тензор-Удмуртия" at bounding box center [378, 242] width 111 height 12
click at [465, 235] on td "2BEece2c8fbecec4f89a0ccb4afdea1bd4f" at bounding box center [563, 243] width 214 height 60
click at [510, 239] on span "2BEece2c8fbecec4f89a0ccb4afdea1bd4f" at bounding box center [554, 242] width 185 height 12
click at [472, 247] on span "2BEece2c8fbecec4f89a0ccb4afdea1bd4f" at bounding box center [554, 242] width 185 height 12
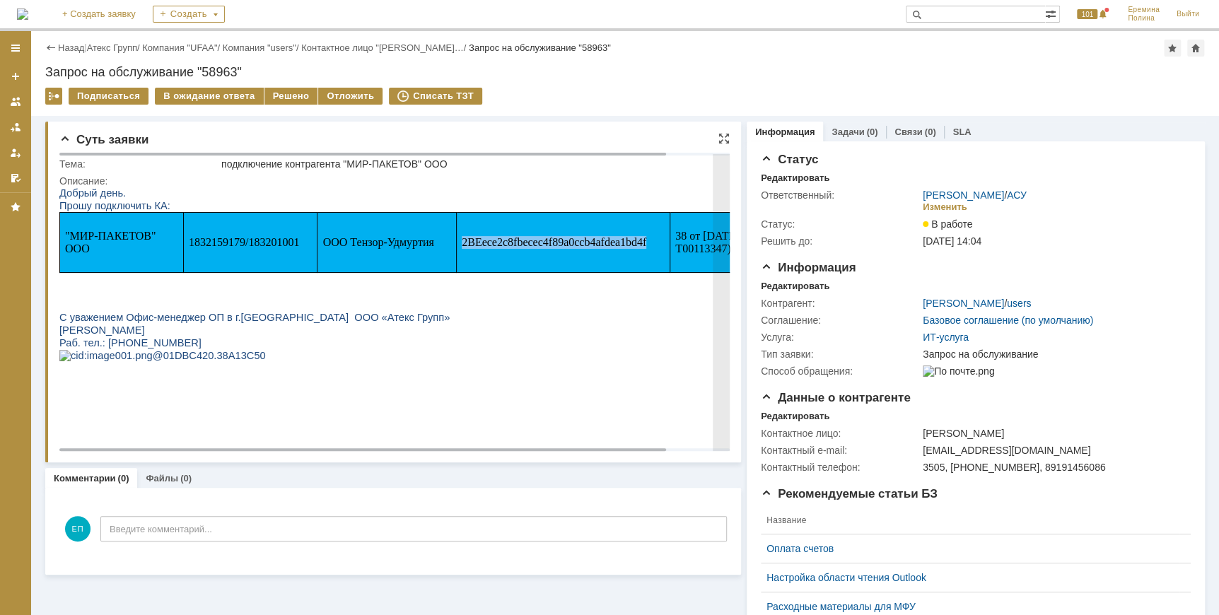
copy span "2BEece2c8fbecec4f89a0ccb4afdea1bd4f"
click at [204, 238] on span "1832159179/183201001" at bounding box center [244, 242] width 110 height 12
click at [206, 237] on span "1832159179/183201001" at bounding box center [244, 242] width 110 height 12
copy span "1832159179"
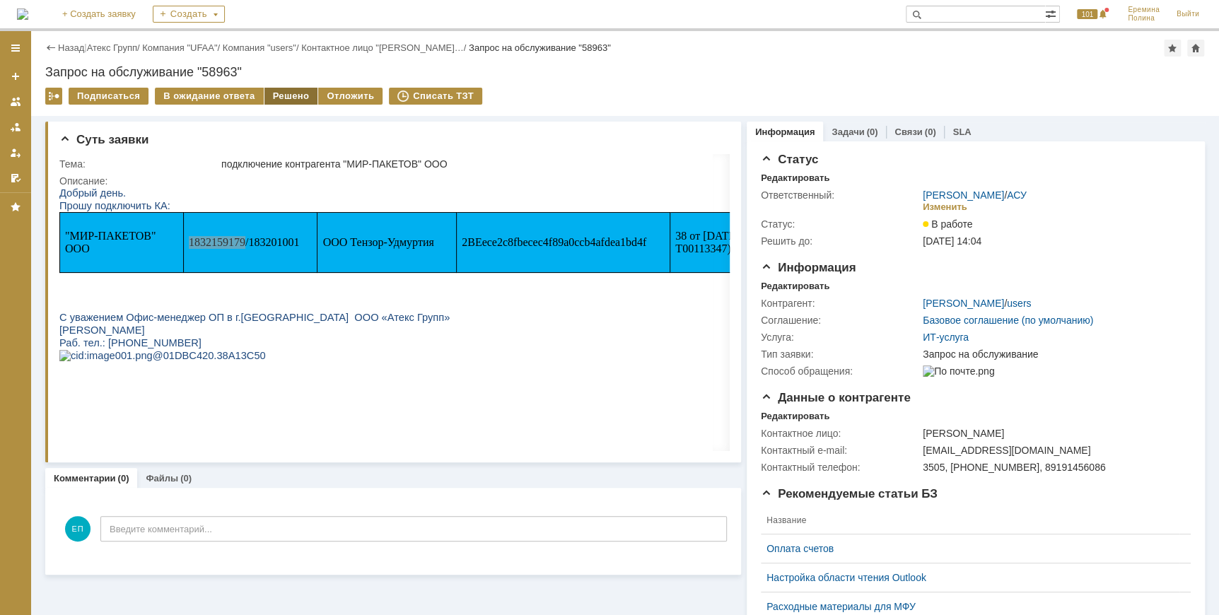
click at [276, 93] on div "Решено" at bounding box center [291, 96] width 54 height 17
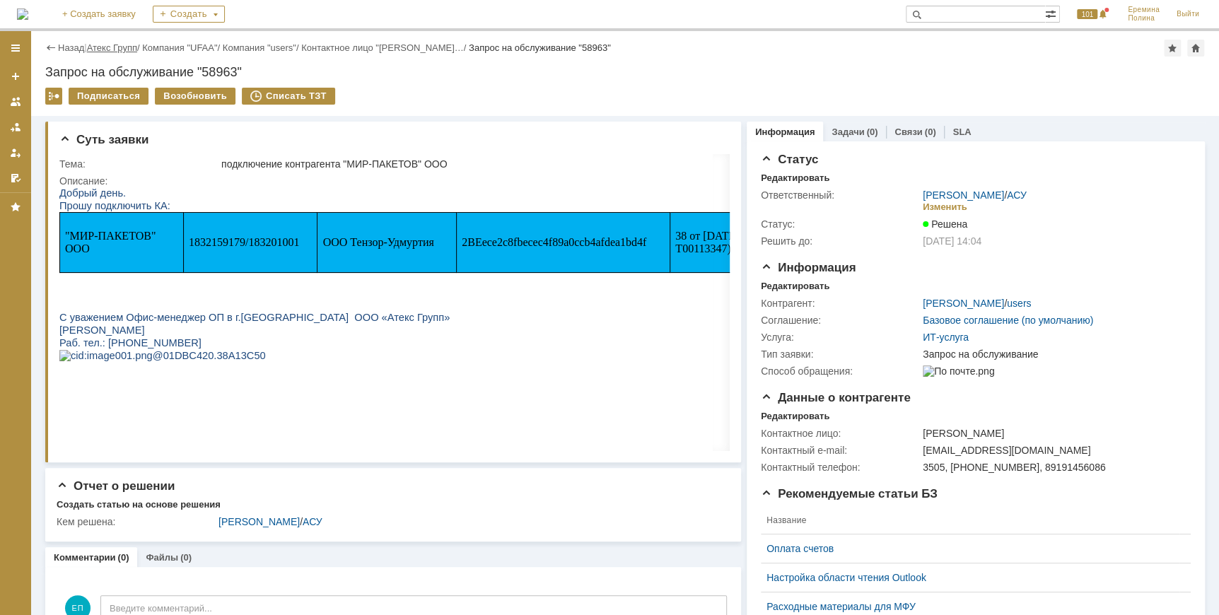
click at [113, 47] on link "Атекс Групп" at bounding box center [112, 47] width 50 height 11
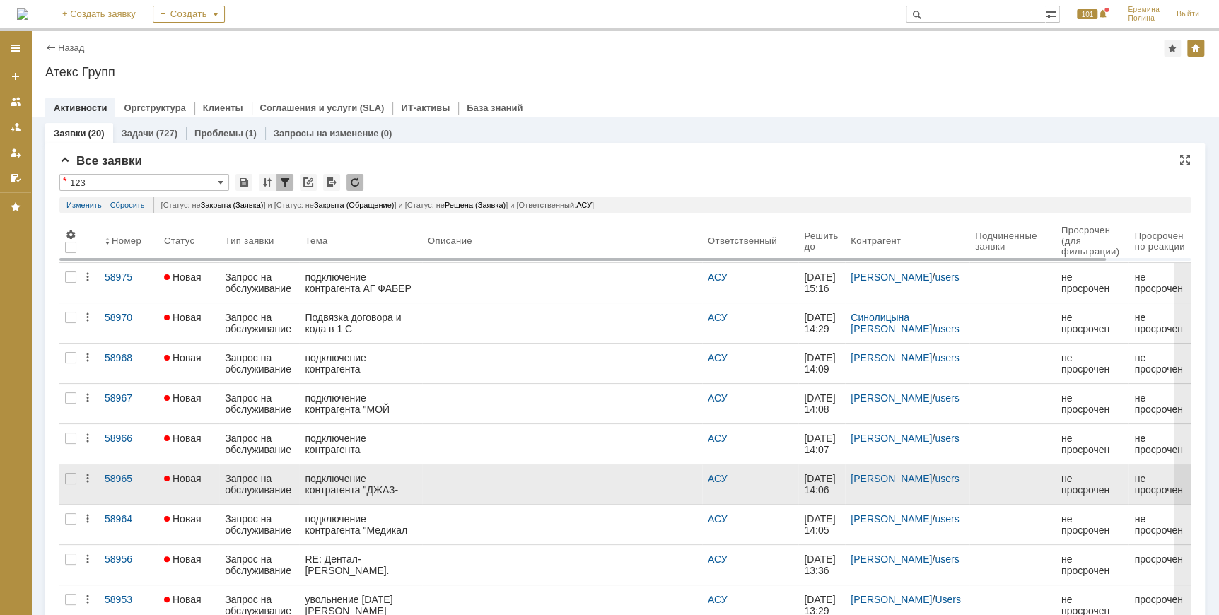
click at [387, 477] on div "подключение контрагента "ДЖАЗ-КЛАССИК" ООО" at bounding box center [360, 484] width 111 height 23
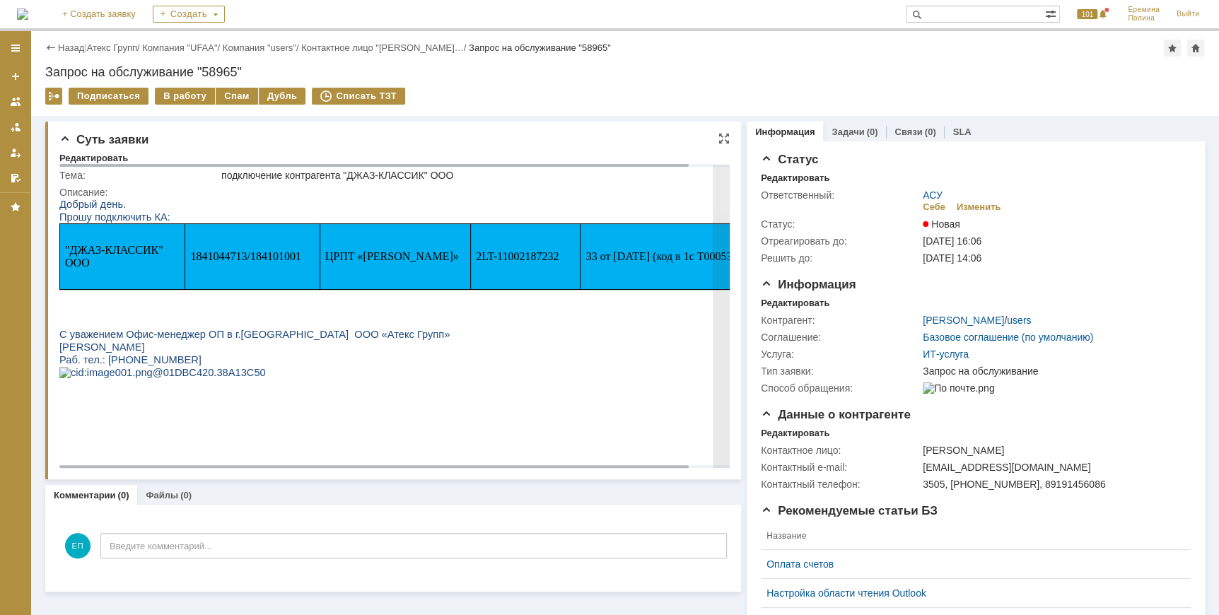
click at [235, 258] on span "1841044713/184101001" at bounding box center [245, 256] width 110 height 12
copy span "1841044713"
click at [342, 265] on td "ЦРПТ «[PERSON_NAME]»" at bounding box center [395, 257] width 151 height 66
drag, startPoint x: 554, startPoint y: 262, endPoint x: 472, endPoint y: 262, distance: 82.7
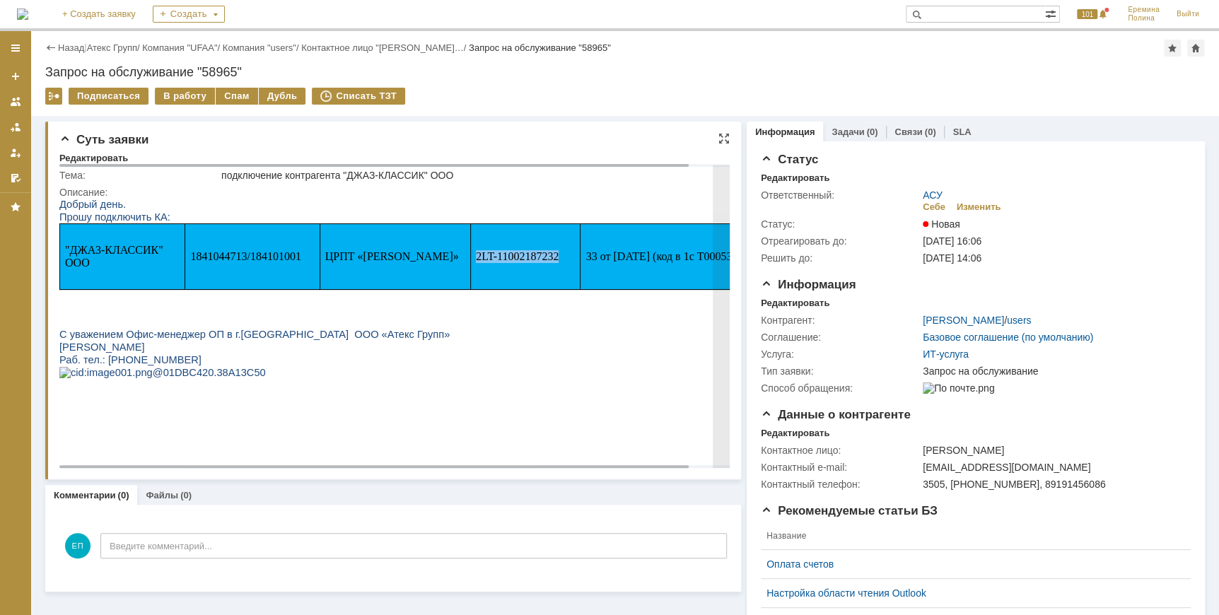
click at [476, 262] on p "2LT-11002187232" at bounding box center [525, 256] width 99 height 13
drag, startPoint x: 472, startPoint y: 262, endPoint x: 484, endPoint y: 255, distance: 14.3
copy span "2LT-11002187232"
click at [230, 258] on span "1841044713/184101001" at bounding box center [245, 256] width 110 height 12
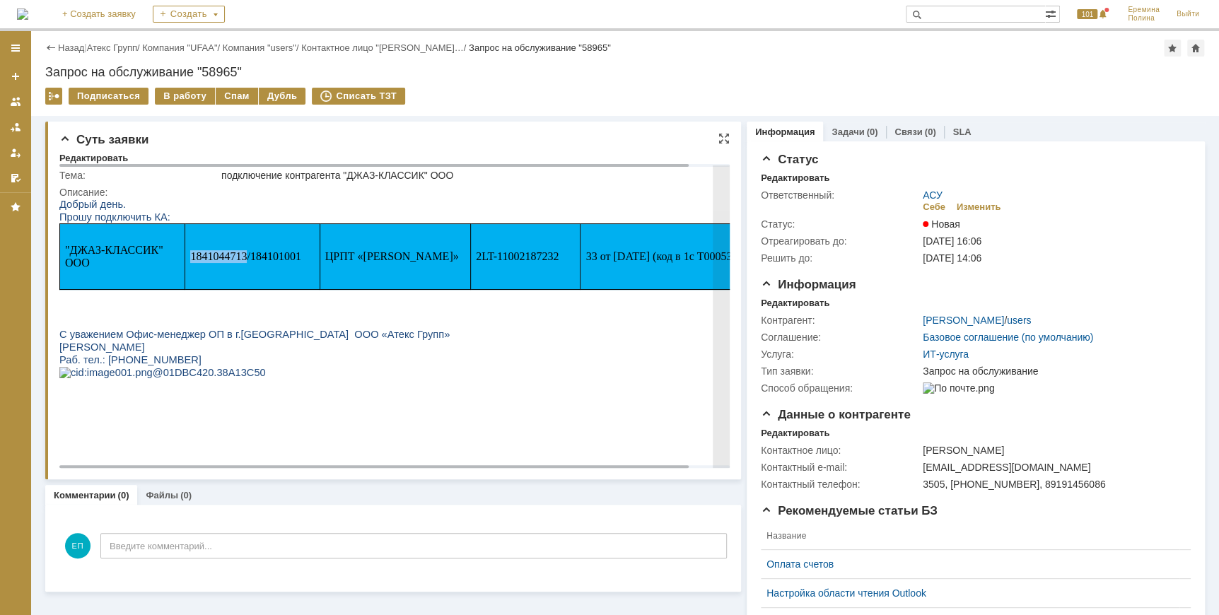
copy span "1841044713"
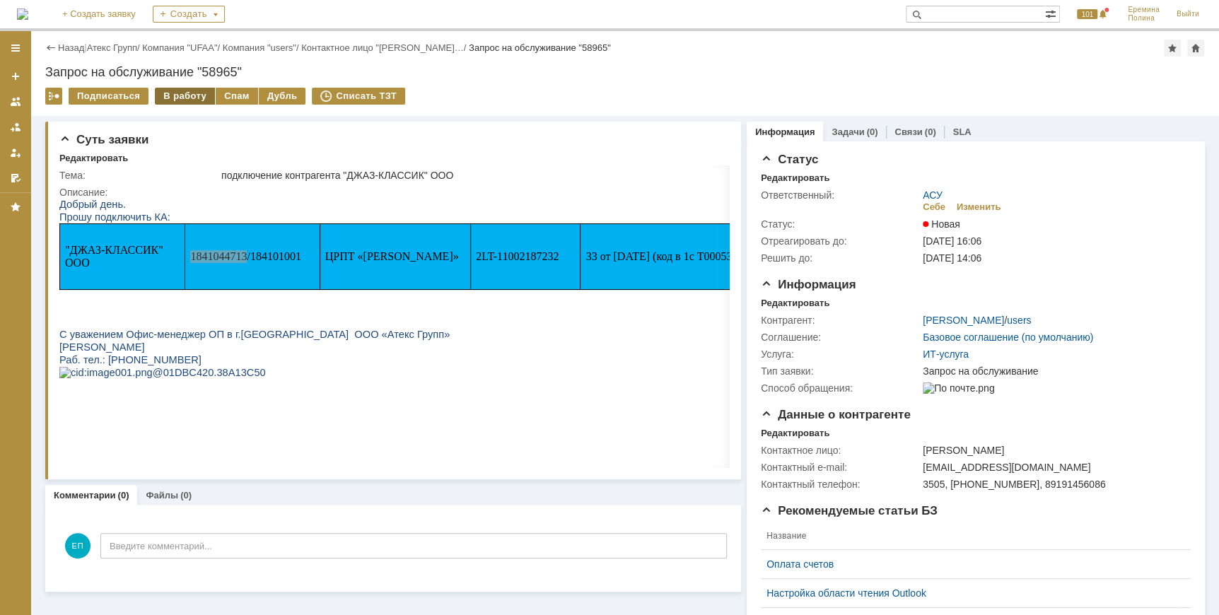
click at [194, 98] on div "В работу" at bounding box center [185, 96] width 60 height 17
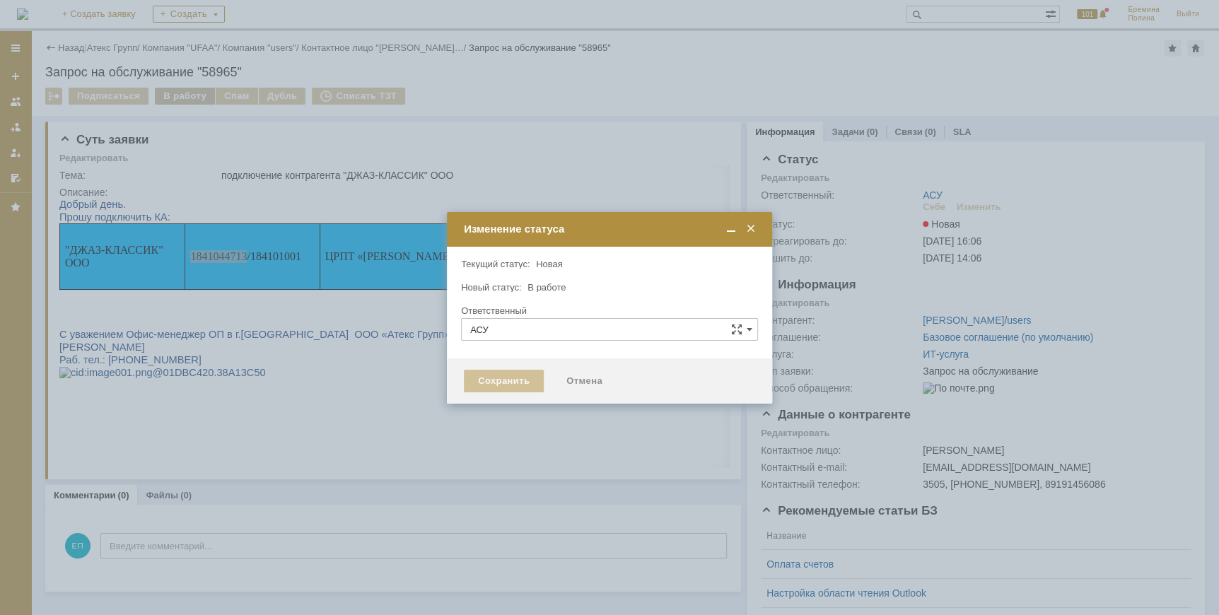
type input "[PERSON_NAME]"
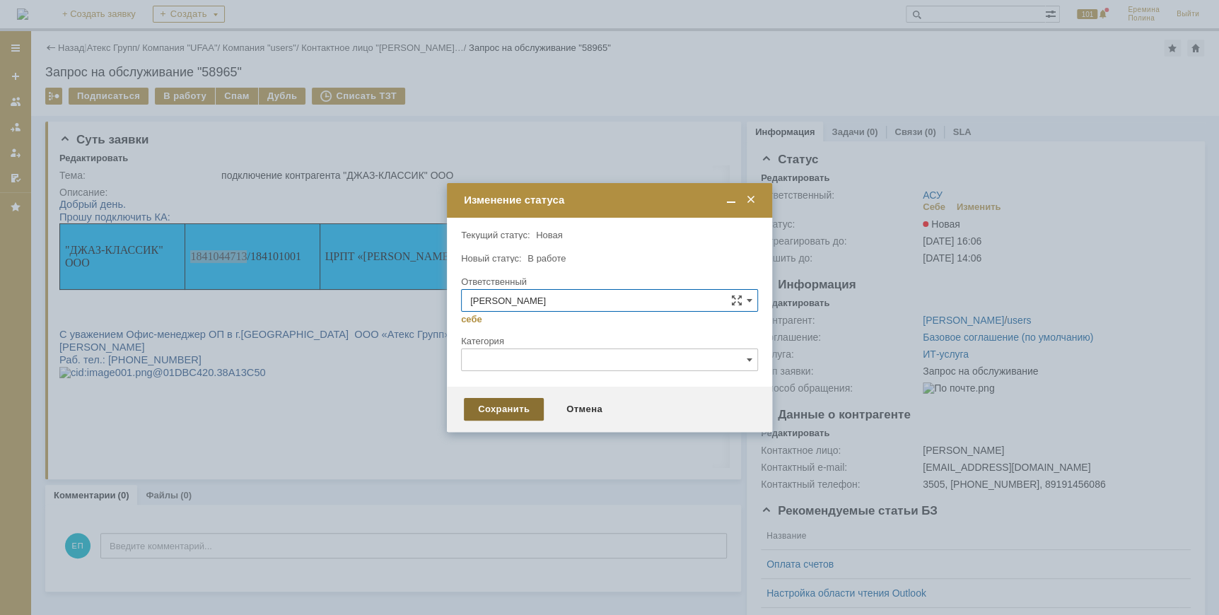
click at [488, 407] on div "Сохранить" at bounding box center [504, 409] width 80 height 23
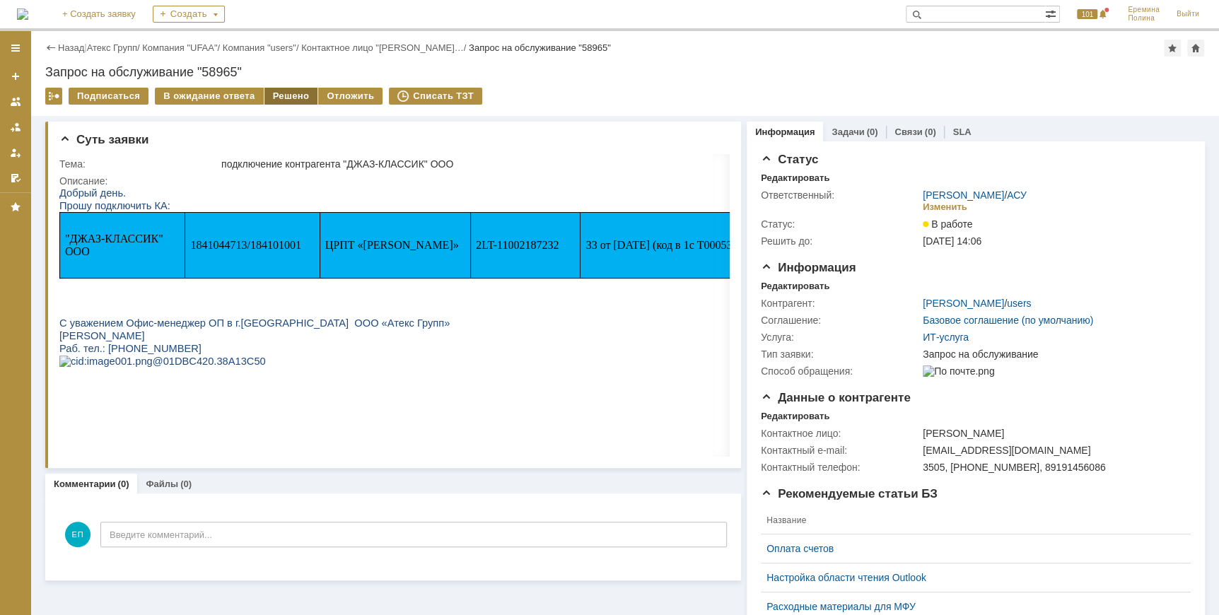
click at [286, 95] on div "Решено" at bounding box center [291, 96] width 54 height 17
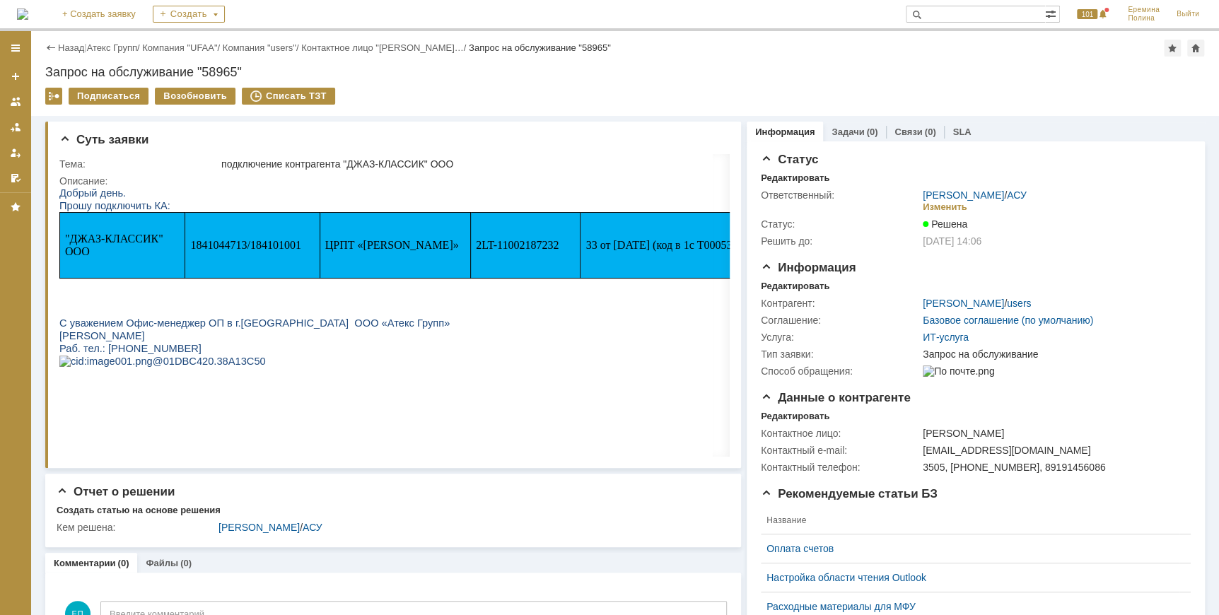
click at [136, 57] on div "Назад | Атекс Групп / Компания "UFAA" / Компания "users" / Контактное лицо "[PE…" at bounding box center [625, 73] width 1188 height 85
click at [137, 44] on link "Атекс Групп" at bounding box center [112, 47] width 50 height 11
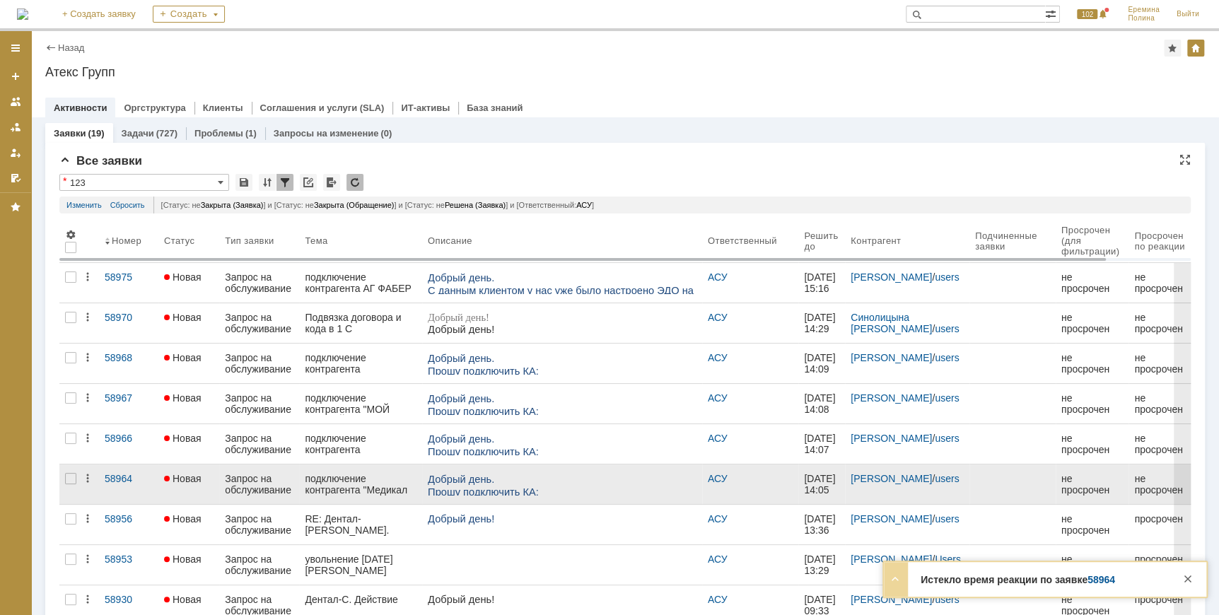
click at [333, 484] on div "подключение контрагента "Медикал Парк" ММЦ ООО" at bounding box center [360, 484] width 111 height 23
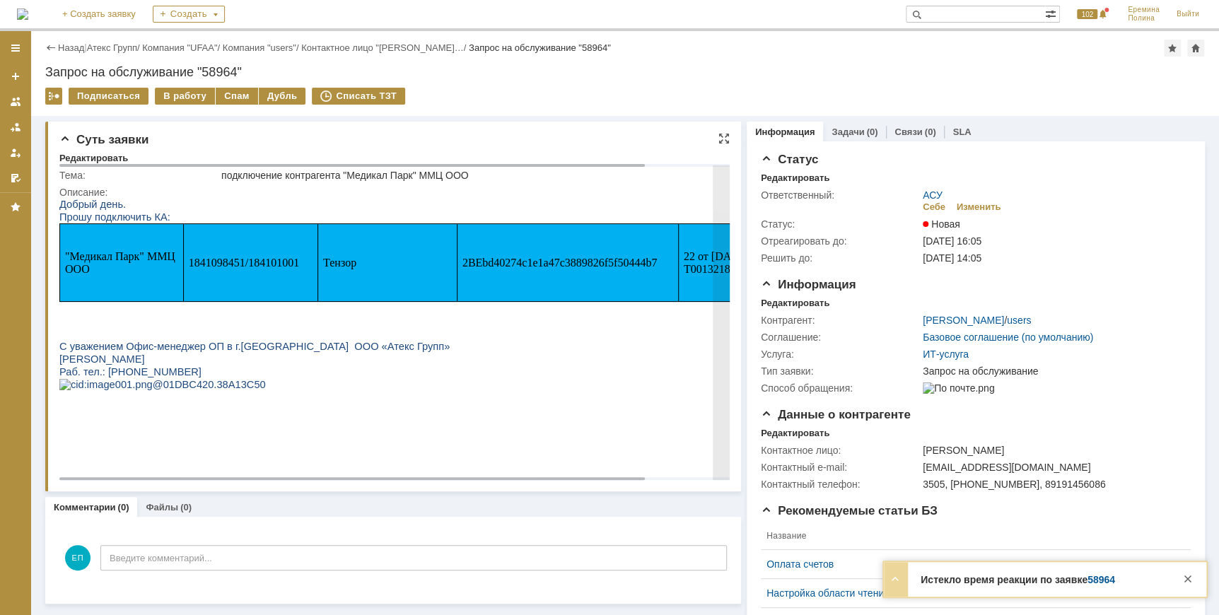
click at [228, 269] on span "1841098451/184101001" at bounding box center [244, 263] width 110 height 12
copy span "1841098451"
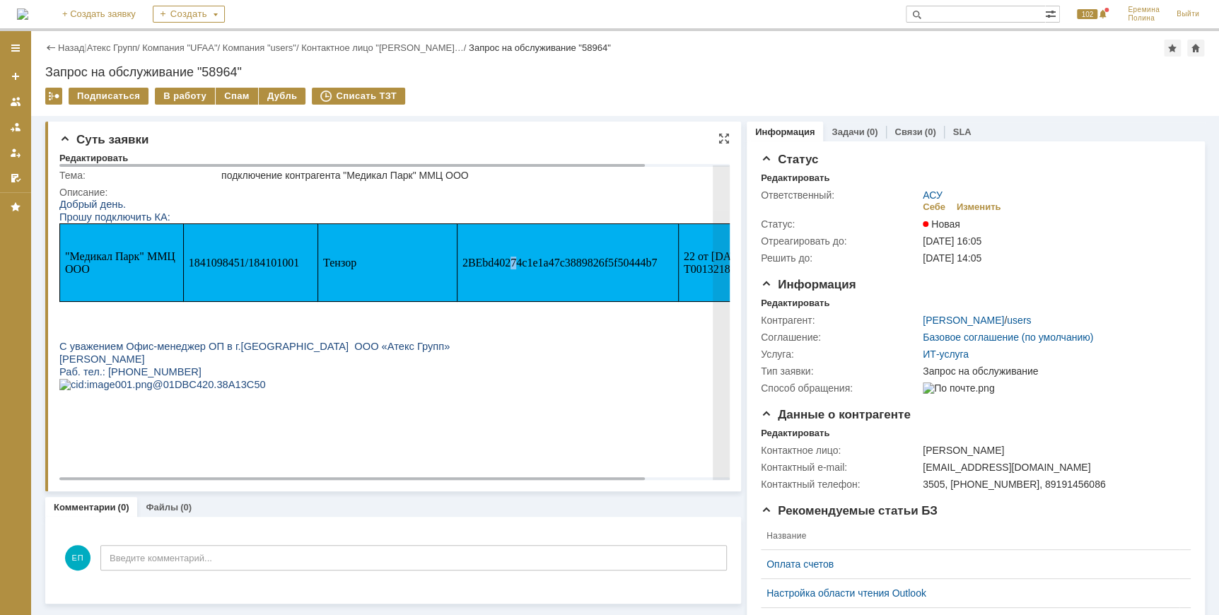
click at [513, 261] on span "2BEbd40274c1e1a47c3889826f5f50444b7" at bounding box center [559, 263] width 195 height 12
click at [512, 261] on span "2BEbd40274c1e1a47c3889826f5f50444b7" at bounding box center [559, 263] width 195 height 12
drag, startPoint x: 512, startPoint y: 261, endPoint x: 477, endPoint y: 266, distance: 35.7
click at [477, 266] on span "2BEbd40274c1e1a47c3889826f5f50444b7" at bounding box center [559, 263] width 195 height 12
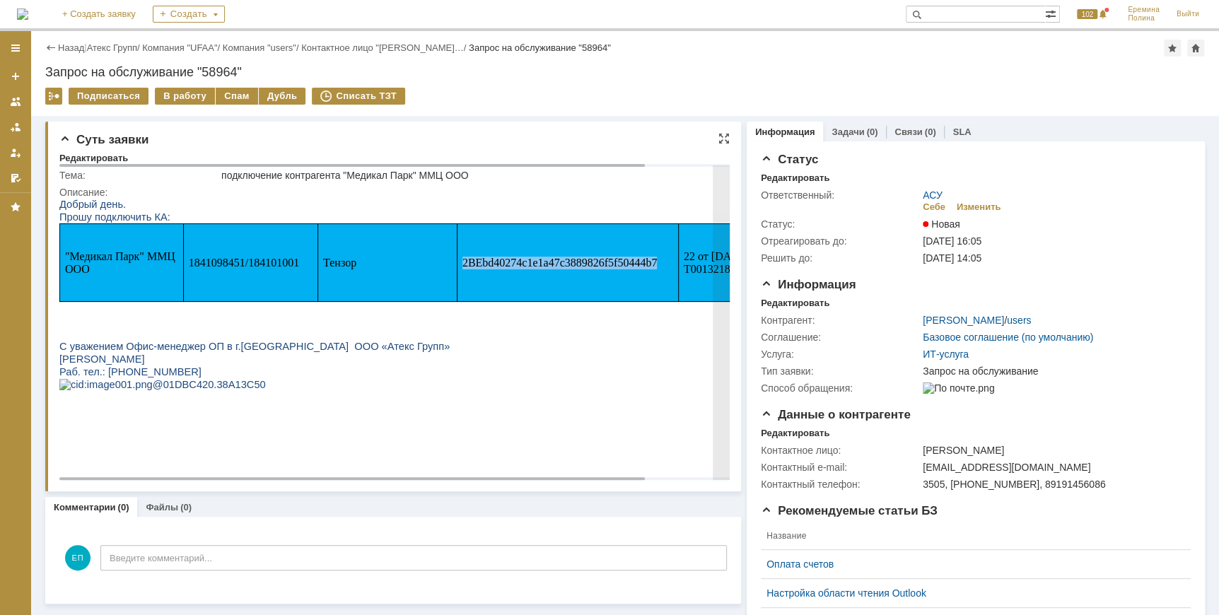
copy span "2BEbd40274c1e1a47c3889826f5f50444b7"
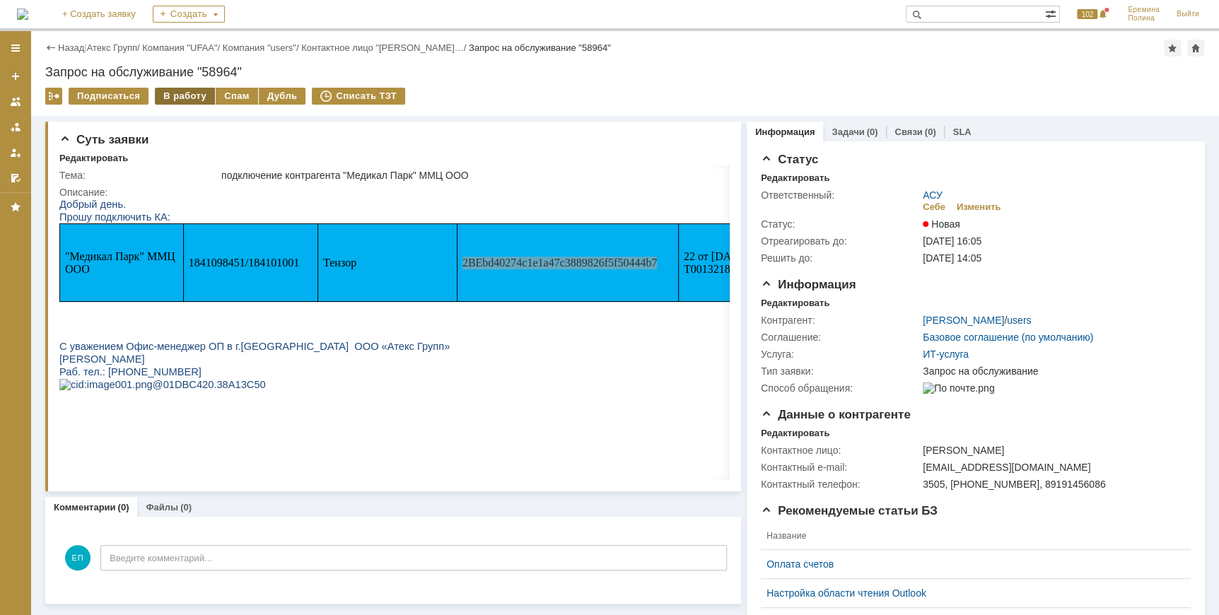
click at [195, 104] on div "В работу" at bounding box center [185, 96] width 60 height 17
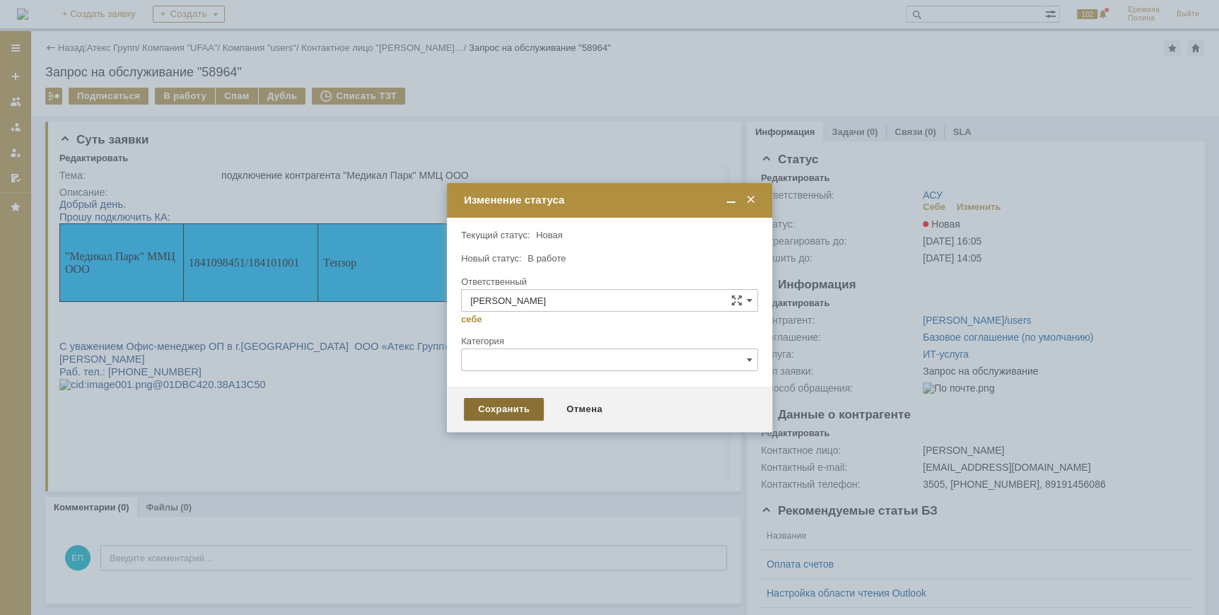
click at [499, 403] on div "Сохранить" at bounding box center [504, 409] width 80 height 23
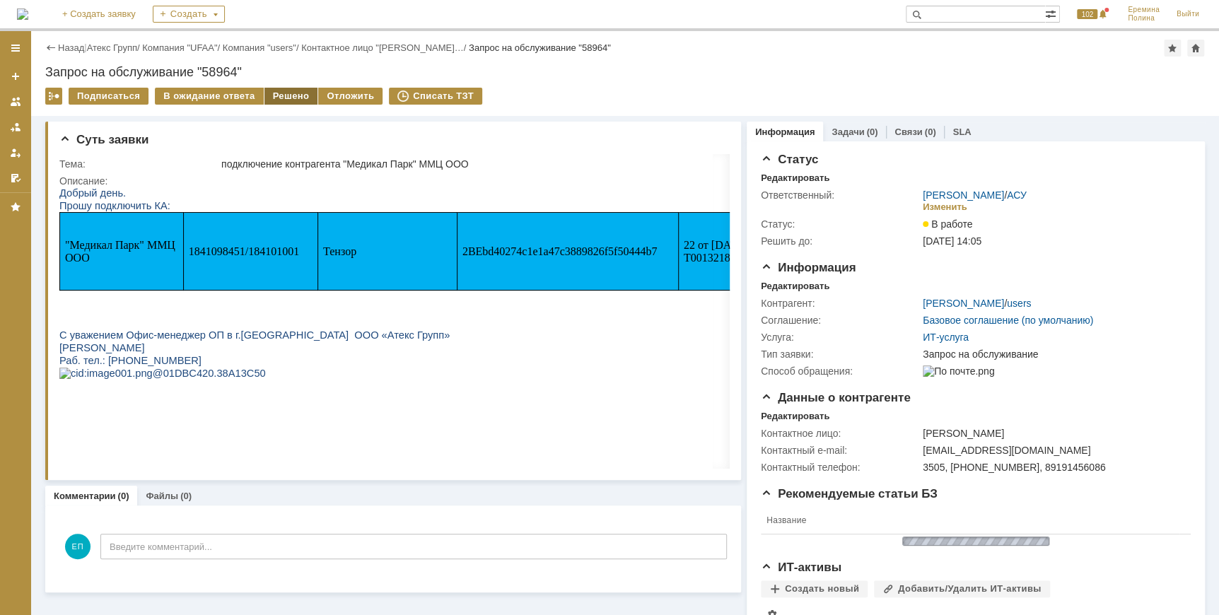
click at [274, 93] on div "Решено" at bounding box center [291, 96] width 54 height 17
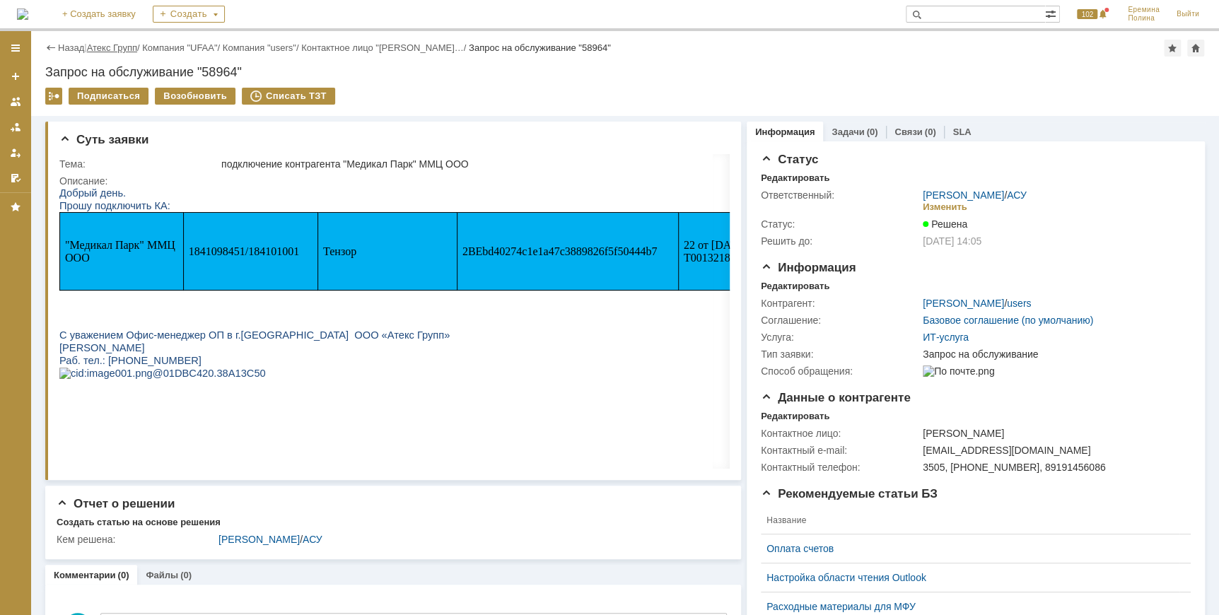
click at [136, 47] on link "Атекс Групп" at bounding box center [112, 47] width 50 height 11
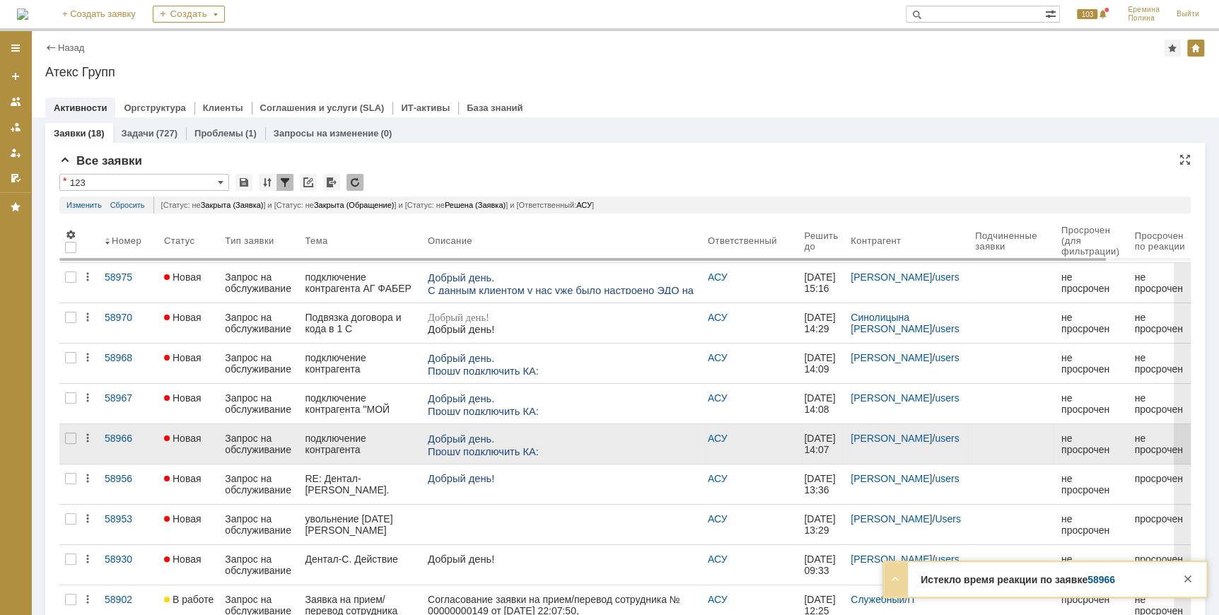
click at [446, 437] on span "Добрый день." at bounding box center [460, 438] width 66 height 11
click at [356, 436] on div "подключение контрагента "Стоматология ДЖАЗ" ООО" at bounding box center [360, 444] width 111 height 23
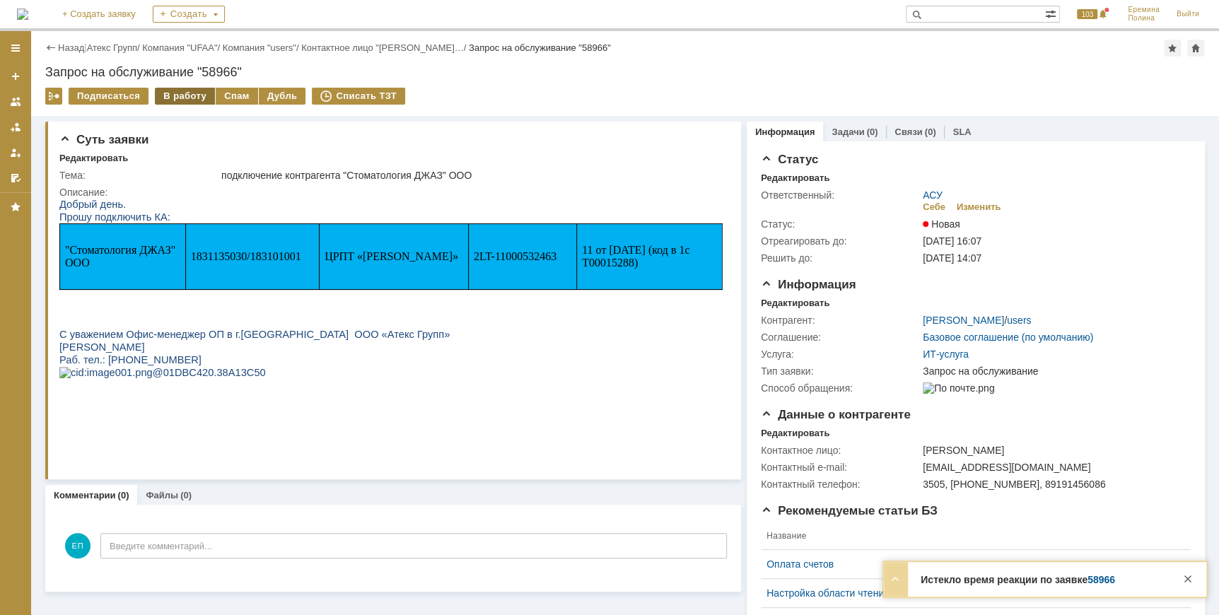
click at [187, 98] on div "В работу" at bounding box center [185, 96] width 60 height 17
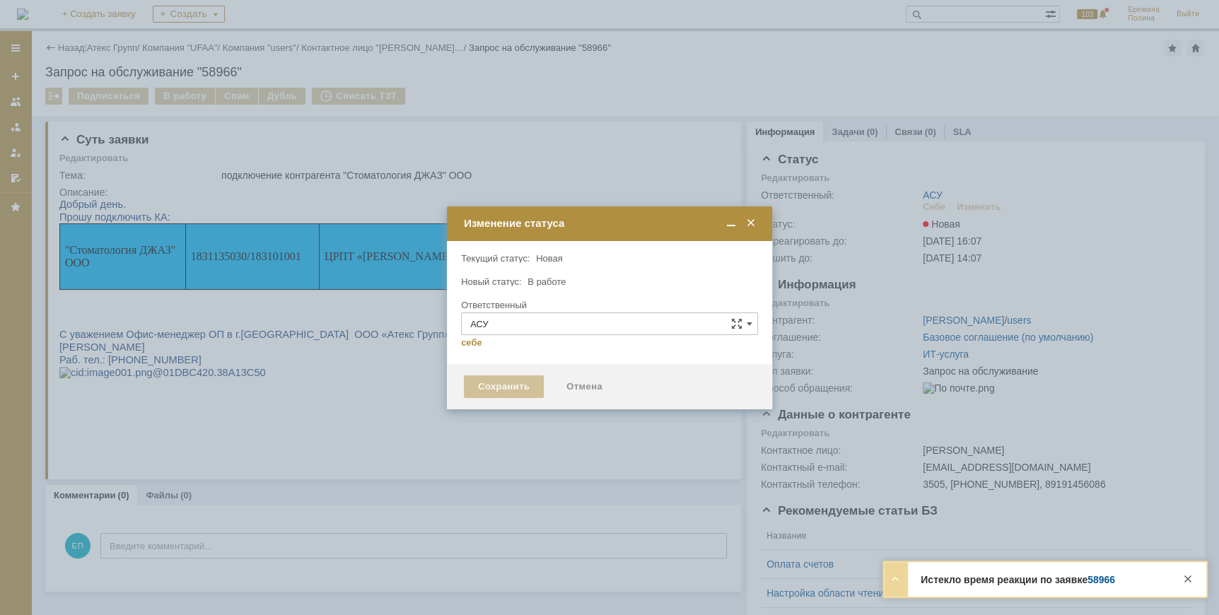
type input "[PERSON_NAME]"
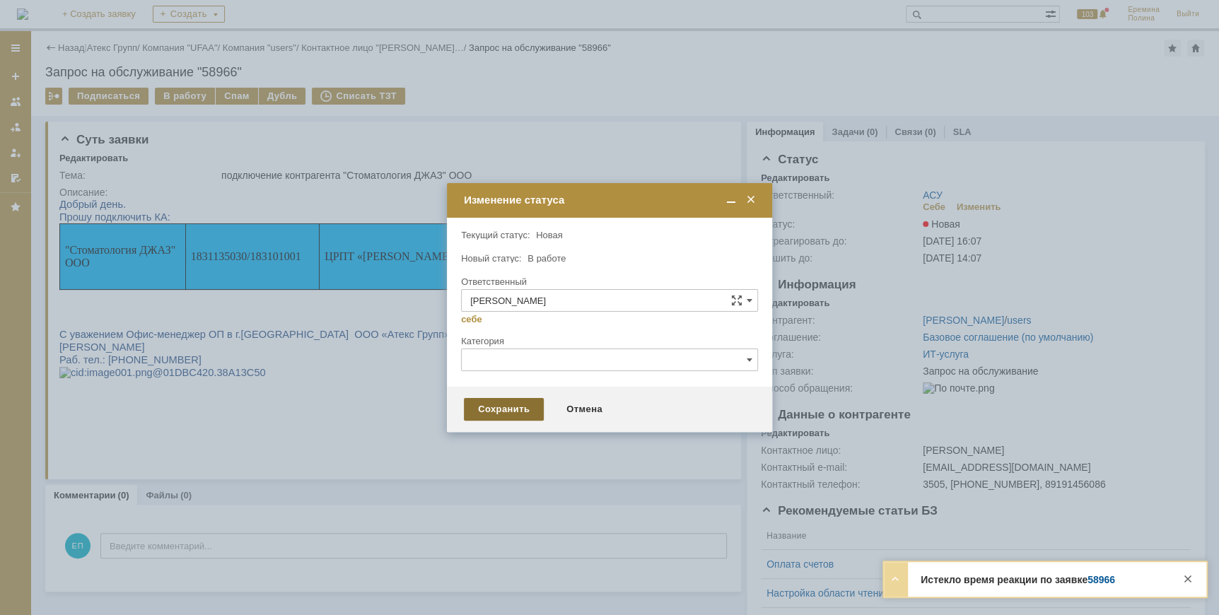
click at [510, 411] on div "Сохранить" at bounding box center [504, 409] width 80 height 23
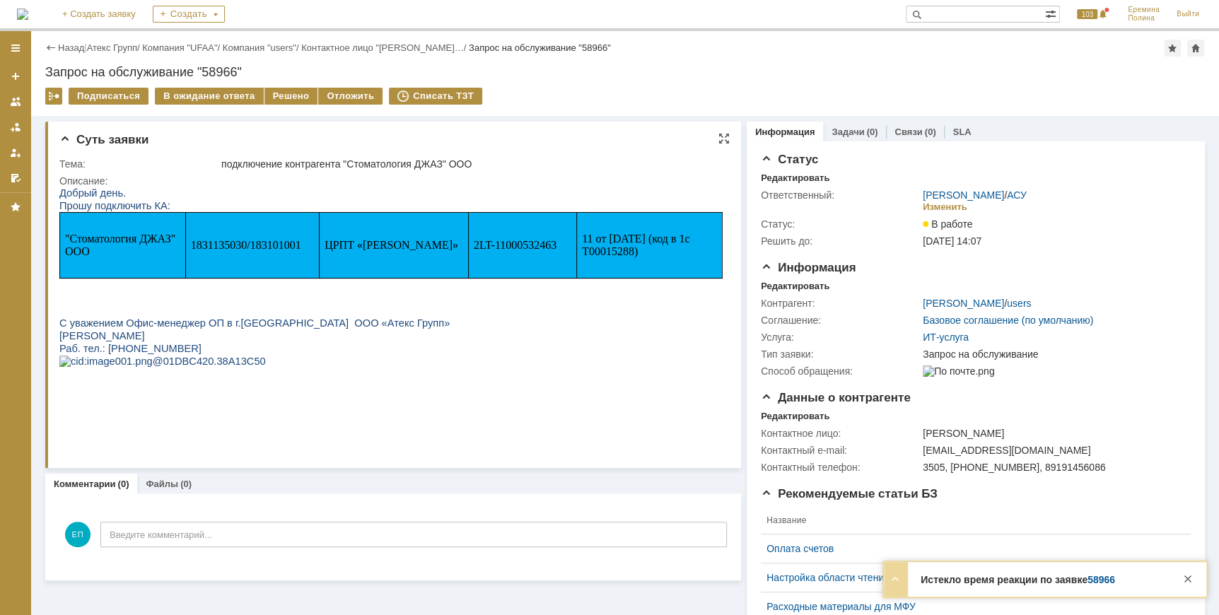
click at [235, 241] on span "1831135030/183101001" at bounding box center [246, 245] width 110 height 12
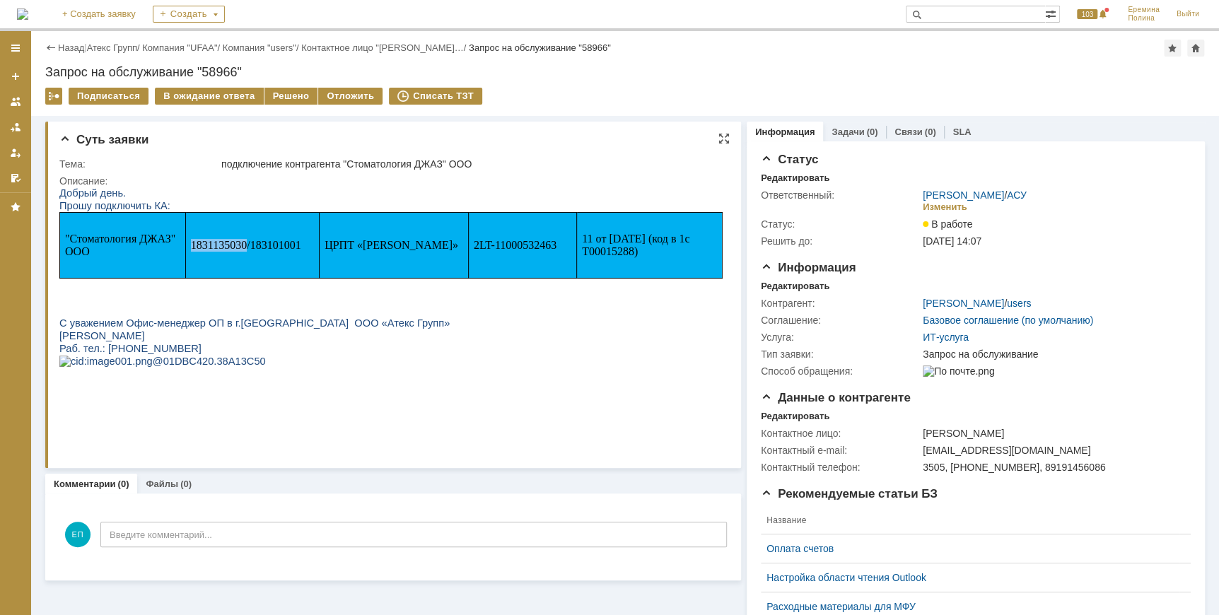
copy span "1831135030"
drag, startPoint x: 105, startPoint y: 281, endPoint x: 178, endPoint y: 267, distance: 74.7
click at [105, 281] on p at bounding box center [390, 285] width 663 height 13
click at [503, 252] on p "2LT-11000532463" at bounding box center [523, 245] width 98 height 13
drag, startPoint x: 469, startPoint y: 244, endPoint x: 547, endPoint y: 244, distance: 77.8
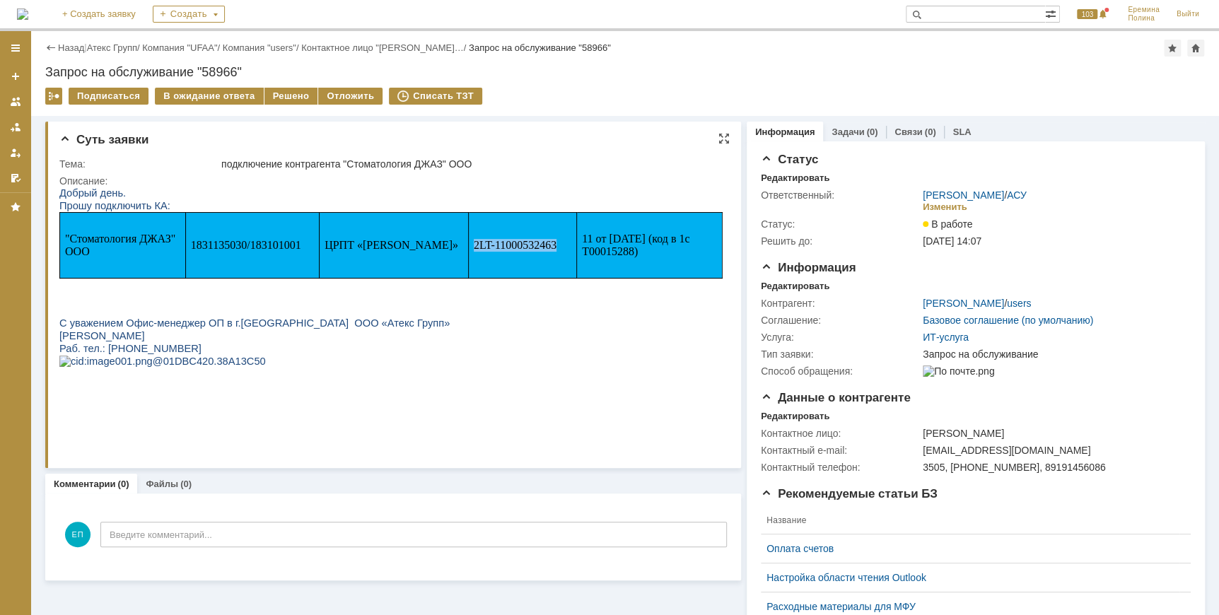
click at [547, 244] on span "2LT-11000532463" at bounding box center [515, 245] width 83 height 12
drag, startPoint x: 547, startPoint y: 244, endPoint x: 540, endPoint y: 247, distance: 7.6
copy span "2LT-11000532463"
click at [132, 47] on link "Атекс Групп" at bounding box center [112, 47] width 50 height 11
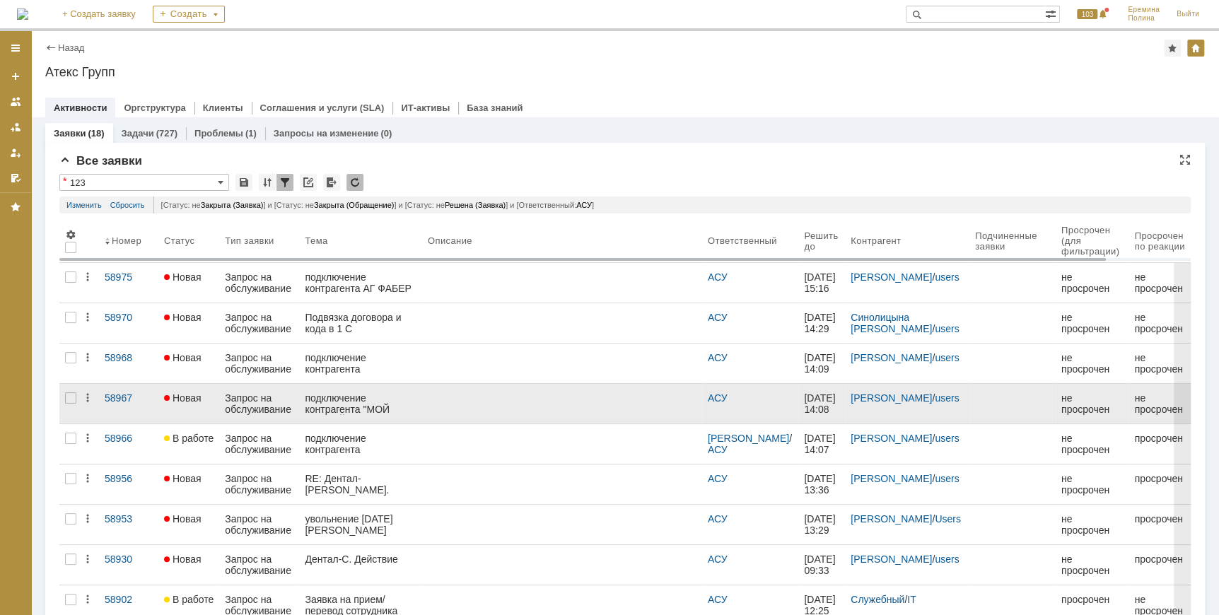
click at [397, 405] on div "подключение контрагента "МОЙ ЗУБНОЙ" ООО" at bounding box center [360, 403] width 111 height 23
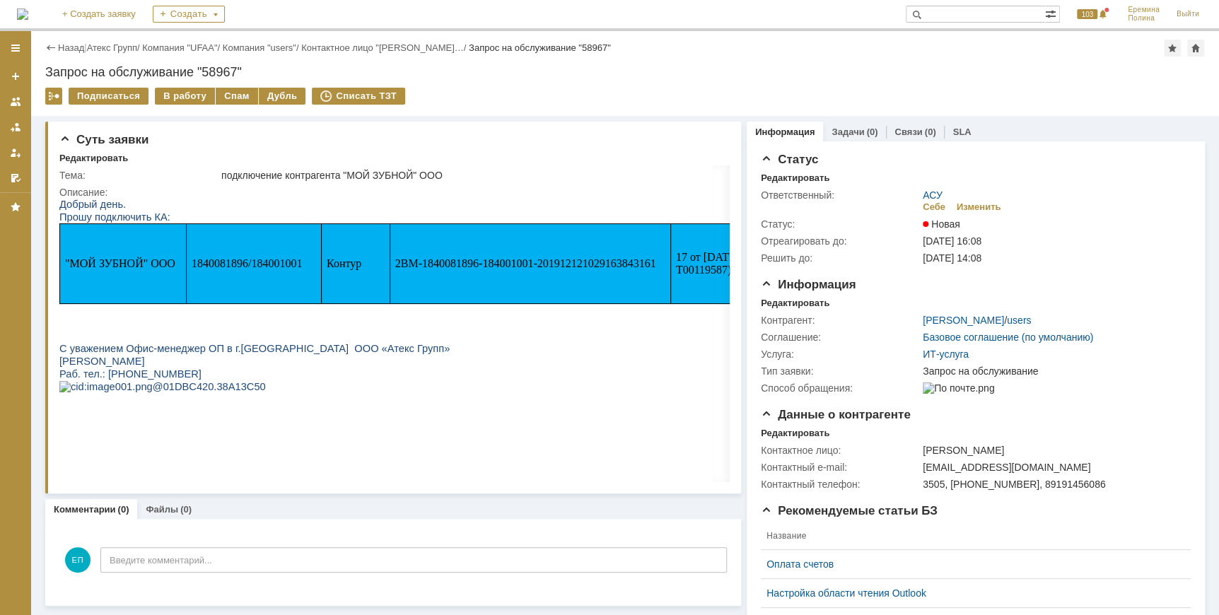
click at [222, 252] on td "1840081896/184001001" at bounding box center [253, 264] width 135 height 80
click at [225, 262] on span "1840081896/184001001" at bounding box center [247, 263] width 110 height 12
drag, startPoint x: 299, startPoint y: 278, endPoint x: 491, endPoint y: 278, distance: 192.3
click at [299, 278] on td "1840081896/184001001" at bounding box center [253, 264] width 135 height 80
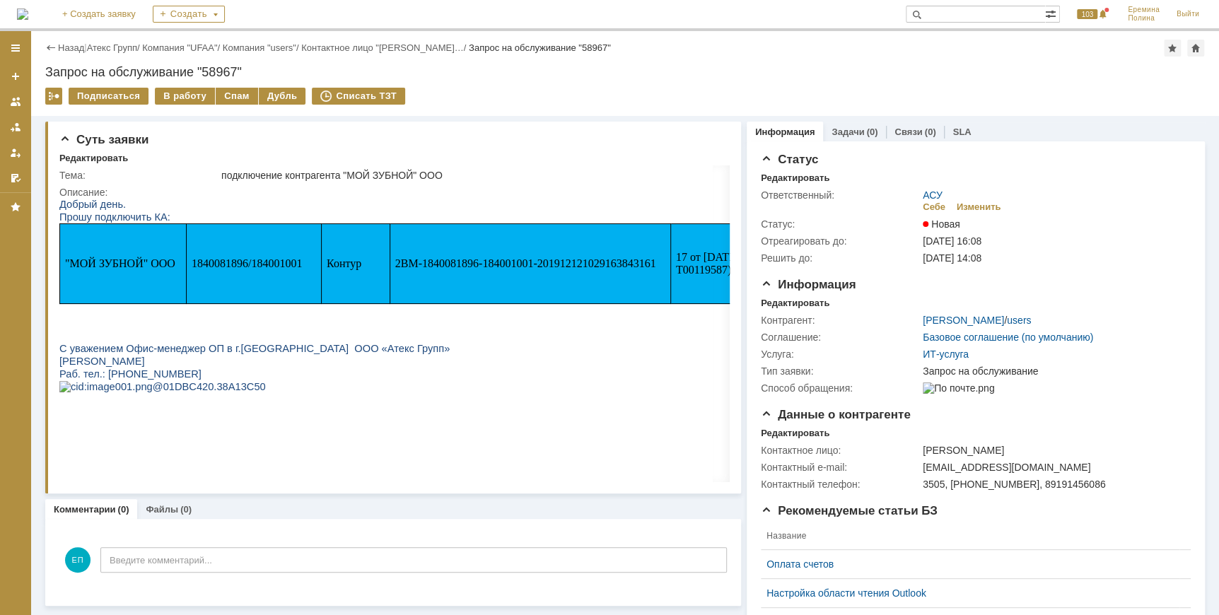
click at [554, 259] on span "2BM-1840081896-184001001-201912121029163843161" at bounding box center [525, 263] width 261 height 12
drag, startPoint x: 396, startPoint y: 263, endPoint x: 660, endPoint y: 259, distance: 263.8
click at [660, 259] on p "2BM-1840081896-184001001-201912121029163843161" at bounding box center [530, 263] width 270 height 13
drag, startPoint x: 660, startPoint y: 259, endPoint x: 626, endPoint y: 262, distance: 33.4
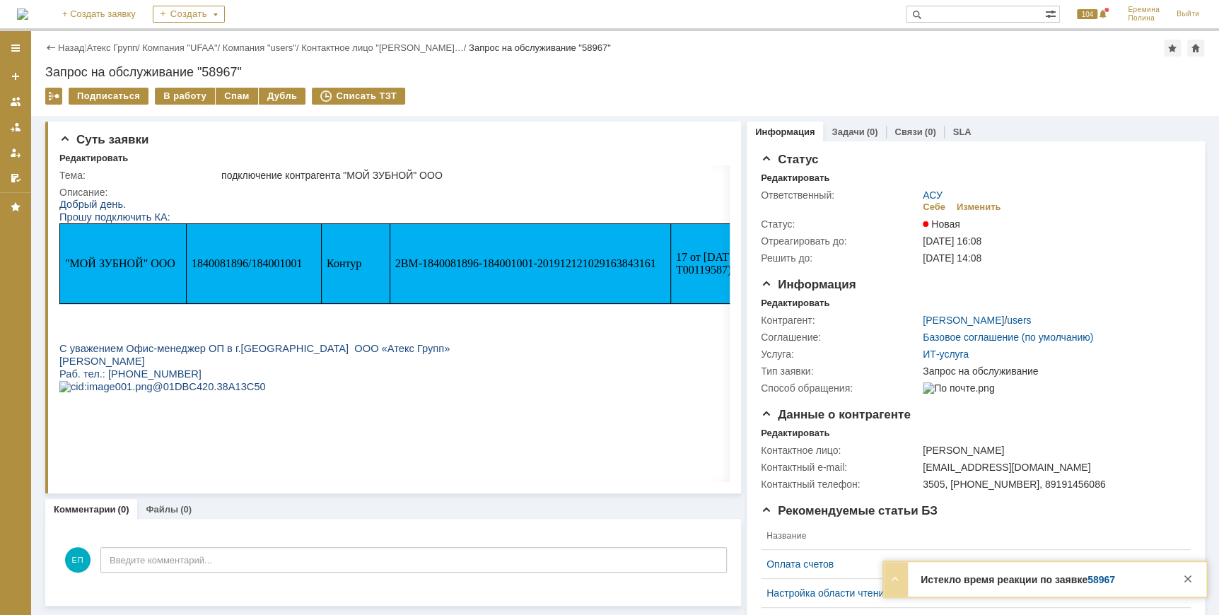
drag, startPoint x: 243, startPoint y: 276, endPoint x: 235, endPoint y: 218, distance: 58.5
click at [243, 276] on td "1840081896/184001001" at bounding box center [253, 264] width 135 height 80
click at [132, 45] on link "Атекс Групп" at bounding box center [112, 47] width 50 height 11
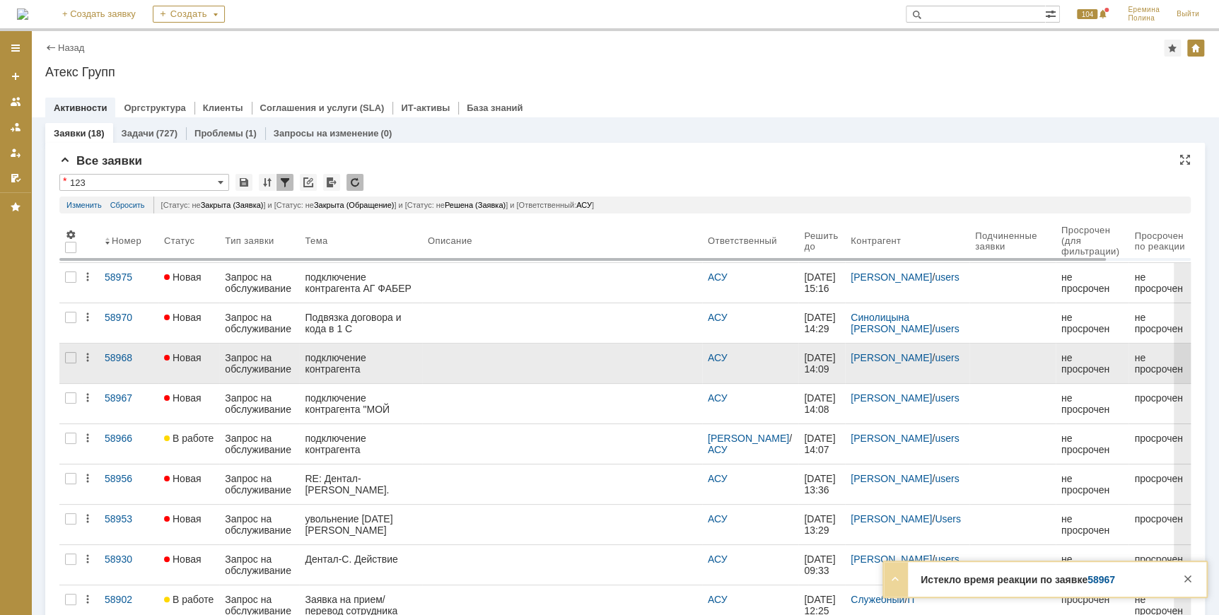
click at [330, 361] on div "подключение контрагента "Жемчужинка" ООО" at bounding box center [360, 363] width 111 height 23
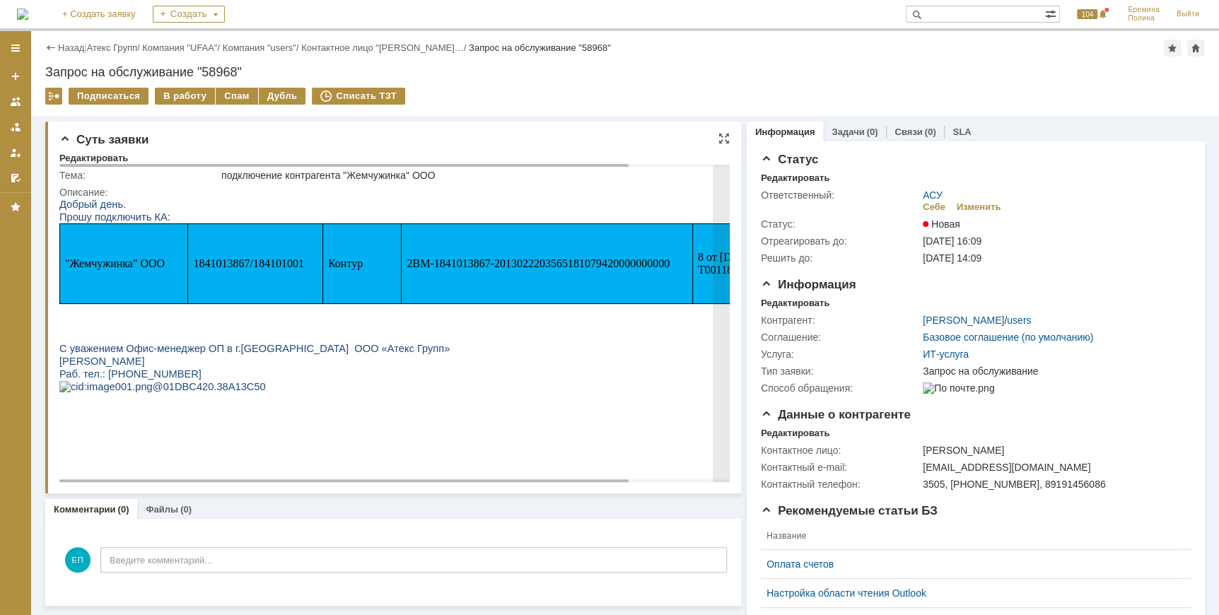
click at [236, 264] on span "1841013867/184101001" at bounding box center [249, 263] width 110 height 12
click at [223, 254] on td "1841013867/184101001" at bounding box center [255, 264] width 134 height 80
drag, startPoint x: 550, startPoint y: 265, endPoint x: 527, endPoint y: 277, distance: 25.6
click at [527, 277] on td "2BM-1841013867-2013022203565181079420000000000" at bounding box center [547, 264] width 291 height 80
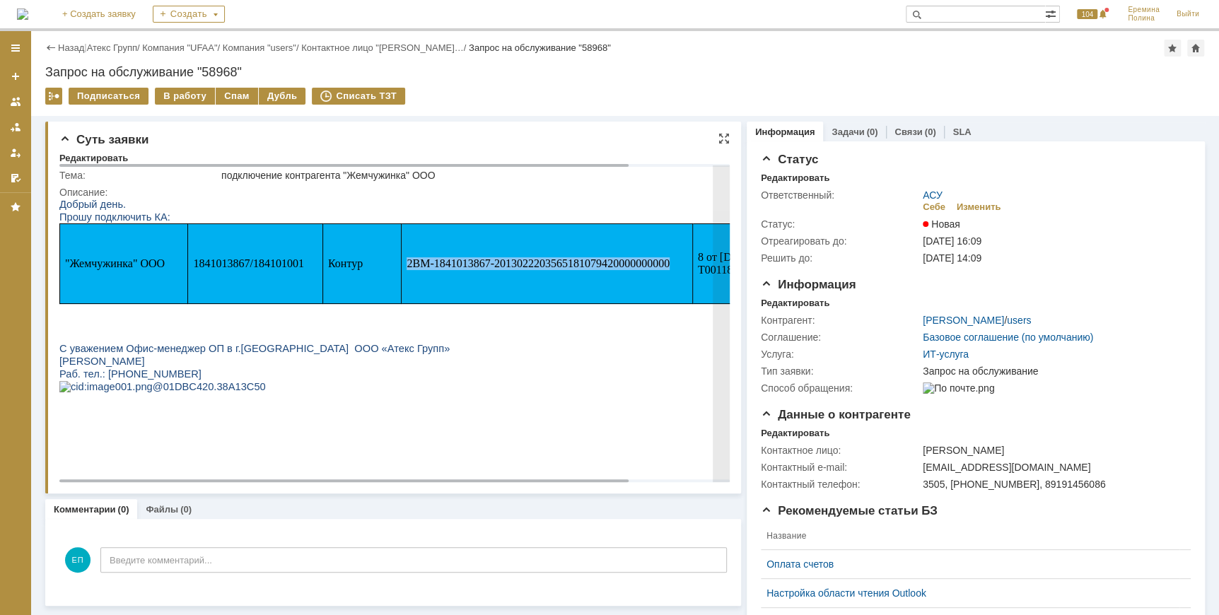
drag, startPoint x: 407, startPoint y: 264, endPoint x: 670, endPoint y: 264, distance: 263.0
click at [670, 264] on p "2BM-1841013867-2013022203565181079420000000000" at bounding box center [547, 263] width 280 height 13
drag, startPoint x: 670, startPoint y: 264, endPoint x: 655, endPoint y: 267, distance: 15.0
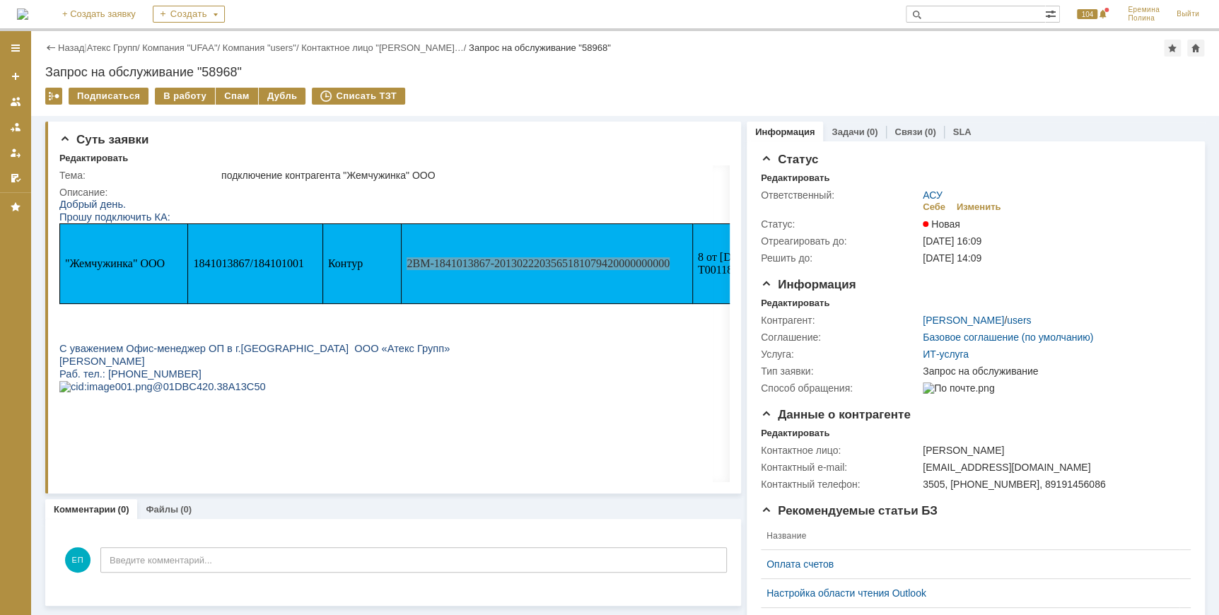
drag, startPoint x: 165, startPoint y: 91, endPoint x: 150, endPoint y: 74, distance: 23.1
click at [165, 90] on div "В работу" at bounding box center [185, 96] width 60 height 17
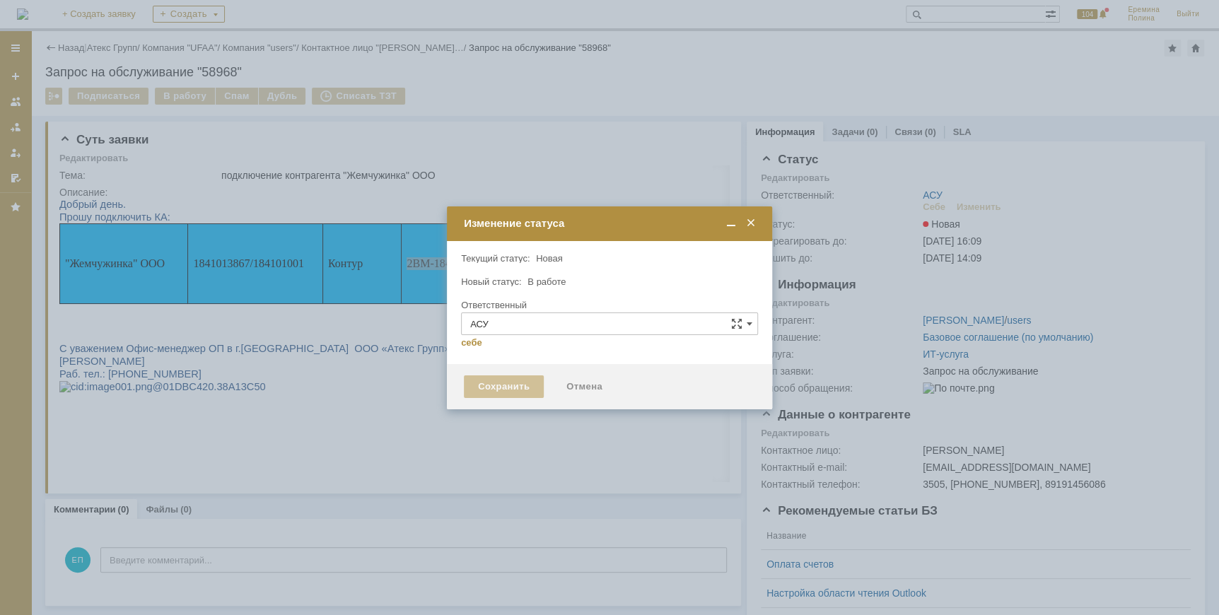
type input "[PERSON_NAME]"
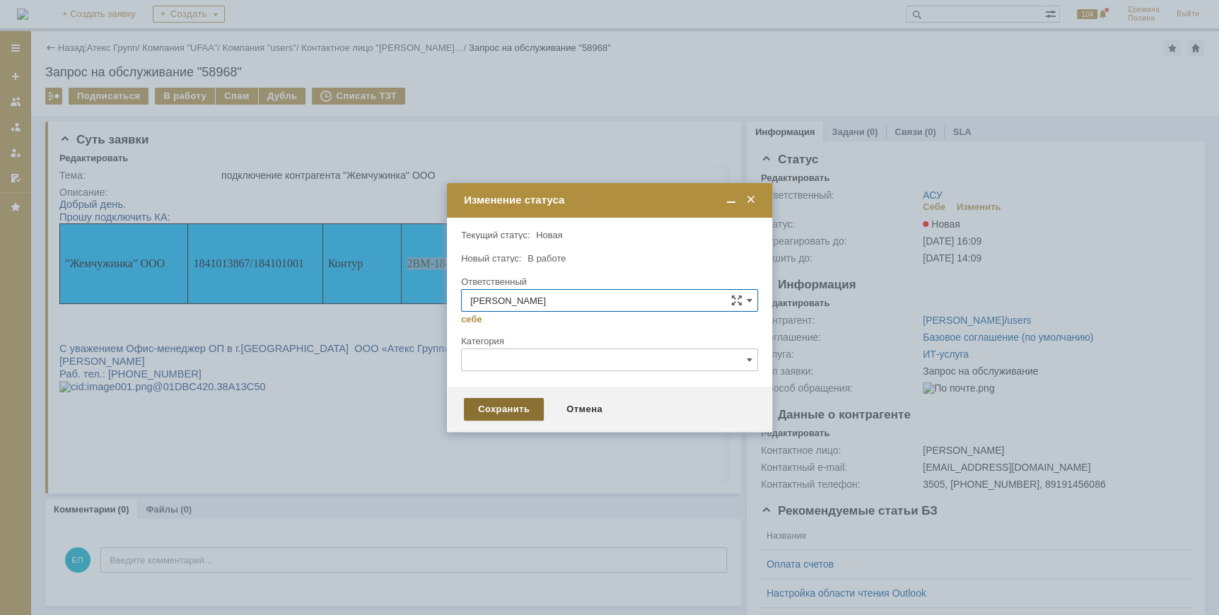
click at [509, 413] on div "Сохранить" at bounding box center [504, 409] width 80 height 23
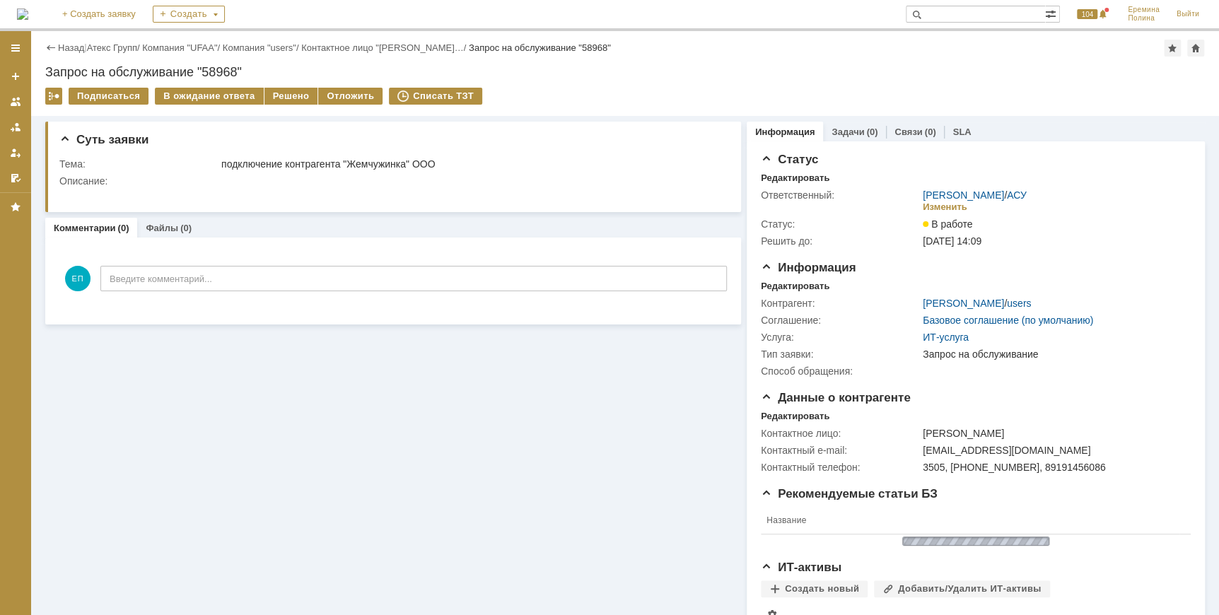
click at [125, 42] on link "Атекс Групп" at bounding box center [112, 47] width 50 height 11
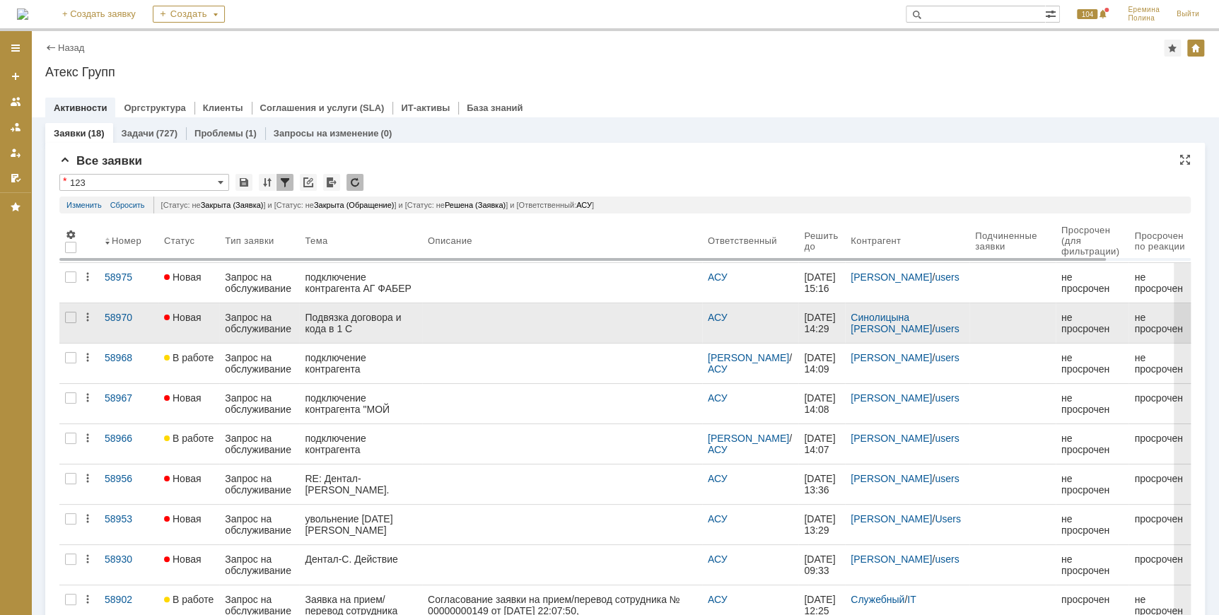
click at [371, 321] on div "Подвязка договора и кода в 1 С" at bounding box center [360, 323] width 111 height 23
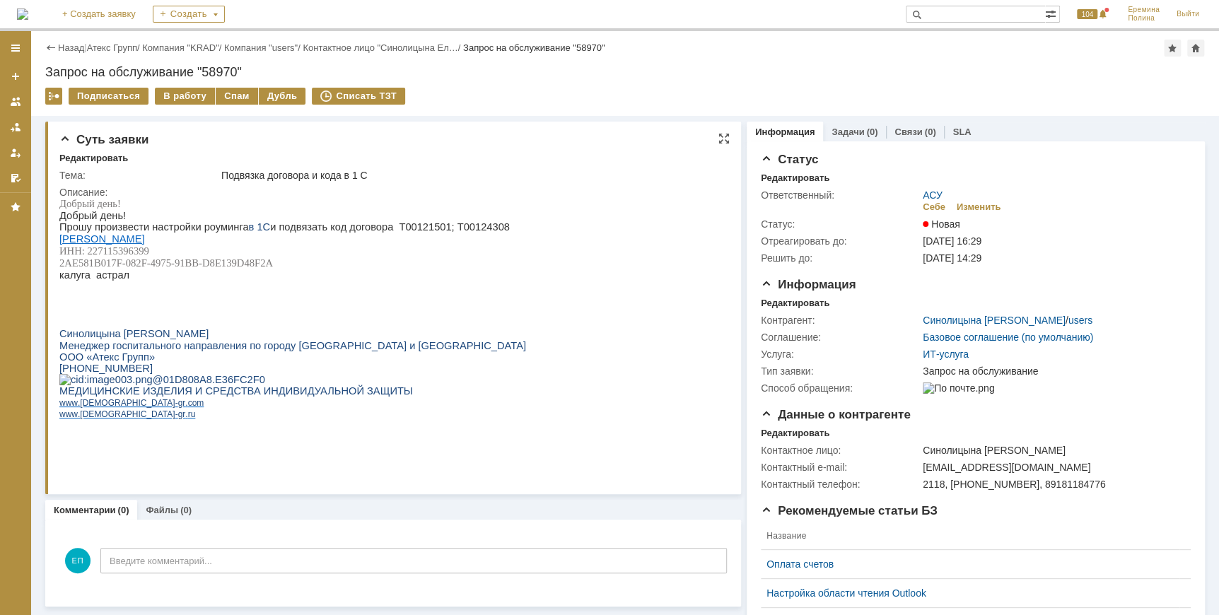
click at [126, 250] on span "[PERSON_NAME] ИНН: 227115396399 2AE581B017F-082F-4975-91BB-D8E139D48F2A" at bounding box center [166, 250] width 214 height 35
click at [69, 269] on span "[PERSON_NAME] ИНН: 227115396399 2AE581B017F-082F-4975-91BB-D8E139D48F2A" at bounding box center [166, 250] width 214 height 35
drag, startPoint x: 59, startPoint y: 265, endPoint x: 271, endPoint y: 259, distance: 211.5
click at [271, 259] on span "[PERSON_NAME] ИНН: 227115396399 2AE581B017F-082F-4975-91BB-D8E139D48F2A" at bounding box center [166, 250] width 214 height 35
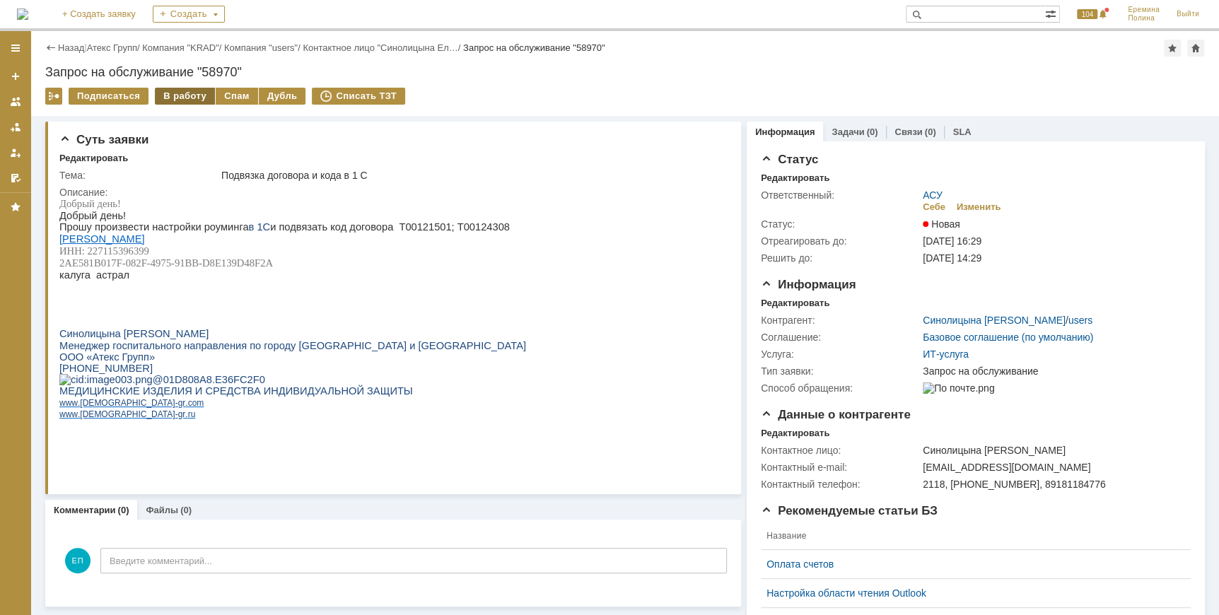
click at [186, 100] on div "В работу" at bounding box center [185, 96] width 60 height 17
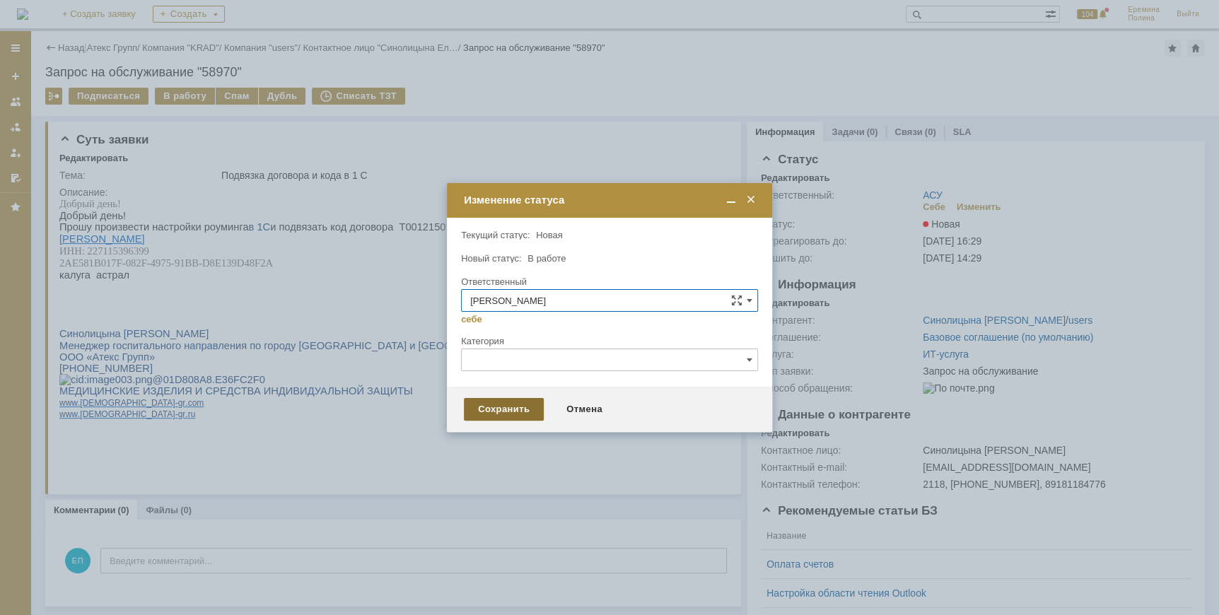
click at [496, 402] on div "Сохранить" at bounding box center [504, 409] width 80 height 23
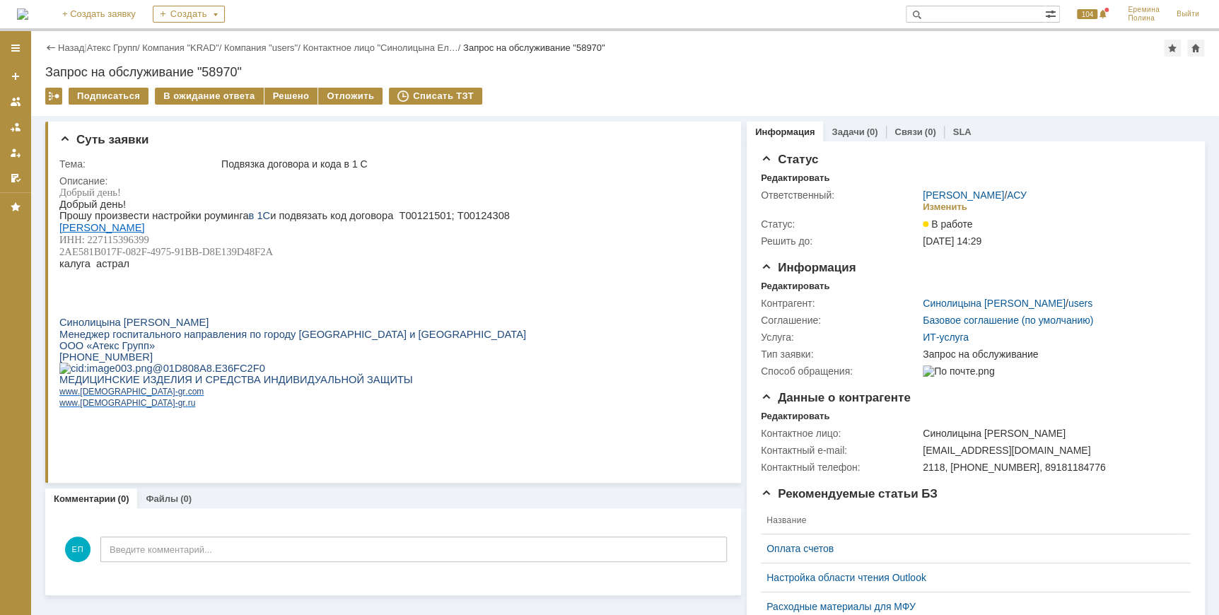
click at [113, 53] on div "Назад | Атекс Групп / Компания "KRAD" / Компания "users" / Контактное лицо "Син…" at bounding box center [625, 48] width 1160 height 17
click at [114, 50] on link "Атекс Групп" at bounding box center [112, 47] width 50 height 11
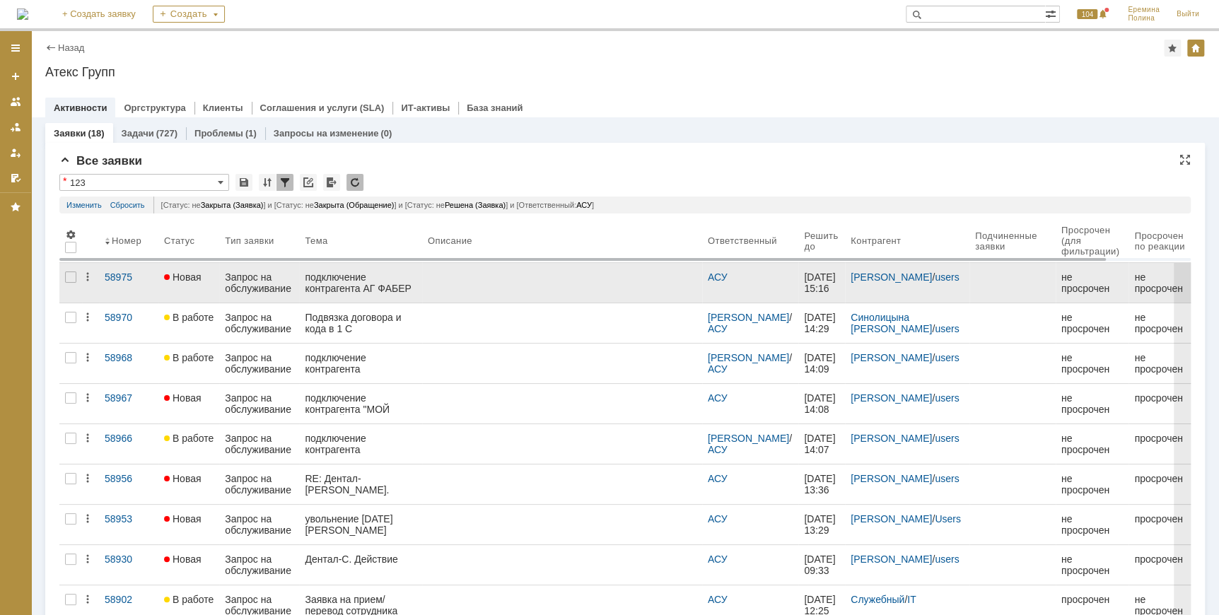
click at [340, 277] on div "подключение контрагента АГ ФАБЕР ДЕНТАПЛАНТ" ООО" at bounding box center [360, 282] width 111 height 23
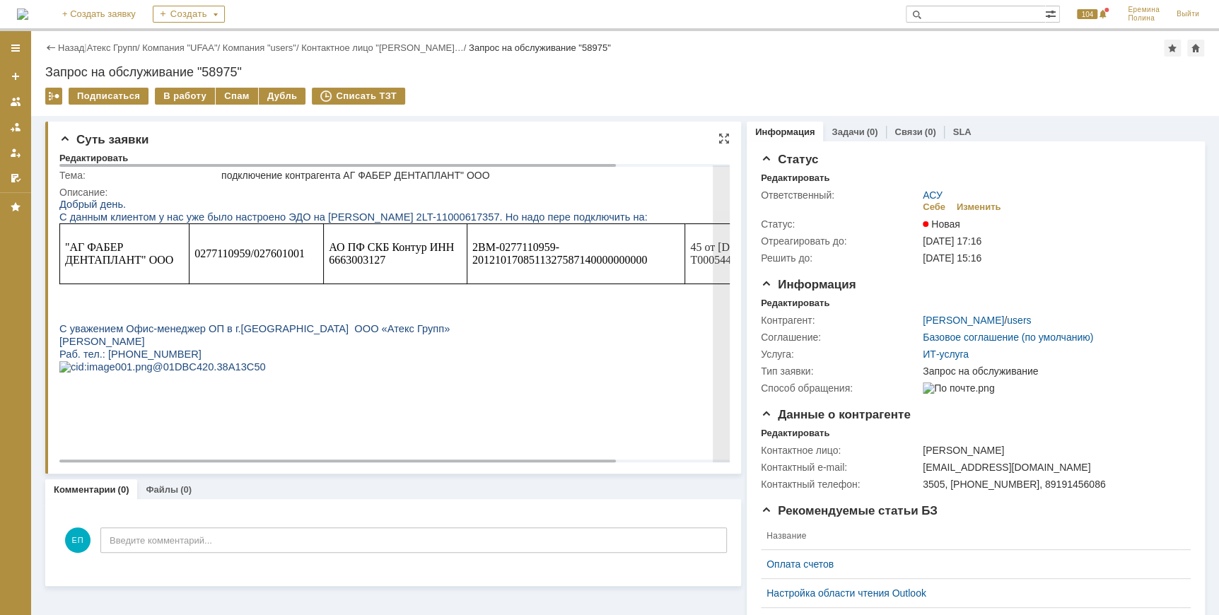
click at [234, 255] on span "0277110959/027601001" at bounding box center [249, 253] width 110 height 12
drag, startPoint x: 473, startPoint y: 247, endPoint x: 648, endPoint y: 272, distance: 177.1
click at [648, 272] on td "2BM-0277110959-2012101708511327587140000000000" at bounding box center [576, 254] width 218 height 60
drag, startPoint x: 648, startPoint y: 272, endPoint x: 561, endPoint y: 260, distance: 88.5
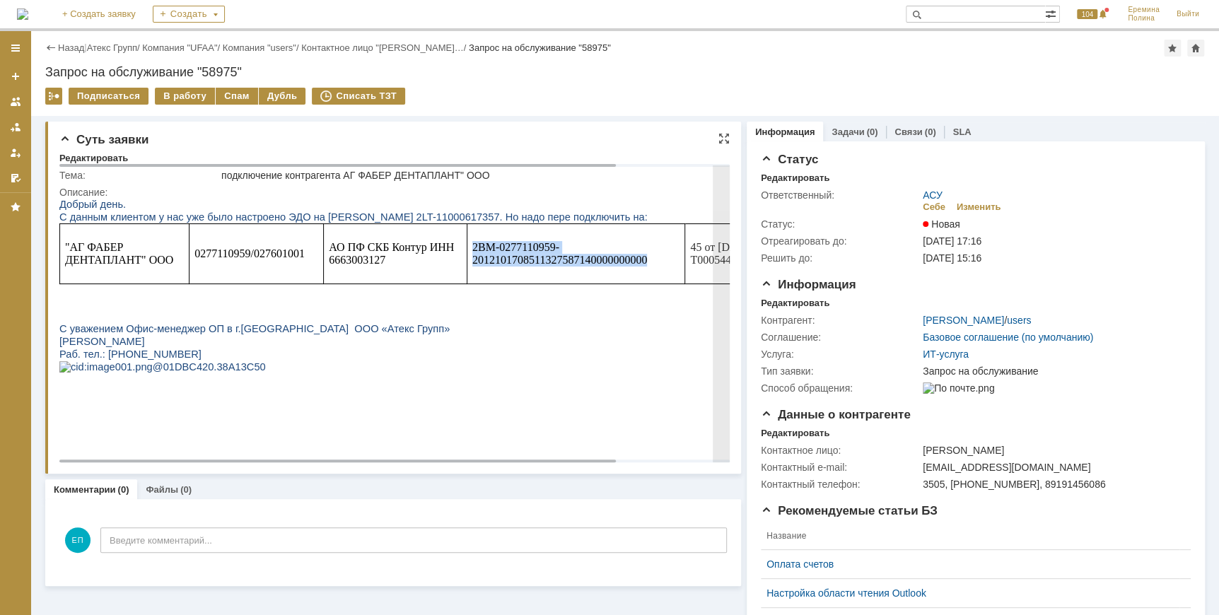
click at [310, 214] on span "С данным клиентом у нас уже было настроено ЭДО на [PERSON_NAME] 2LT-11000617357…" at bounding box center [353, 216] width 588 height 11
drag, startPoint x: 350, startPoint y: 216, endPoint x: 424, endPoint y: 214, distance: 73.6
click at [424, 214] on span "С данным клиентом у нас уже было настроено ЭДО на [PERSON_NAME] 2LT-11000617357…" at bounding box center [353, 216] width 588 height 11
drag, startPoint x: 424, startPoint y: 214, endPoint x: 415, endPoint y: 214, distance: 8.5
click at [97, 279] on td ""АГ ФАБЕР ДЕНТАПЛАНТ" ООО" at bounding box center [123, 254] width 129 height 60
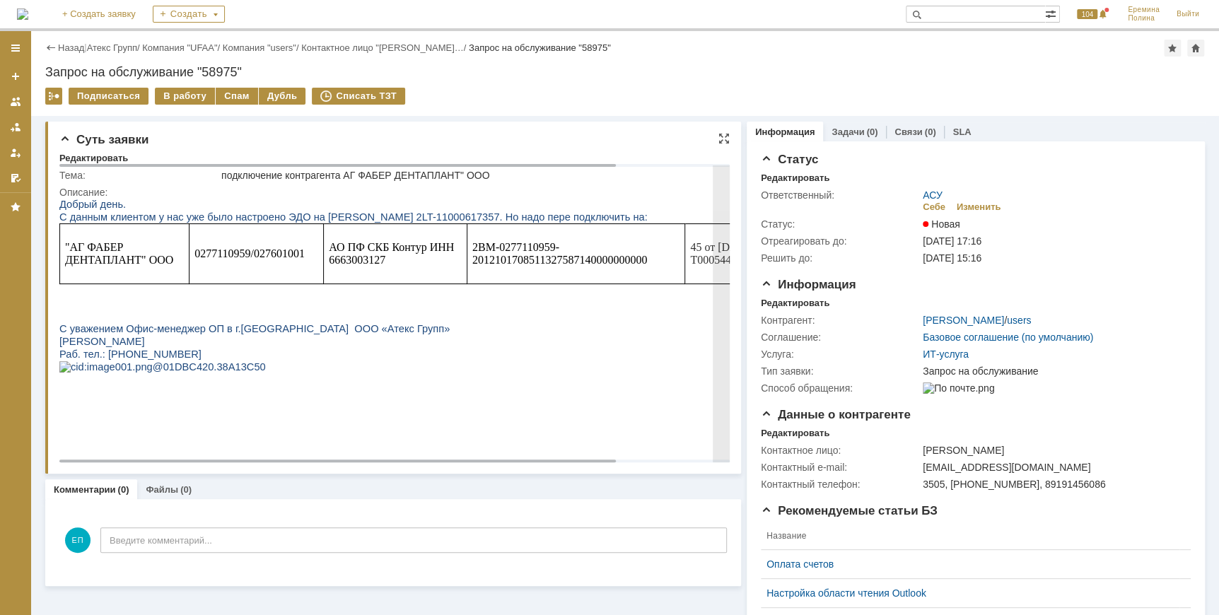
click at [211, 257] on span "0277110959/027601001" at bounding box center [249, 253] width 110 height 12
click at [319, 277] on td "0277110959/027601001" at bounding box center [256, 254] width 134 height 60
drag, startPoint x: 469, startPoint y: 244, endPoint x: 649, endPoint y: 279, distance: 182.9
click at [649, 279] on td "2BM-0277110959-2012101708511327587140000000000" at bounding box center [576, 254] width 218 height 60
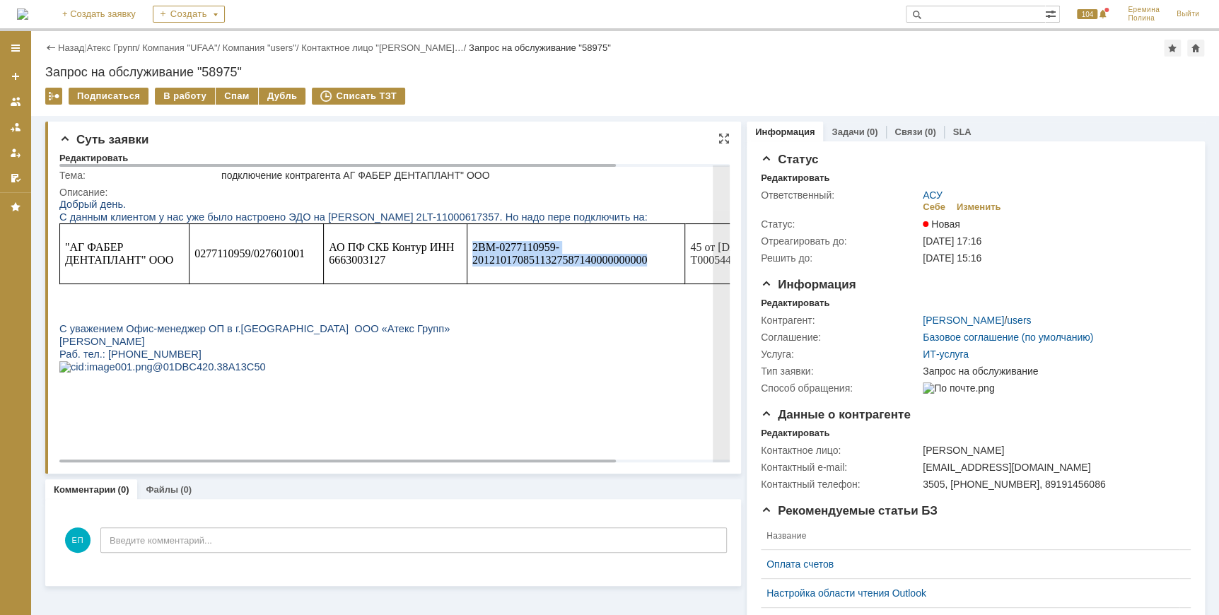
click at [259, 289] on p at bounding box center [459, 290] width 801 height 13
click at [488, 263] on span "2BM-0277110959-2012101708511327587140000000000" at bounding box center [559, 253] width 175 height 25
drag, startPoint x: 475, startPoint y: 247, endPoint x: 634, endPoint y: 266, distance: 160.2
click at [634, 266] on span "2BM-0277110959-2012101708511327587140000000000" at bounding box center [559, 253] width 175 height 25
drag, startPoint x: 634, startPoint y: 266, endPoint x: 651, endPoint y: 260, distance: 17.9
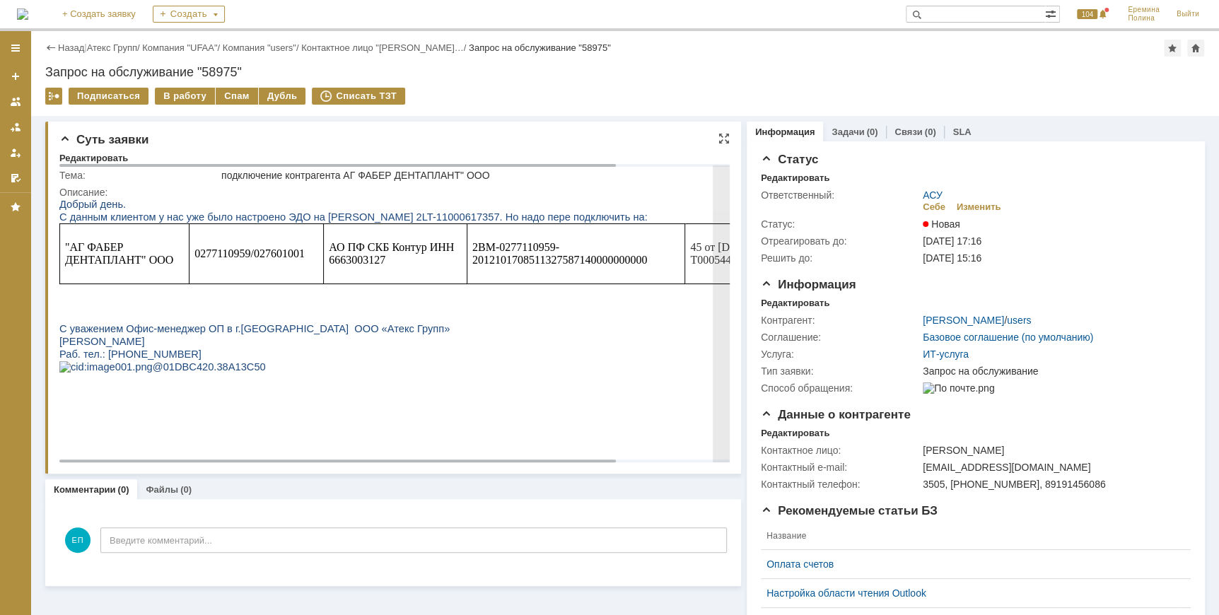
click at [651, 264] on p "2BM-0277110959-2012101708511327587140000000000" at bounding box center [575, 253] width 207 height 25
drag, startPoint x: 646, startPoint y: 257, endPoint x: 472, endPoint y: 242, distance: 174.6
click at [472, 242] on span "2BM-0277110959-2012101708511327587140000000000" at bounding box center [559, 253] width 175 height 25
click at [109, 211] on span "С данным клиентом у нас уже было настроено ЭДО на [PERSON_NAME] 2LT-11000617357…" at bounding box center [353, 216] width 588 height 11
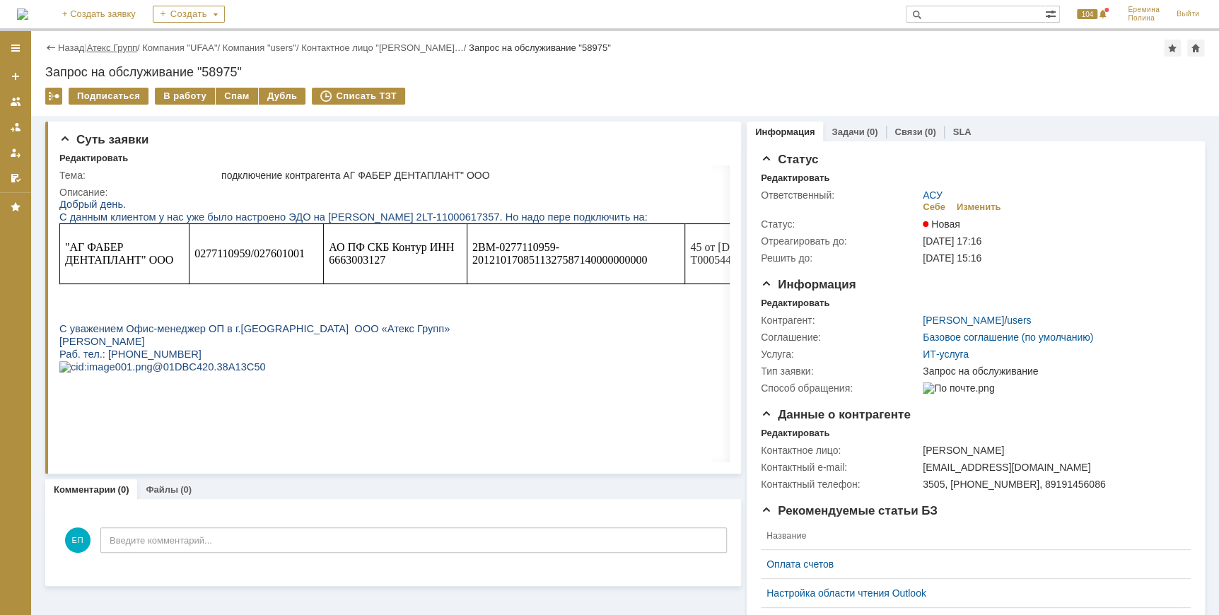
click at [100, 46] on link "Атекс Групп" at bounding box center [112, 47] width 50 height 11
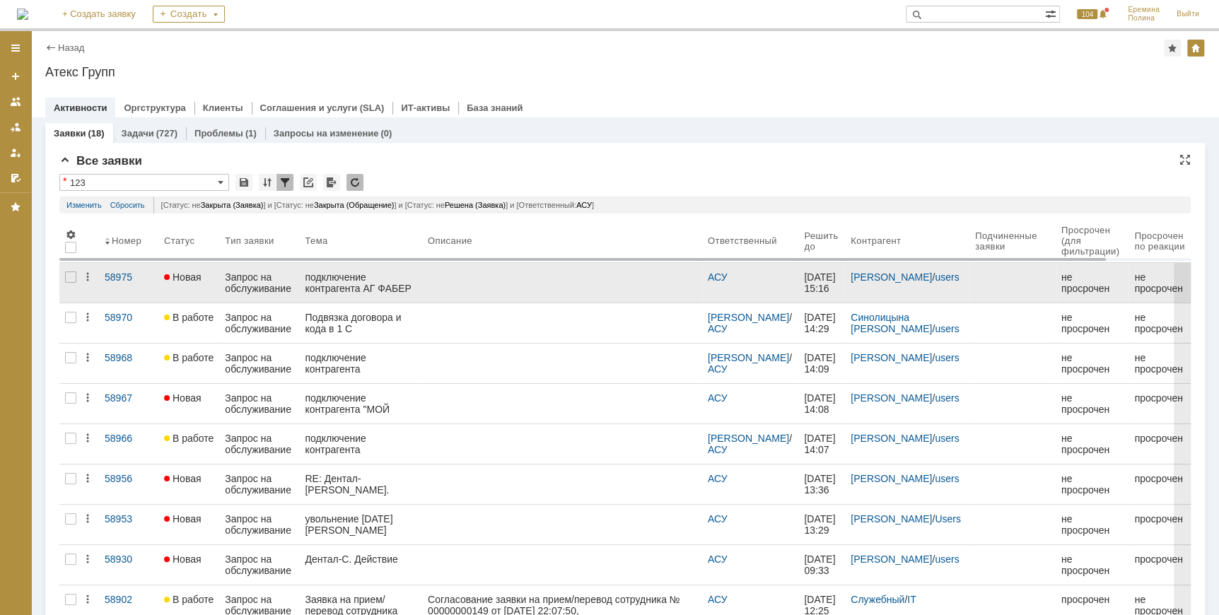
click at [340, 284] on div "подключение контрагента АГ ФАБЕР ДЕНТАПЛАНТ" ООО" at bounding box center [360, 282] width 111 height 23
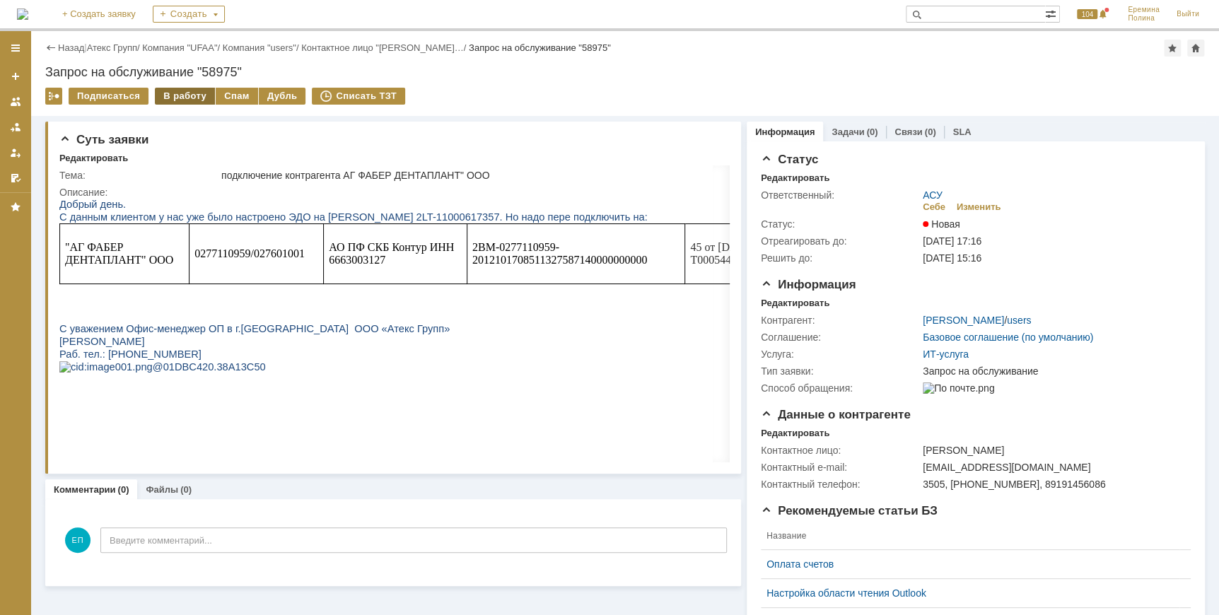
click at [176, 100] on div "В работу" at bounding box center [185, 96] width 60 height 17
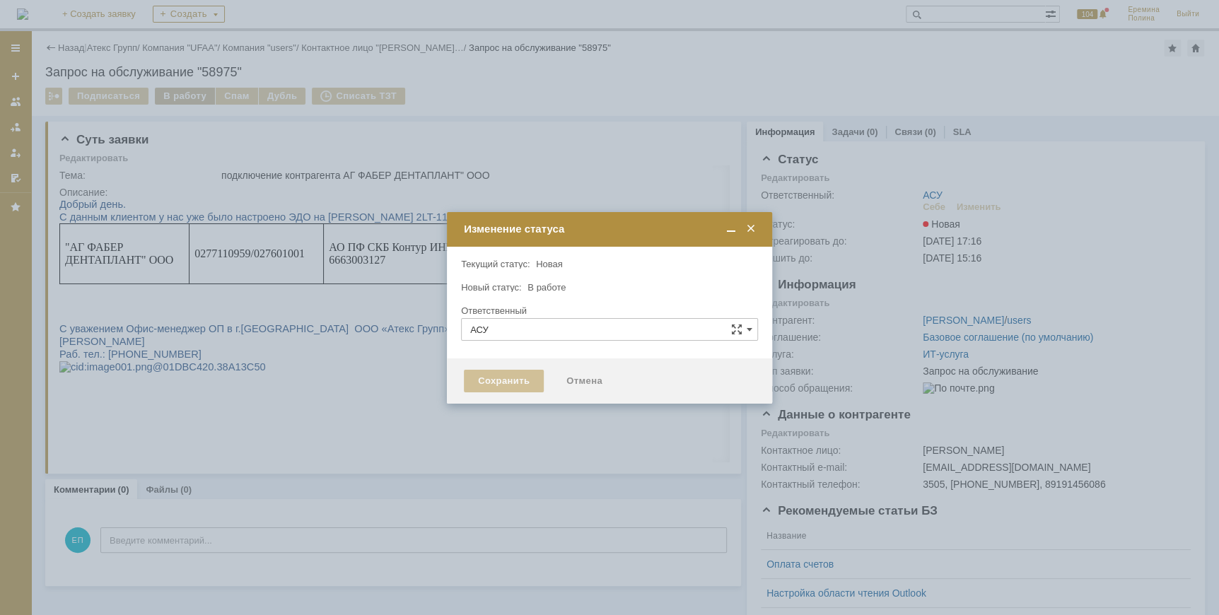
type input "[PERSON_NAME]"
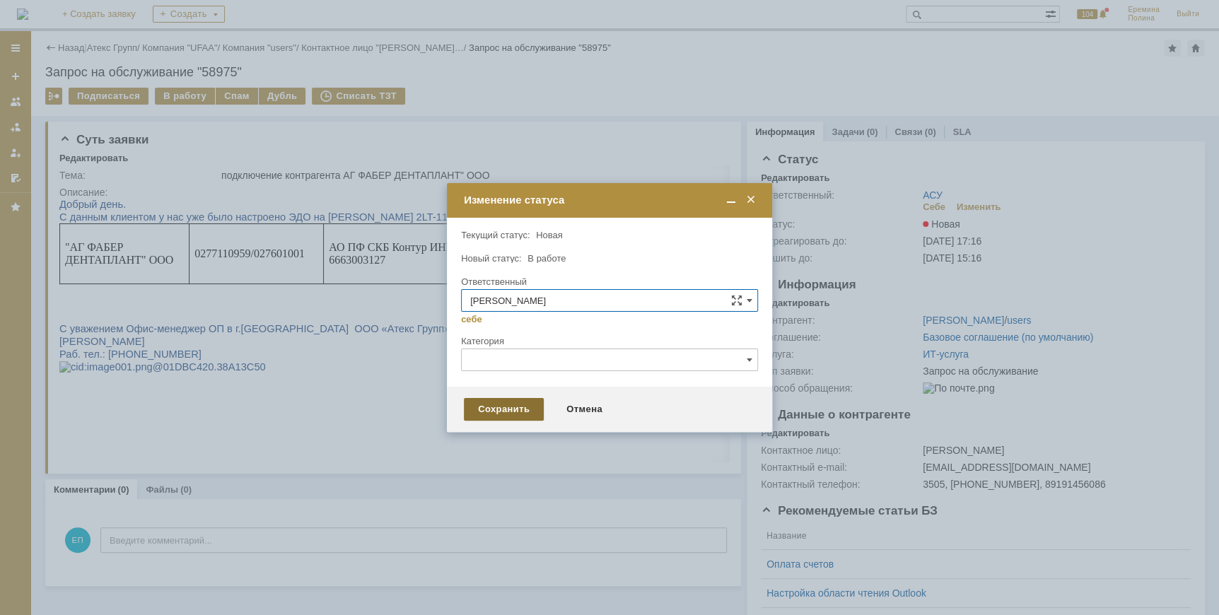
click at [474, 411] on div "Сохранить" at bounding box center [504, 409] width 80 height 23
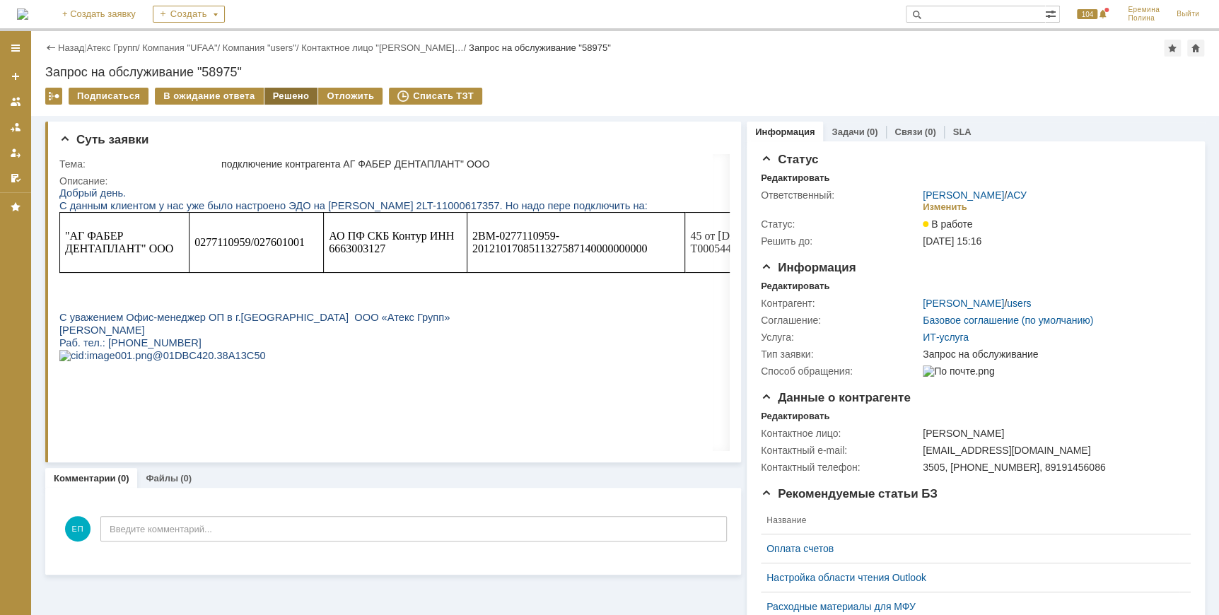
click at [283, 100] on div "Решено" at bounding box center [291, 96] width 54 height 17
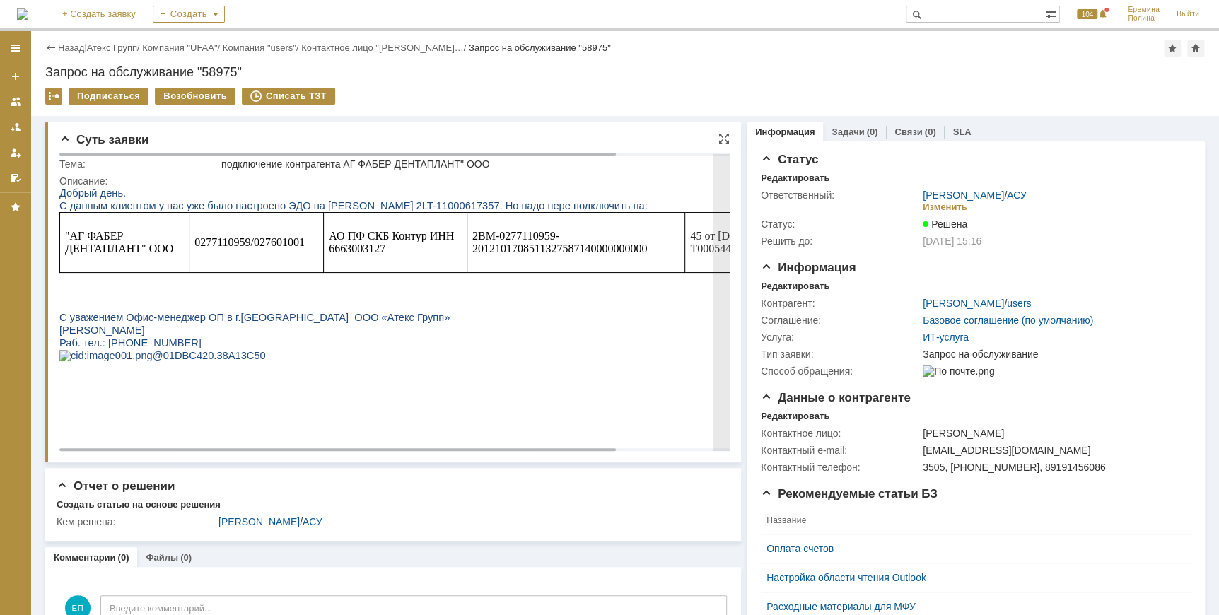
click at [244, 245] on span "0277110959/027601001" at bounding box center [249, 242] width 110 height 12
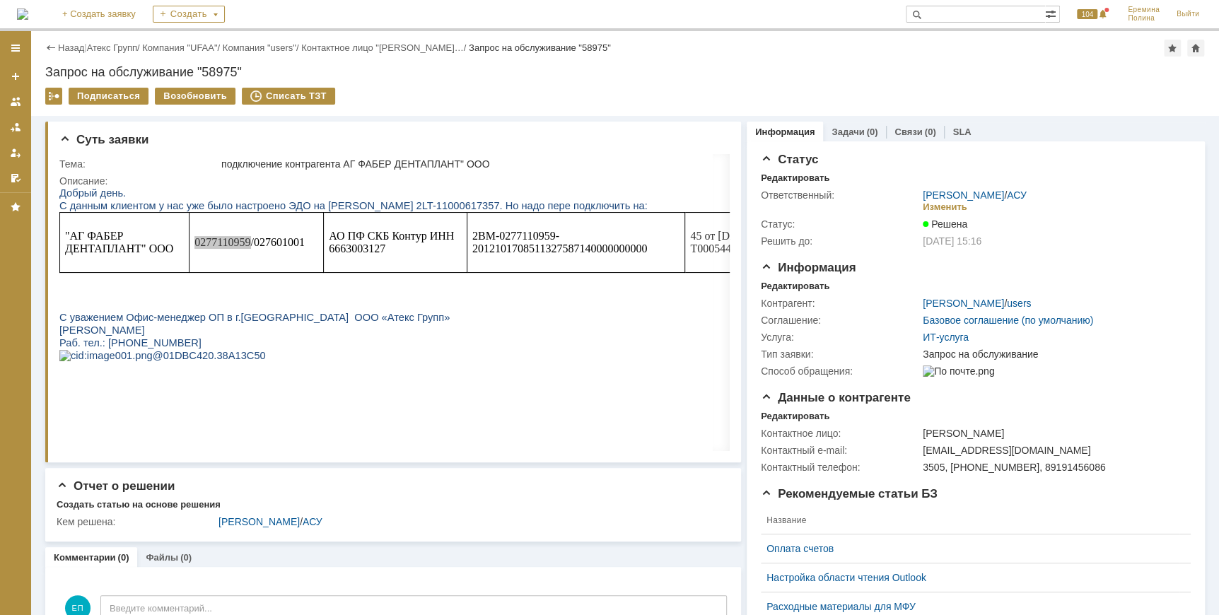
click at [127, 55] on div "Назад | Атекс Групп / Компания "UFAA" / Компания "users" / Контактное лицо "[PE…" at bounding box center [625, 48] width 1160 height 17
click at [128, 45] on link "Атекс Групп" at bounding box center [112, 47] width 50 height 11
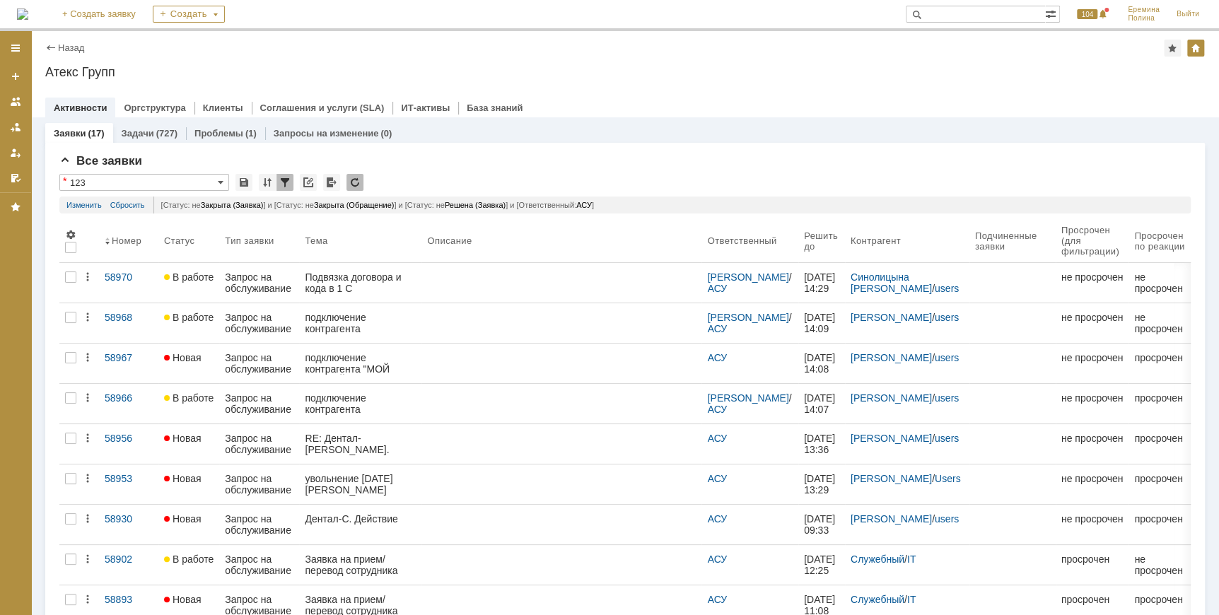
click at [340, 281] on div "Подвязка договора и кода в 1 С" at bounding box center [360, 282] width 111 height 23
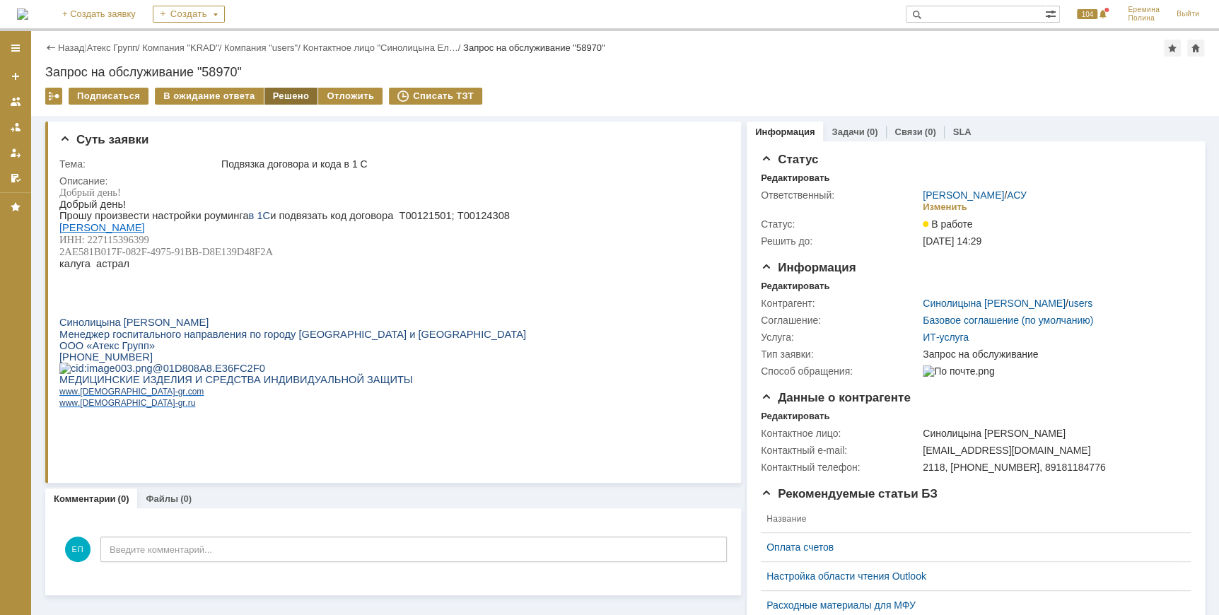
click at [272, 94] on div "Решено" at bounding box center [291, 96] width 54 height 17
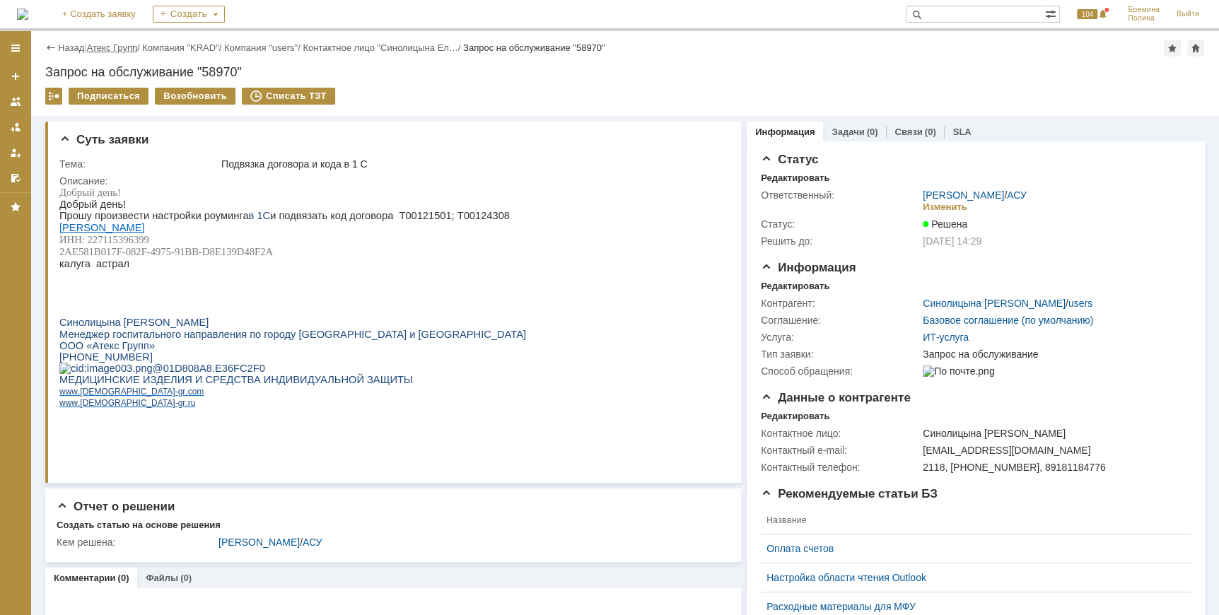
click at [113, 52] on link "Атекс Групп" at bounding box center [112, 47] width 50 height 11
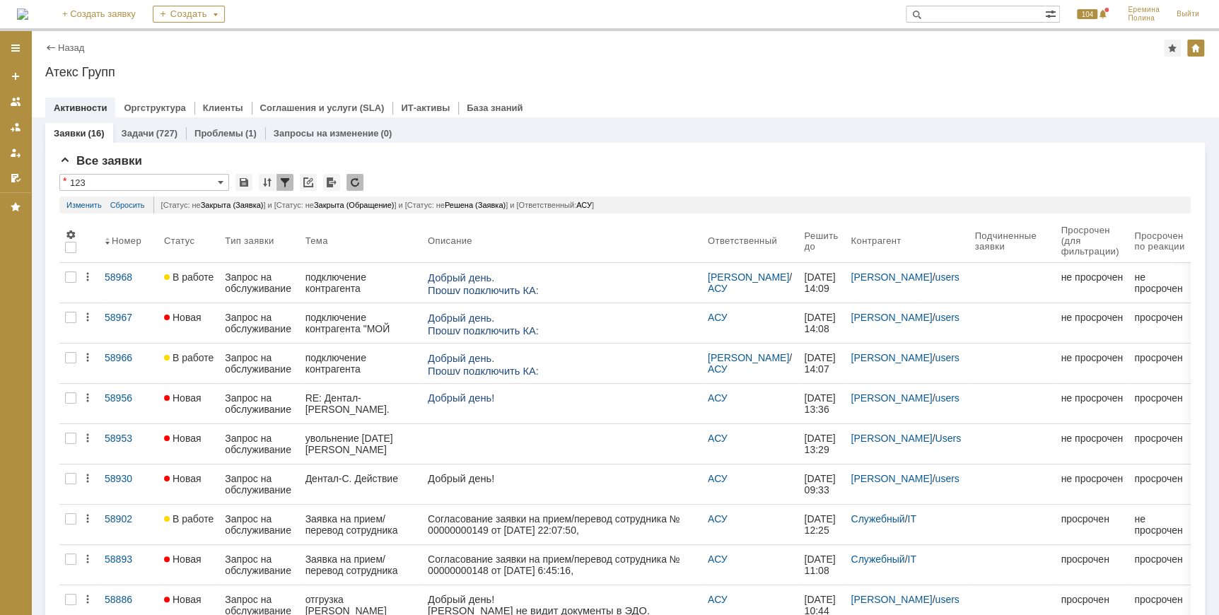
click at [194, 271] on span "В работе" at bounding box center [188, 276] width 49 height 11
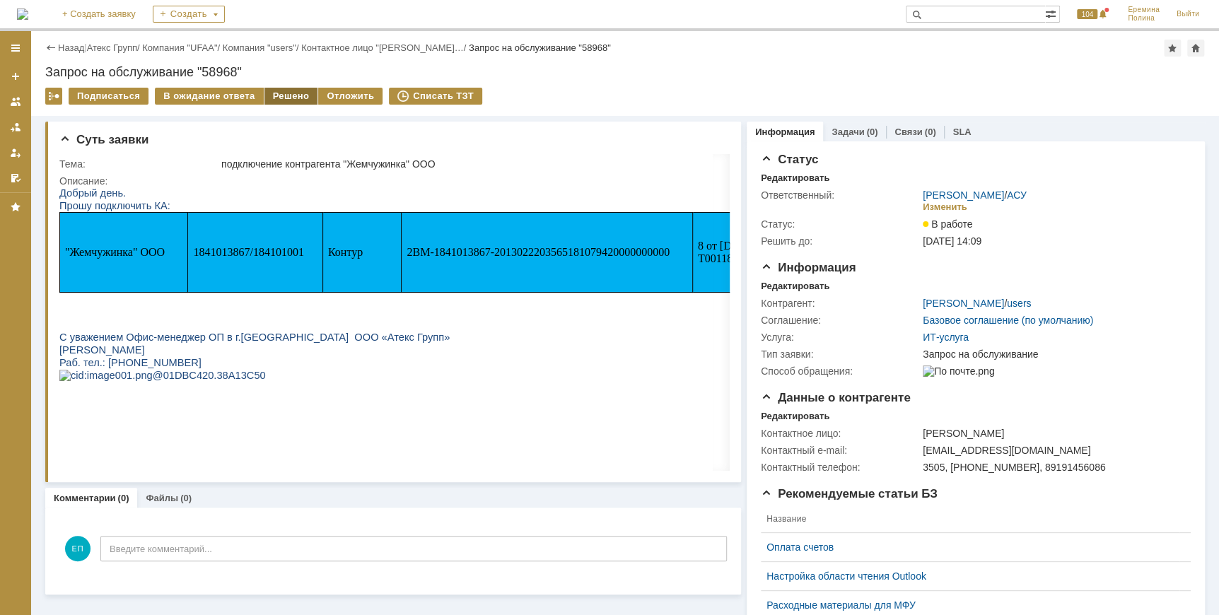
click at [279, 93] on div "Решено" at bounding box center [291, 96] width 54 height 17
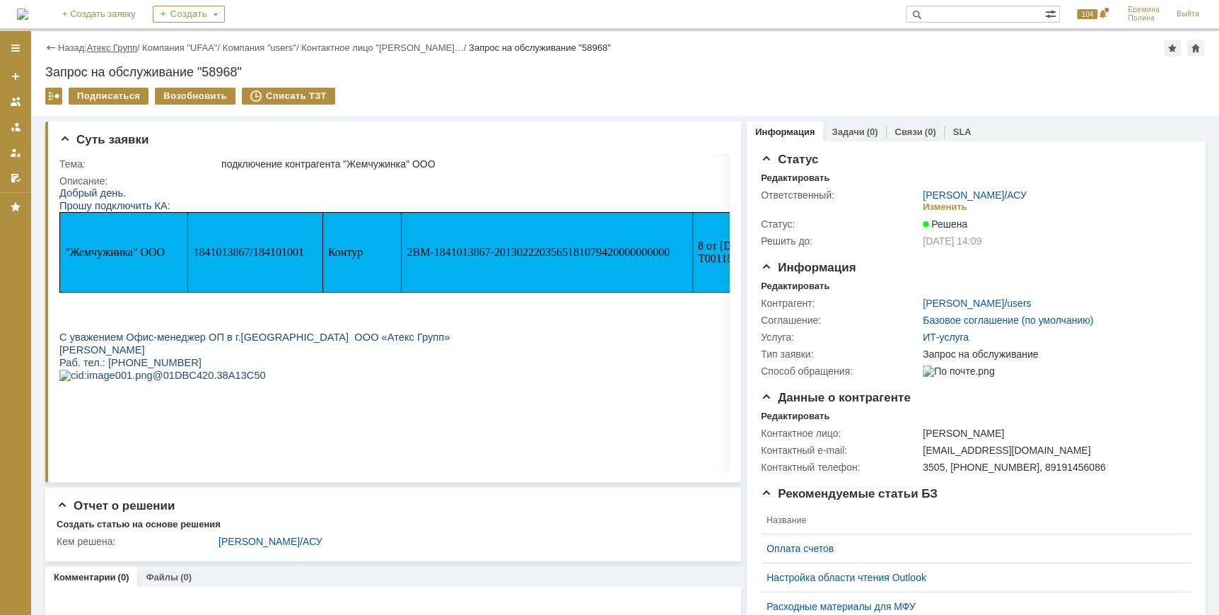
click at [132, 43] on link "Атекс Групп" at bounding box center [112, 47] width 50 height 11
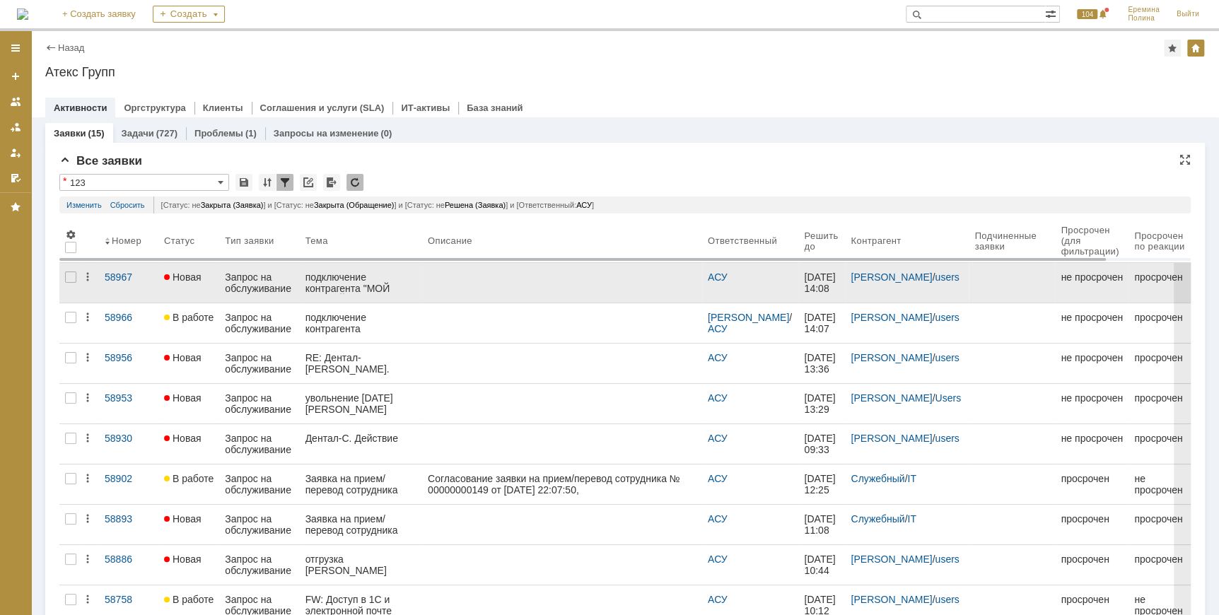
click at [275, 287] on div "Запрос на обслуживание" at bounding box center [259, 282] width 69 height 23
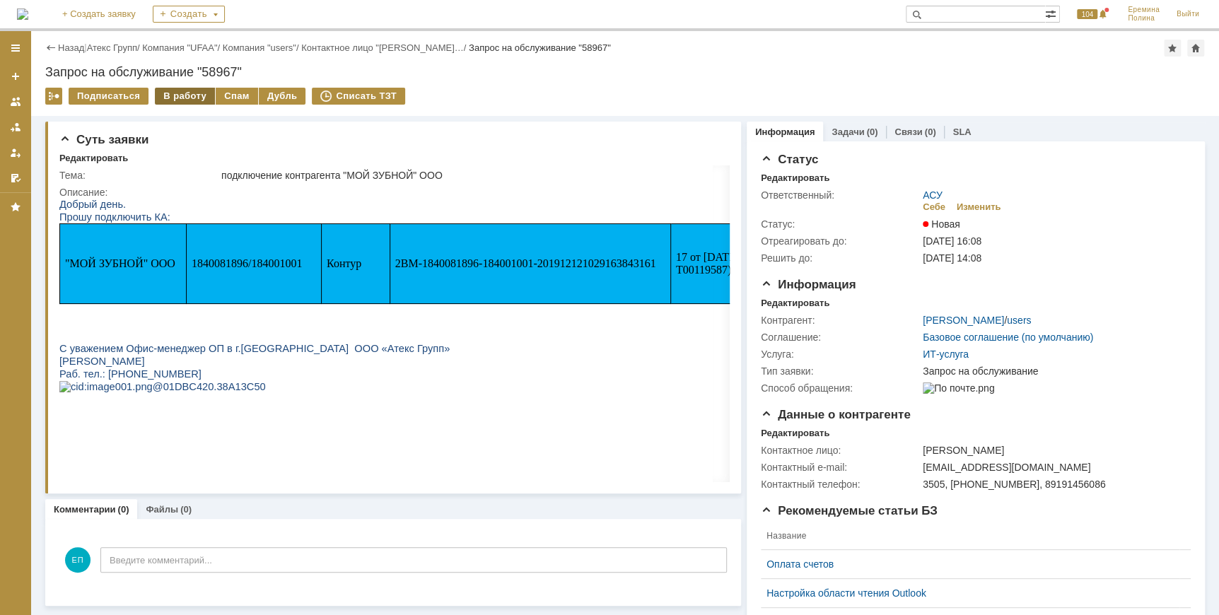
click at [192, 100] on div "В работу" at bounding box center [185, 96] width 60 height 17
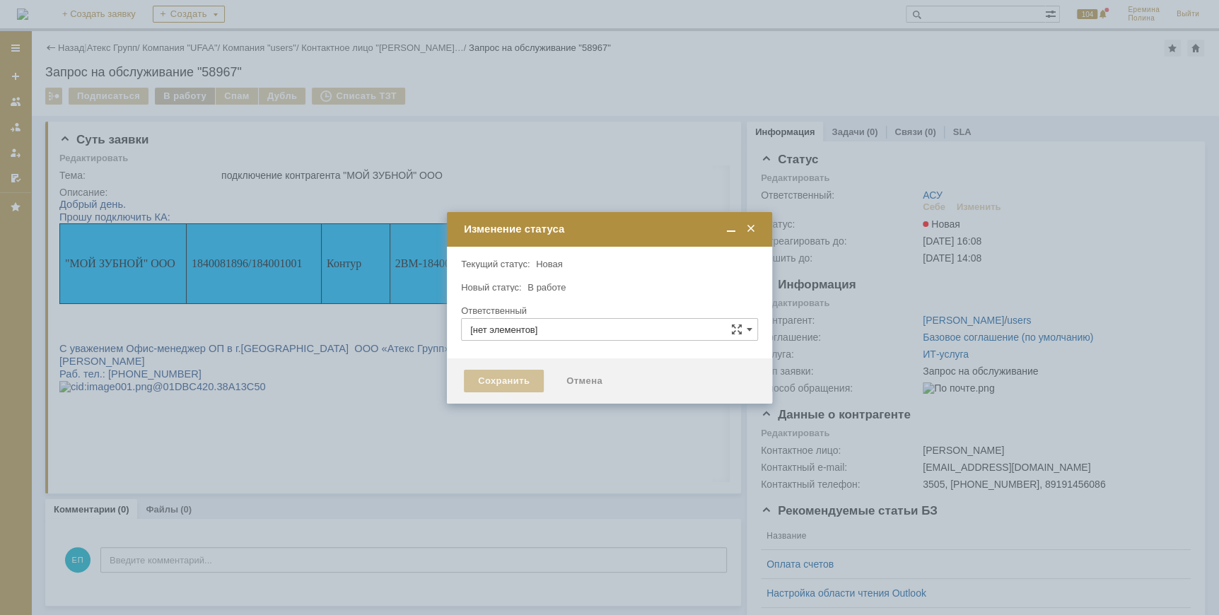
type input "АСУ"
type input "[PERSON_NAME]"
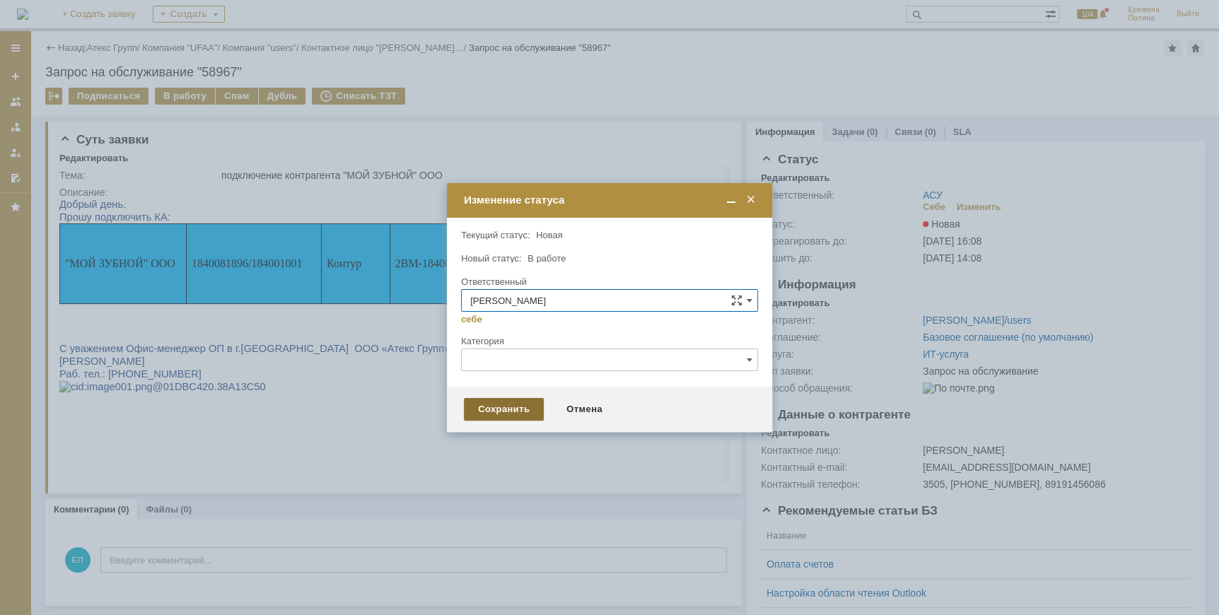
click at [514, 410] on div "Сохранить" at bounding box center [504, 409] width 80 height 23
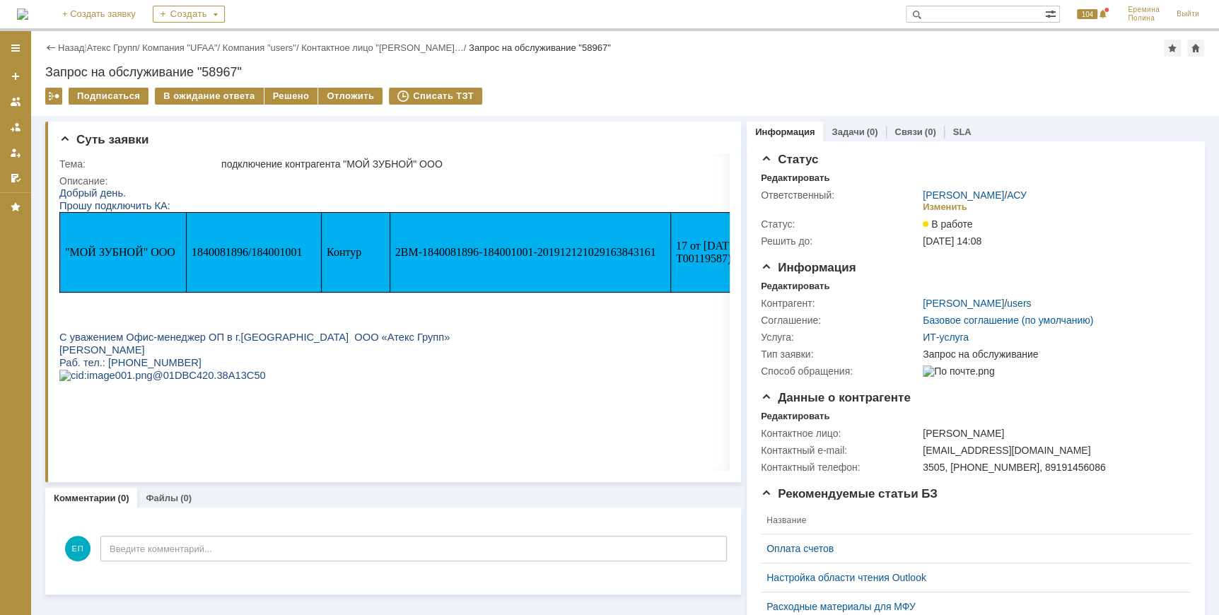
click at [227, 257] on span "1840081896/184001001" at bounding box center [247, 252] width 110 height 12
click at [274, 88] on div "Решено" at bounding box center [291, 96] width 54 height 17
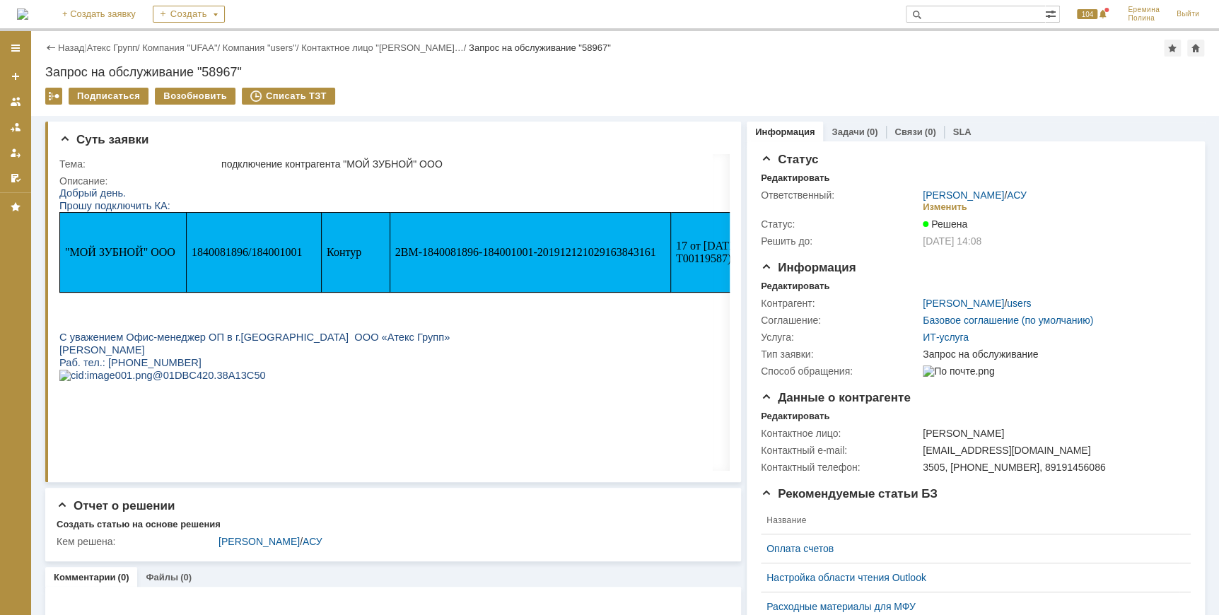
click at [139, 36] on div "Назад | Атекс Групп / Компания "UFAA" / Компания "users" / Контактное лицо "[PE…" at bounding box center [625, 73] width 1188 height 85
click at [134, 51] on link "Атекс Групп" at bounding box center [112, 47] width 50 height 11
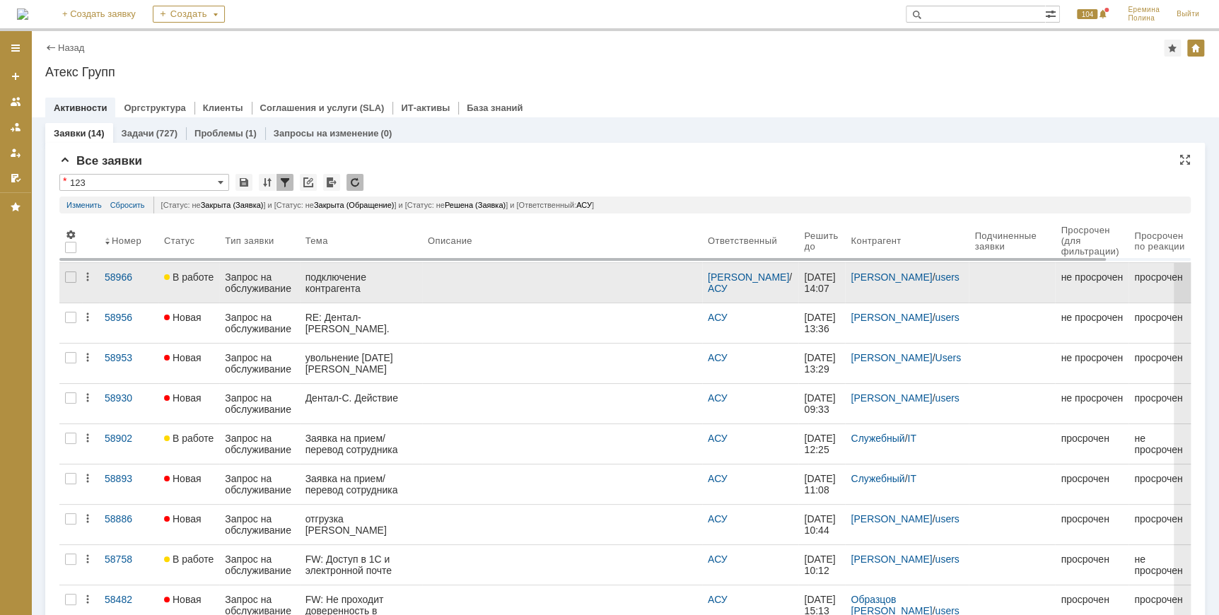
click at [439, 290] on link at bounding box center [562, 283] width 280 height 40
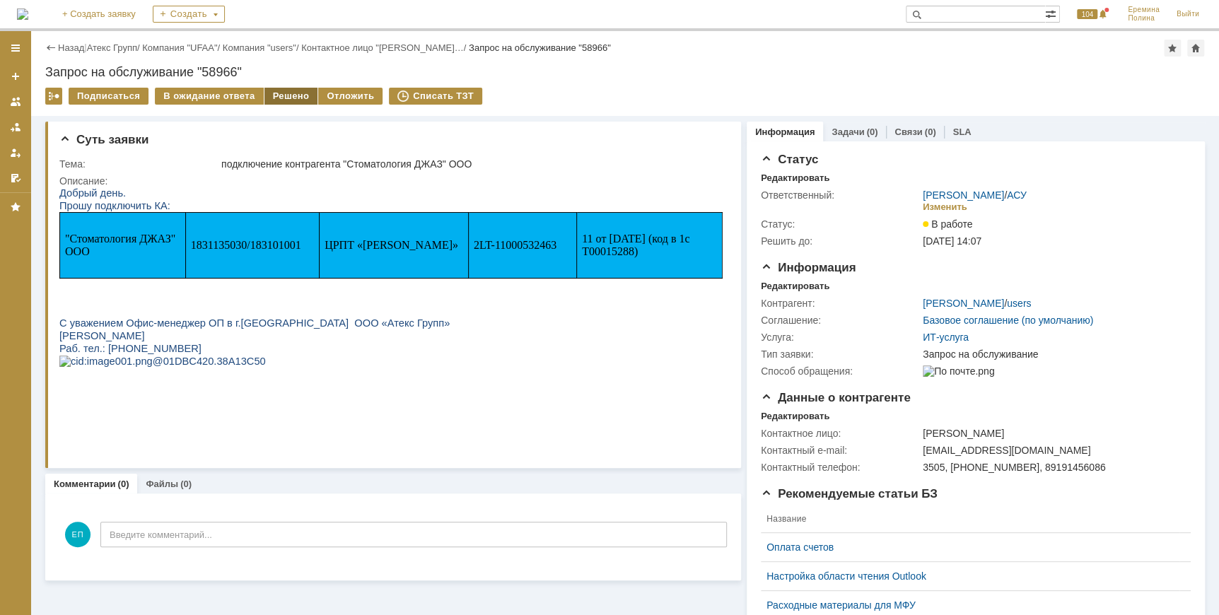
click at [276, 88] on div "Решено" at bounding box center [291, 96] width 54 height 17
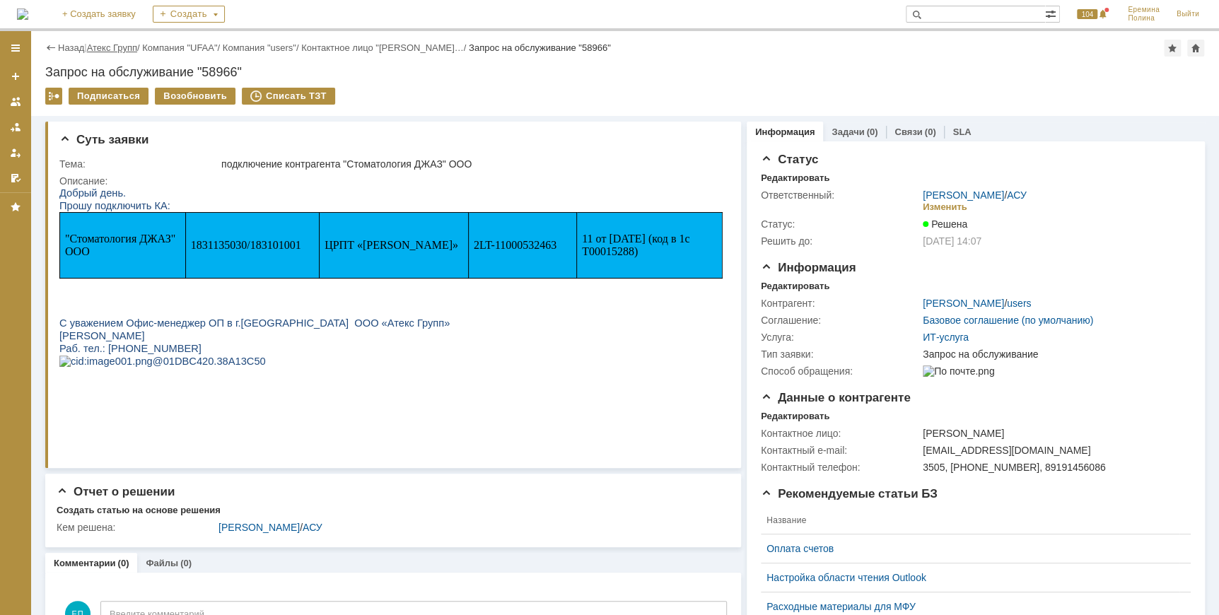
click at [120, 51] on link "Атекс Групп" at bounding box center [112, 47] width 50 height 11
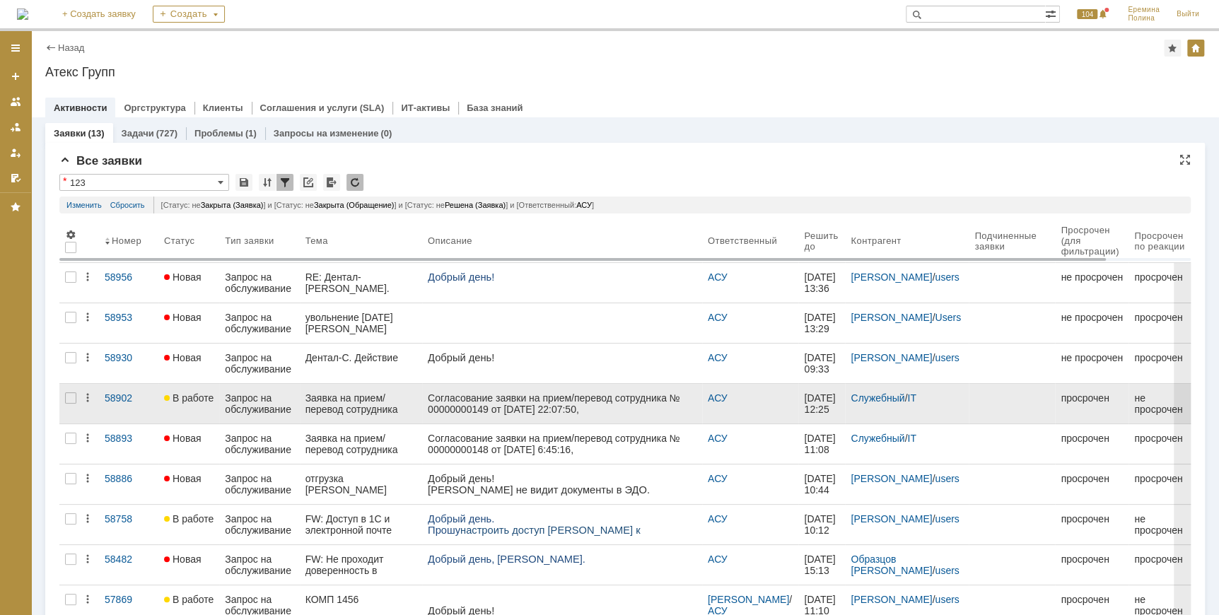
click at [549, 406] on div "Согласование заявки на прием/перевод сотрудника № 00000000149 от [DATE] 22:07:5…" at bounding box center [562, 465] width 269 height 147
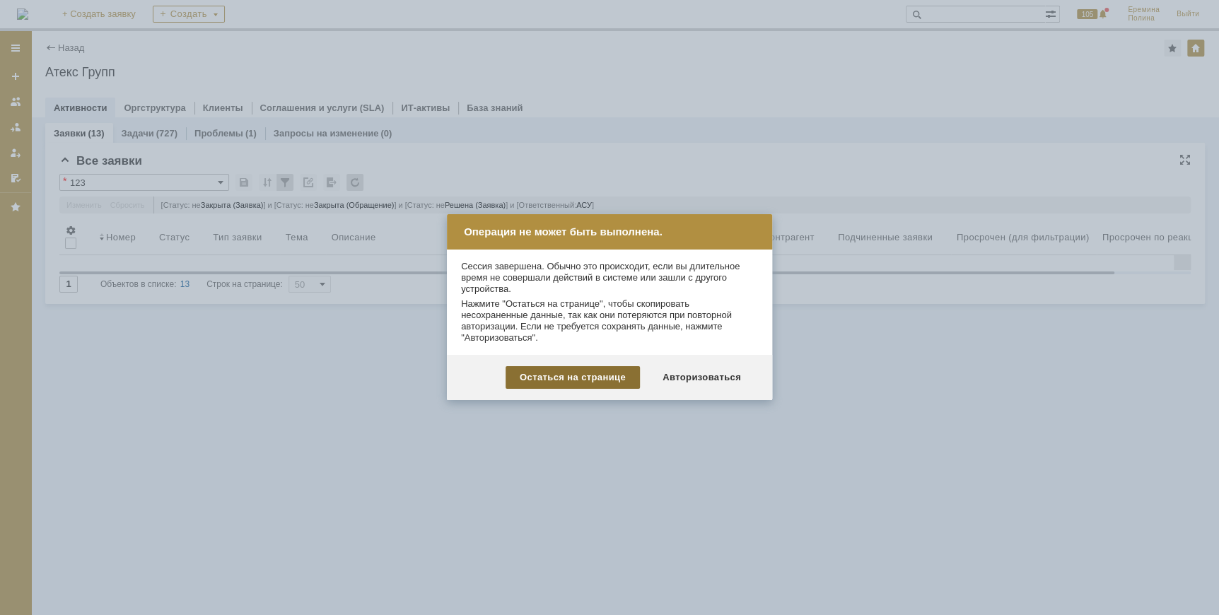
click at [590, 378] on div "Остаться на странице" at bounding box center [573, 377] width 134 height 23
